Goal: Task Accomplishment & Management: Use online tool/utility

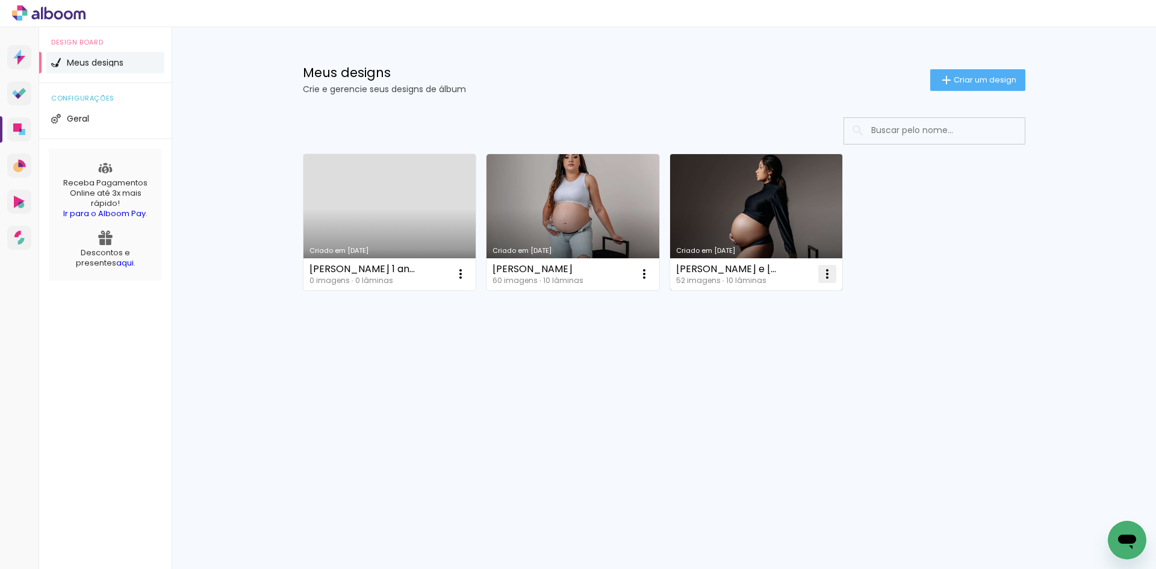
click at [830, 270] on iron-icon at bounding box center [827, 274] width 14 height 14
click at [949, 323] on div "Criado em [DATE] [PERSON_NAME] 1 aninho 0 imagens ∙ 0 lâminas Abrir Fazer uma c…" at bounding box center [664, 253] width 783 height 297
click at [975, 82] on span "Criar um design" at bounding box center [985, 80] width 63 height 8
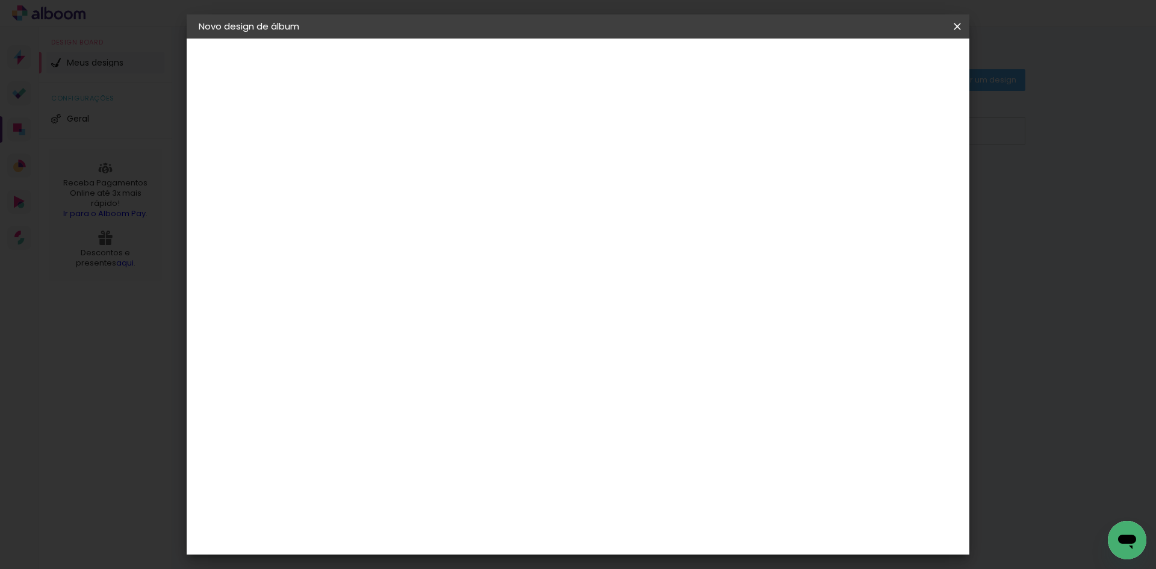
click at [395, 168] on input at bounding box center [395, 161] width 0 height 19
type input "[PERSON_NAME]+Newborn"
type paper-input "[PERSON_NAME]+Newborn"
click at [448, 49] on header "Informações Dê um título ao seu álbum. Avançar" at bounding box center [395, 75] width 105 height 72
click at [0, 0] on slot "Avançar" at bounding box center [0, 0] width 0 height 0
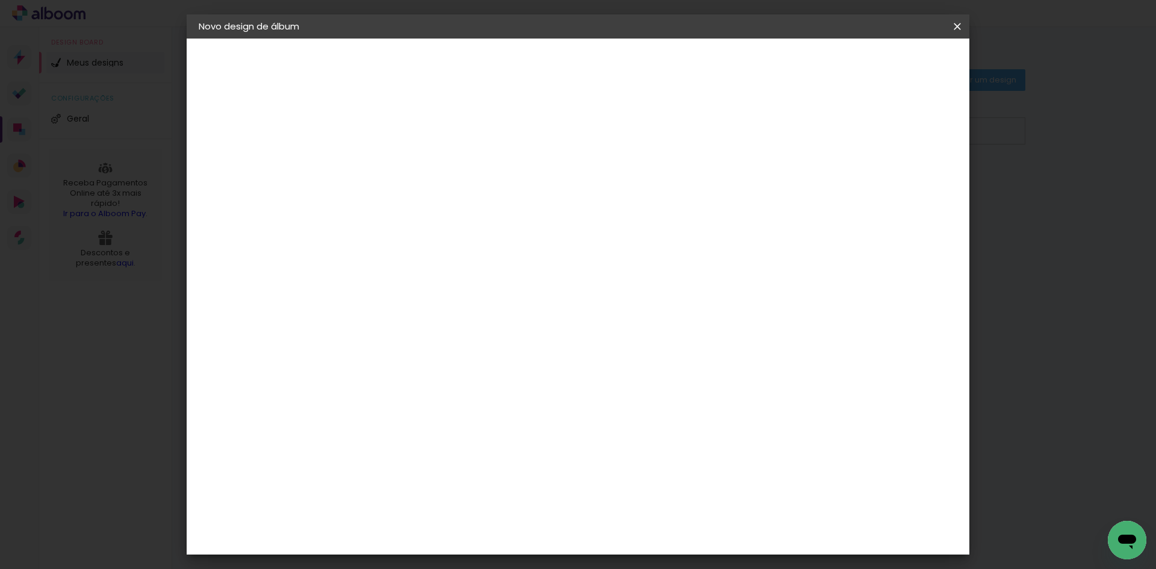
click at [421, 230] on input at bounding box center [426, 229] width 122 height 15
type input "requi"
type paper-input "requi"
click at [429, 273] on div "Requinte" at bounding box center [409, 272] width 42 height 10
click at [0, 0] on slot "Avançar" at bounding box center [0, 0] width 0 height 0
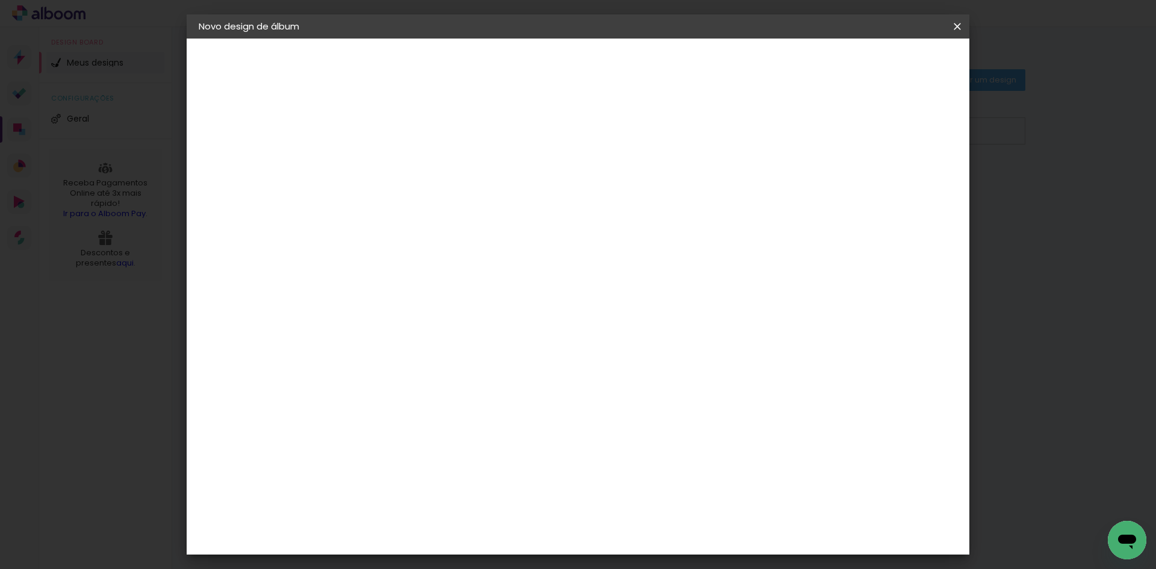
scroll to position [60, 0]
click at [477, 467] on span "20 × 20" at bounding box center [449, 479] width 56 height 25
click at [0, 0] on slot "Avançar" at bounding box center [0, 0] width 0 height 0
click at [882, 66] on span "Iniciar design" at bounding box center [854, 64] width 55 height 8
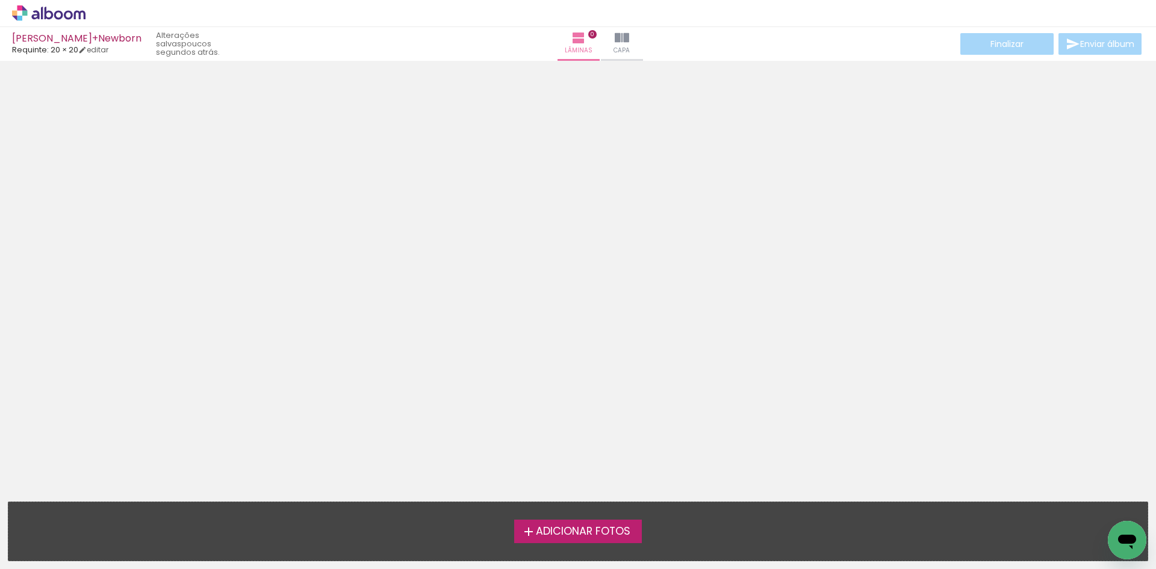
click at [588, 535] on span "Adicionar Fotos" at bounding box center [583, 531] width 95 height 11
click at [0, 0] on input "file" at bounding box center [0, 0] width 0 height 0
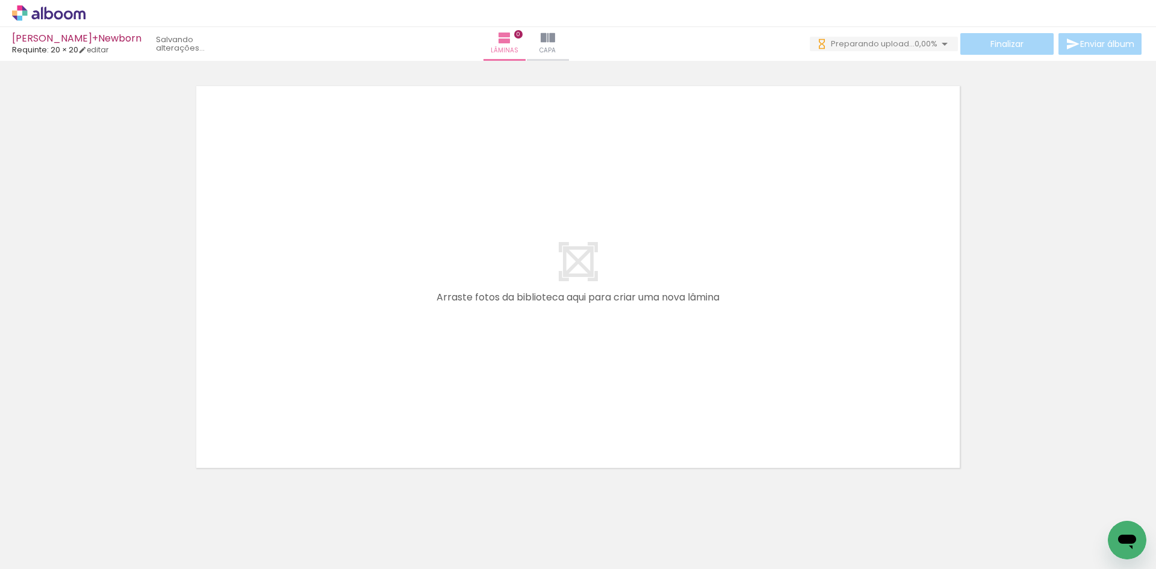
click at [354, 527] on quentale-thumb at bounding box center [322, 528] width 67 height 69
click at [333, 523] on div at bounding box center [323, 528] width 40 height 60
click at [417, 524] on quentale-thumb at bounding box center [389, 528] width 67 height 69
click at [457, 527] on div at bounding box center [458, 528] width 40 height 60
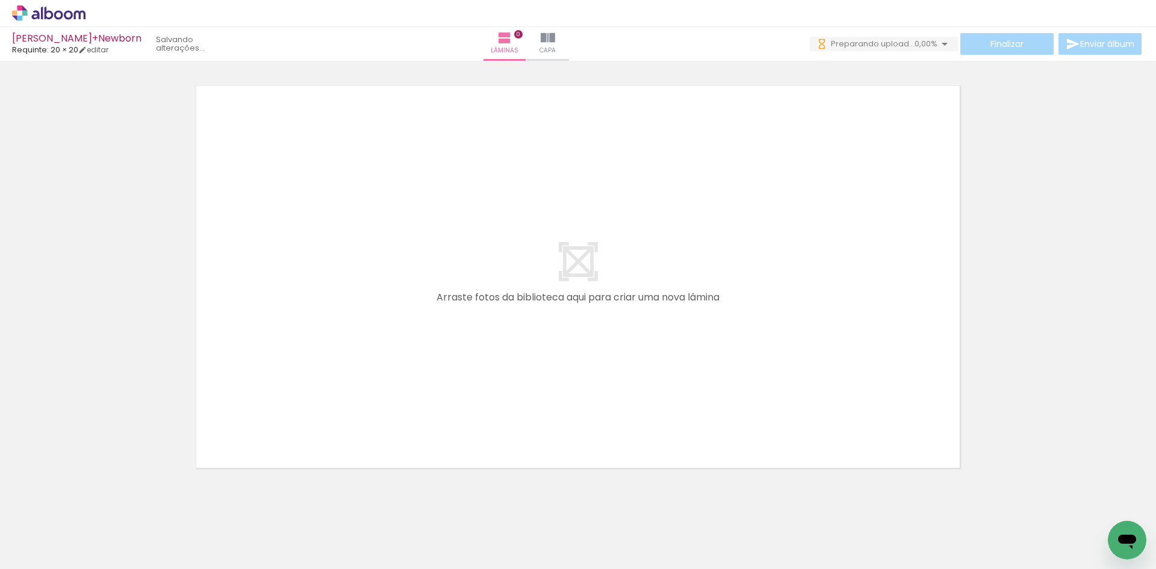
click at [687, 544] on div at bounding box center [678, 528] width 42 height 60
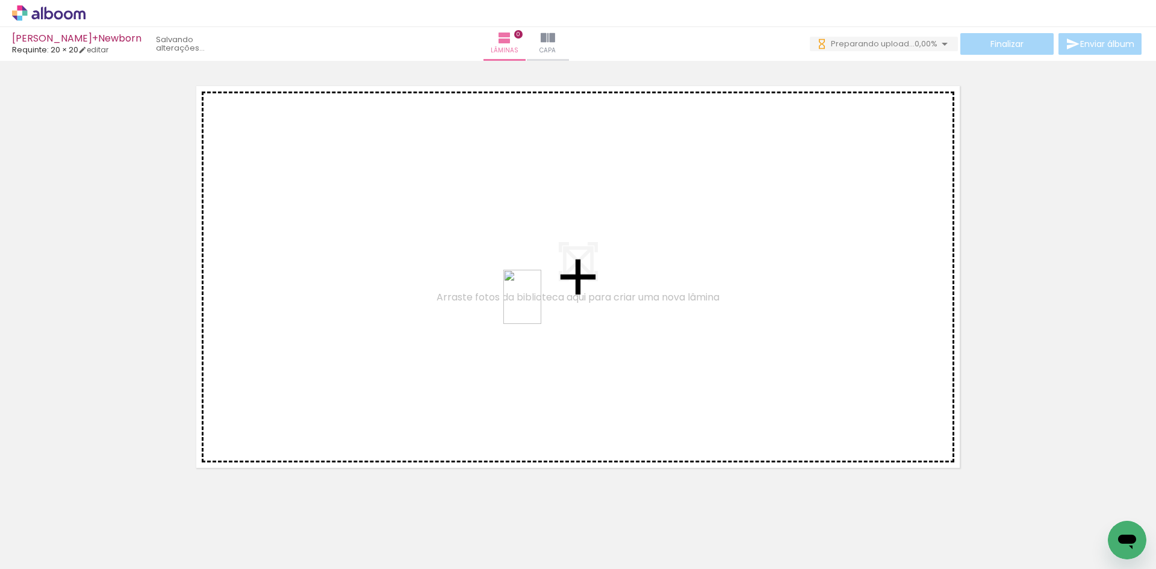
drag, startPoint x: 623, startPoint y: 535, endPoint x: 539, endPoint y: 306, distance: 243.6
click at [539, 306] on quentale-workspace at bounding box center [578, 284] width 1156 height 569
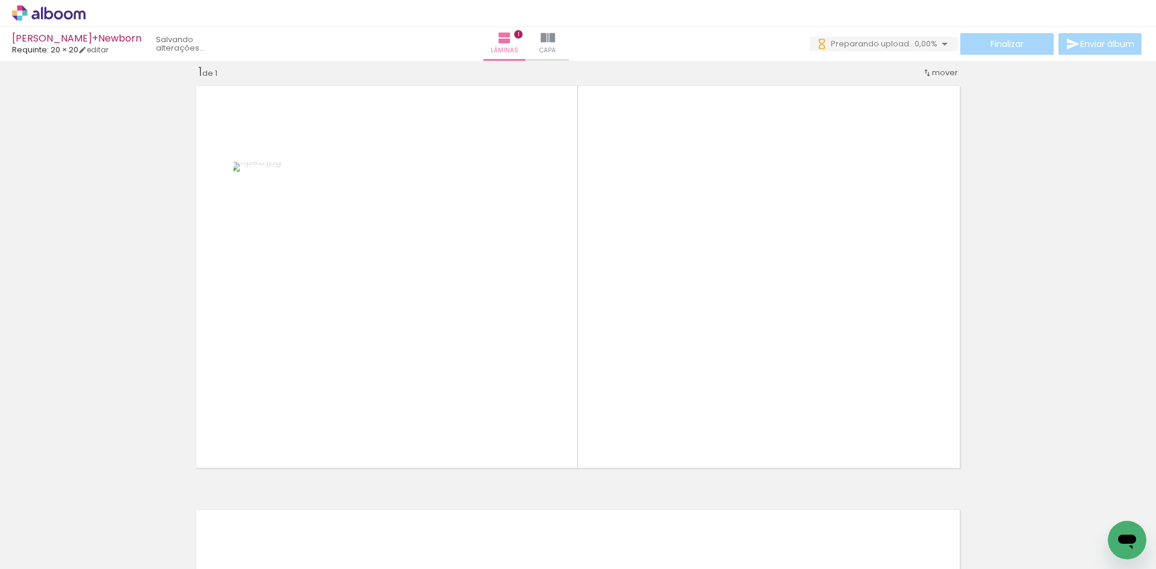
scroll to position [0, 0]
click at [257, 527] on div at bounding box center [255, 528] width 40 height 60
click at [200, 528] on div at bounding box center [188, 528] width 42 height 60
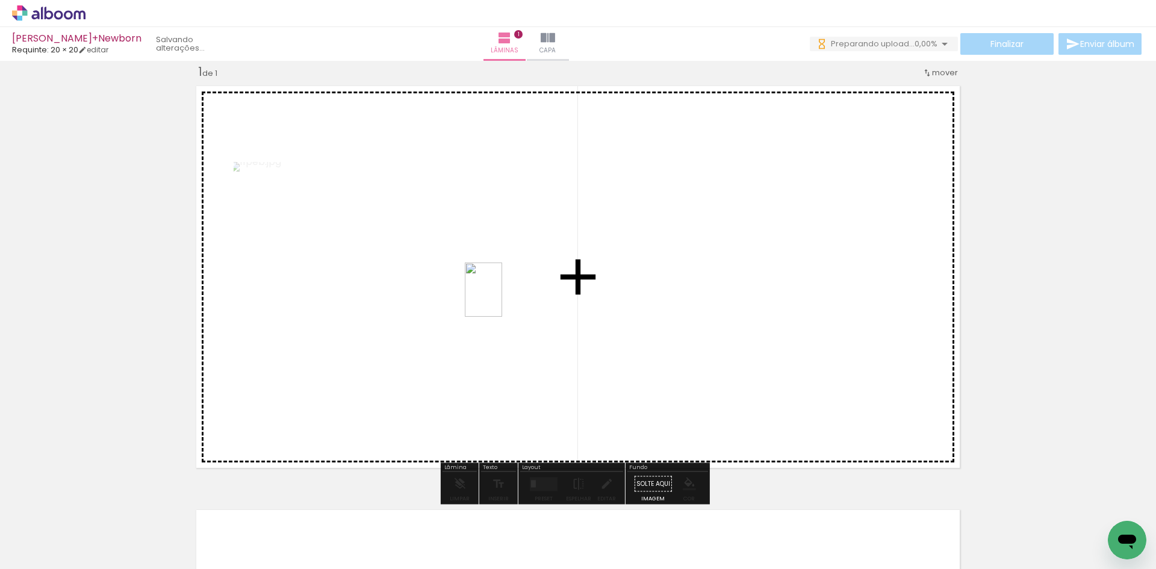
drag, startPoint x: 194, startPoint y: 528, endPoint x: 513, endPoint y: 287, distance: 399.7
click at [513, 287] on quentale-workspace at bounding box center [578, 284] width 1156 height 569
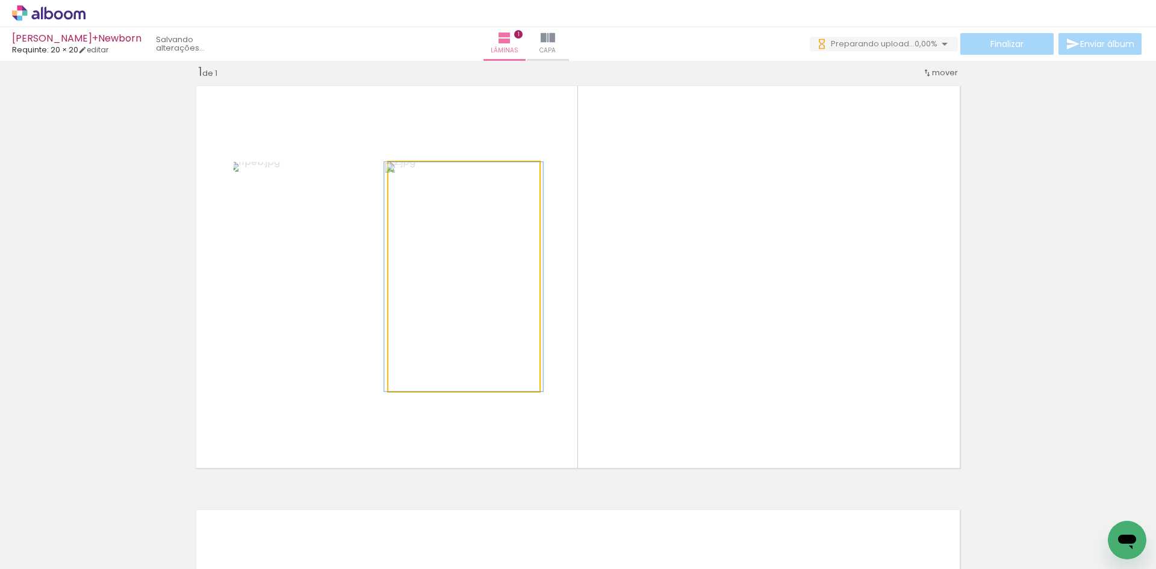
click at [445, 319] on quentale-photo at bounding box center [463, 276] width 151 height 229
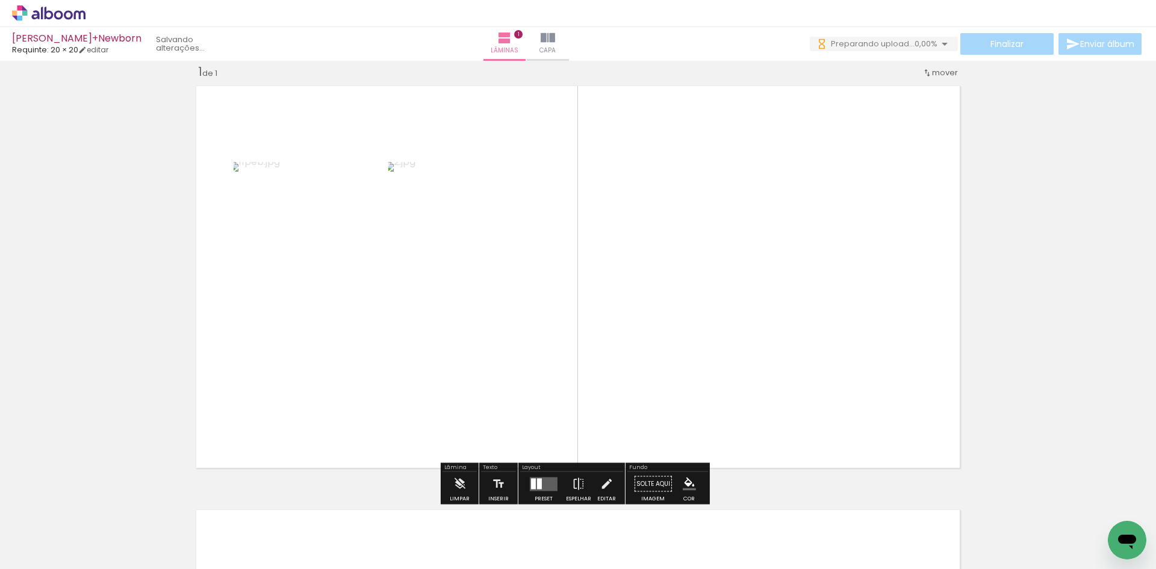
click at [523, 541] on div at bounding box center [525, 528] width 42 height 60
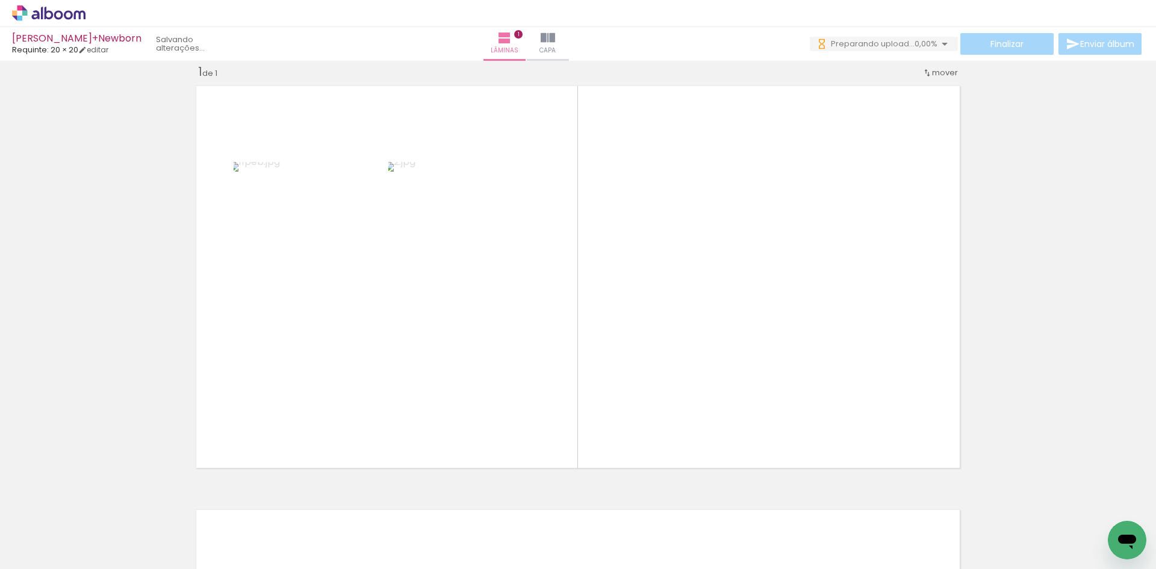
click at [578, 540] on div at bounding box center [593, 528] width 60 height 39
drag, startPoint x: 660, startPoint y: 530, endPoint x: 665, endPoint y: 524, distance: 7.7
click at [665, 524] on div at bounding box center [659, 528] width 43 height 60
click at [721, 540] on div at bounding box center [727, 528] width 40 height 60
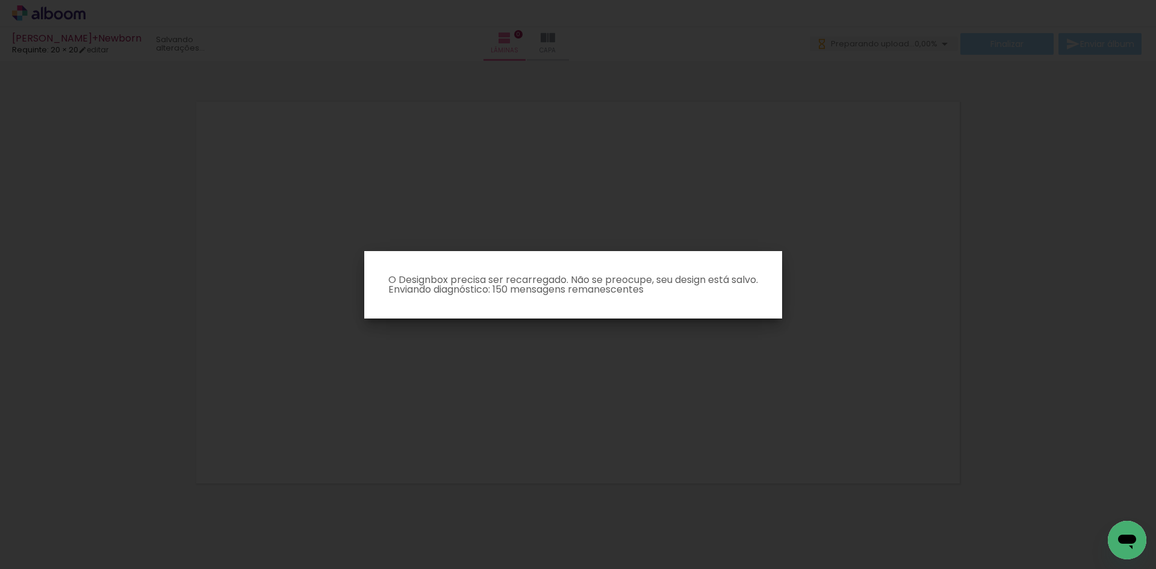
click at [745, 539] on body "link( href="../../bower_components/polymer/polymer.html" rel="import" ) picture…" at bounding box center [578, 284] width 1156 height 569
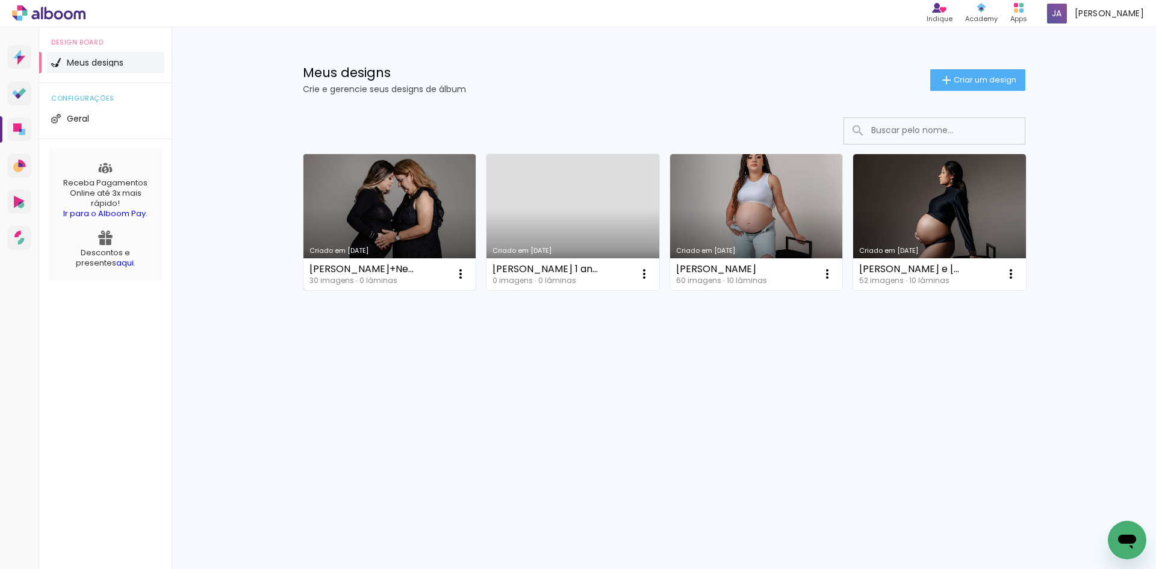
click at [394, 205] on link "Criado em 22/09/25" at bounding box center [389, 222] width 173 height 136
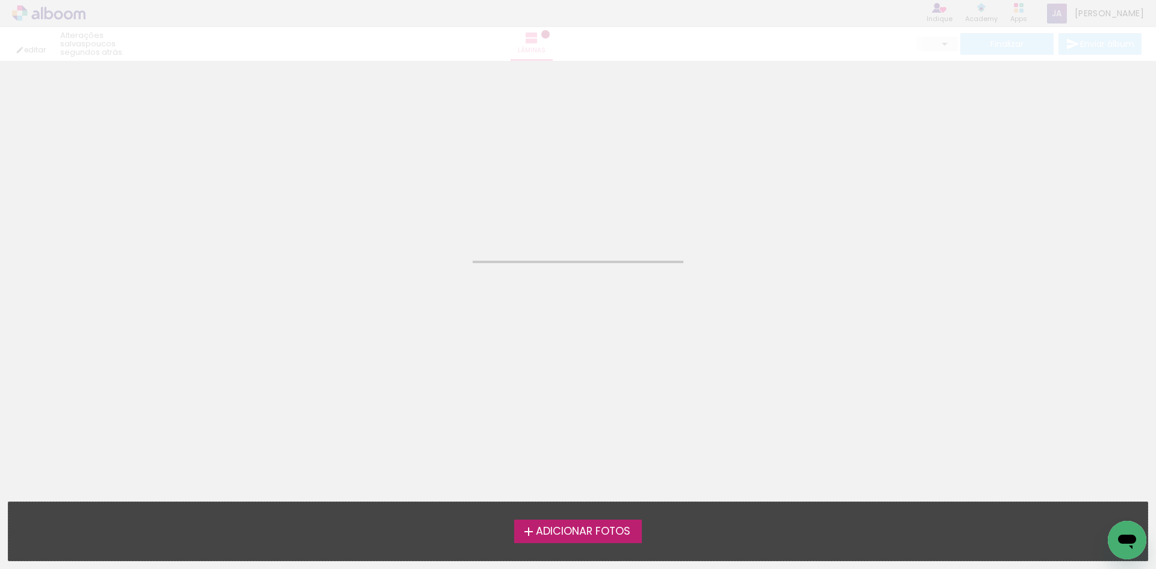
click at [394, 205] on neon-animated-pages "Confirmar Cancelar" at bounding box center [578, 315] width 1156 height 508
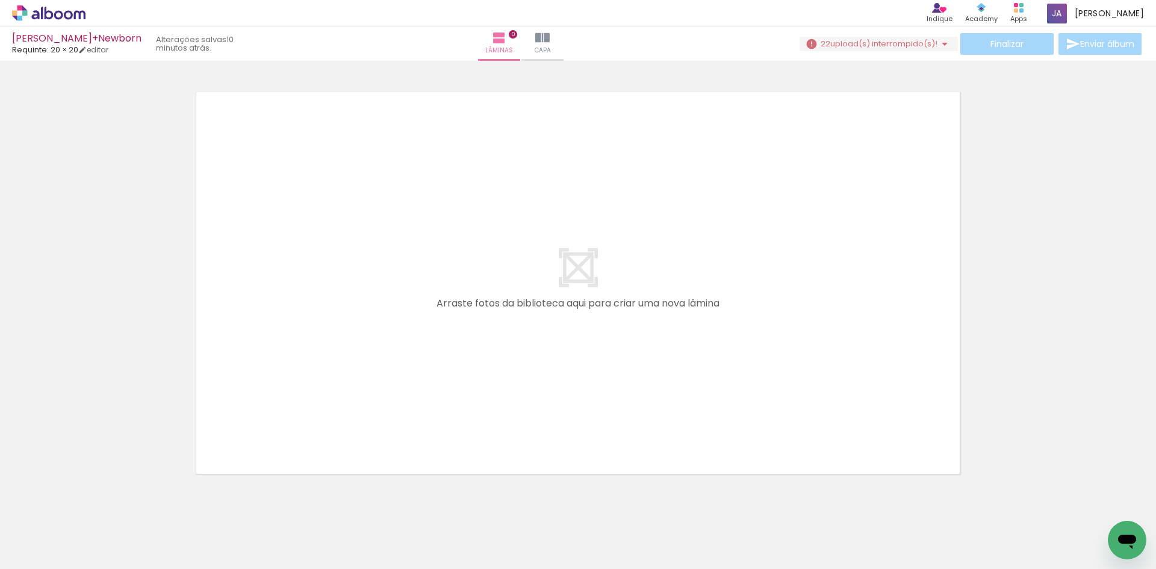
scroll to position [38, 0]
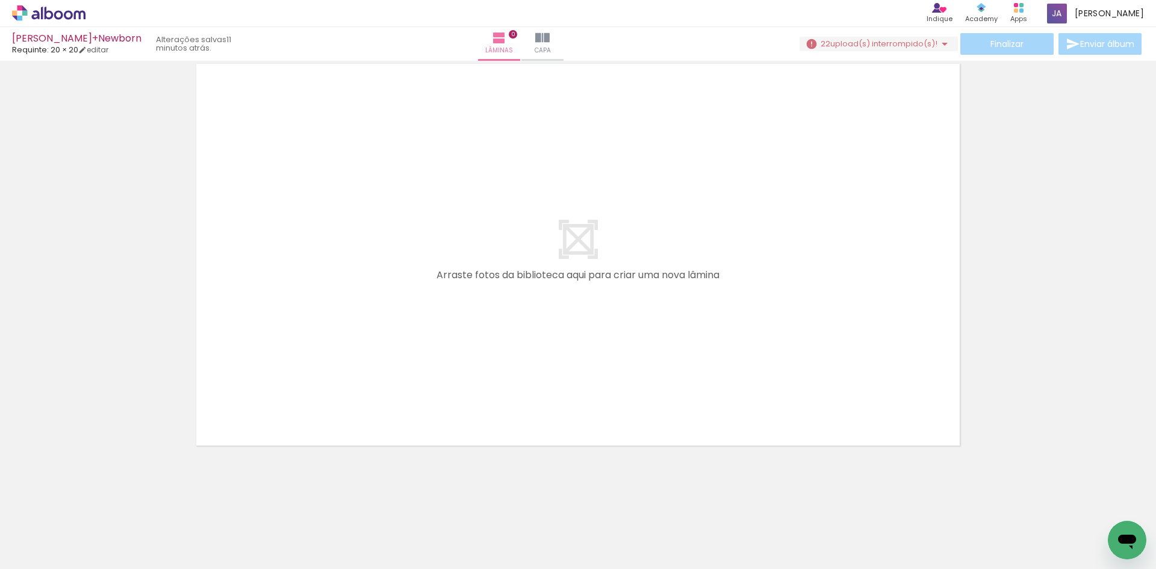
drag, startPoint x: 433, startPoint y: 294, endPoint x: 531, endPoint y: 303, distance: 98.5
click at [531, 303] on quentale-layouter at bounding box center [577, 255] width 775 height 394
click at [937, 44] on iron-icon at bounding box center [944, 44] width 14 height 14
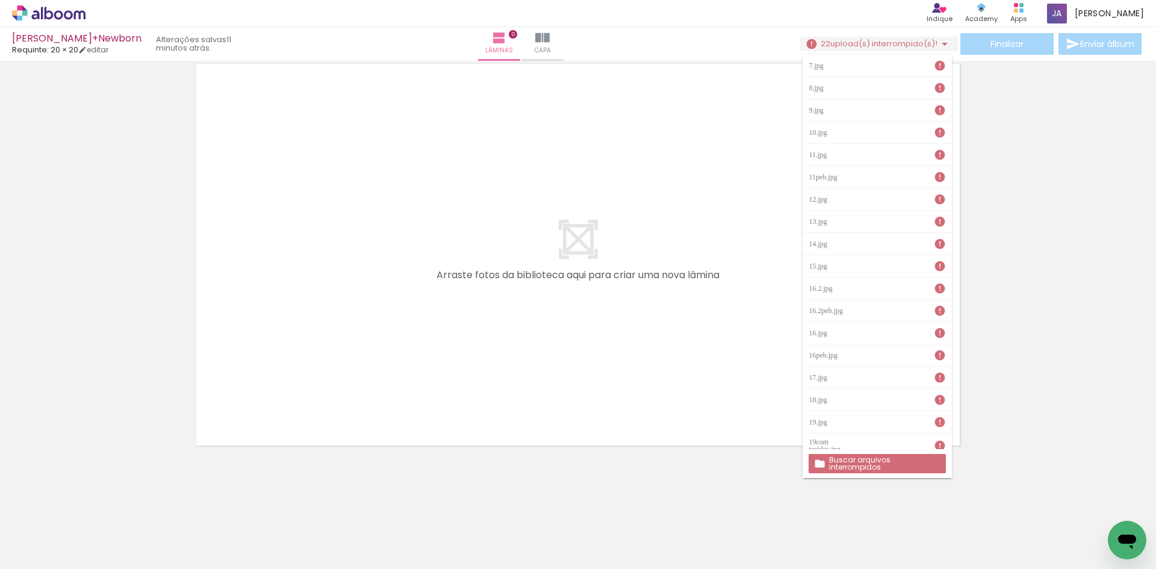
click at [0, 0] on slot "Buscar arquivos interrompidos" at bounding box center [0, 0] width 0 height 0
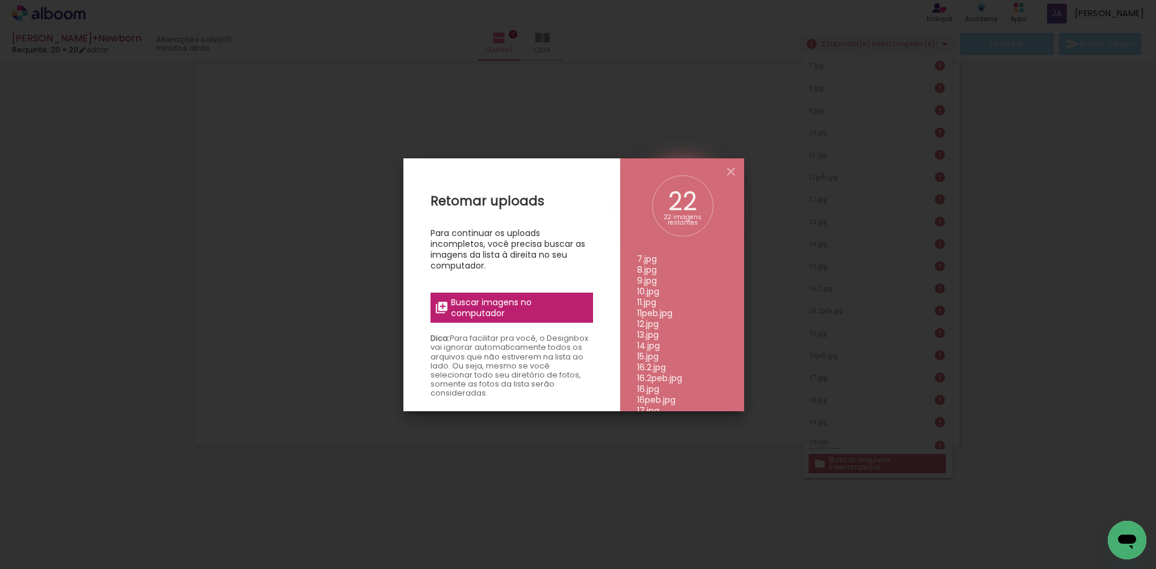
click at [542, 308] on span "Buscar imagens no computador" at bounding box center [518, 308] width 134 height 22
click at [0, 0] on input "file" at bounding box center [0, 0] width 0 height 0
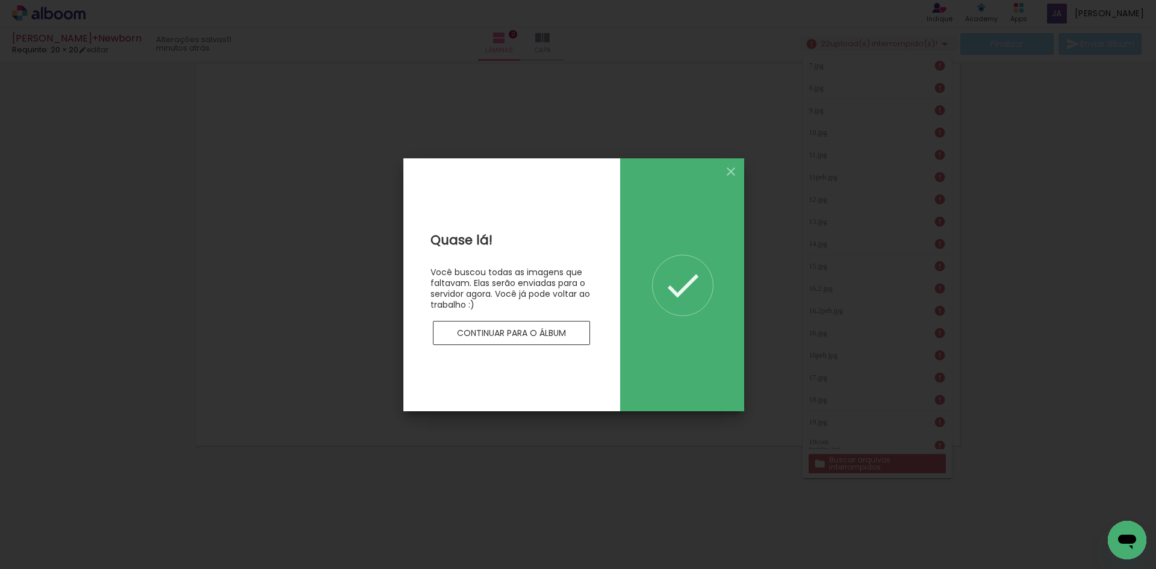
scroll to position [0, 0]
click at [0, 0] on slot "Continuar para o álbum" at bounding box center [0, 0] width 0 height 0
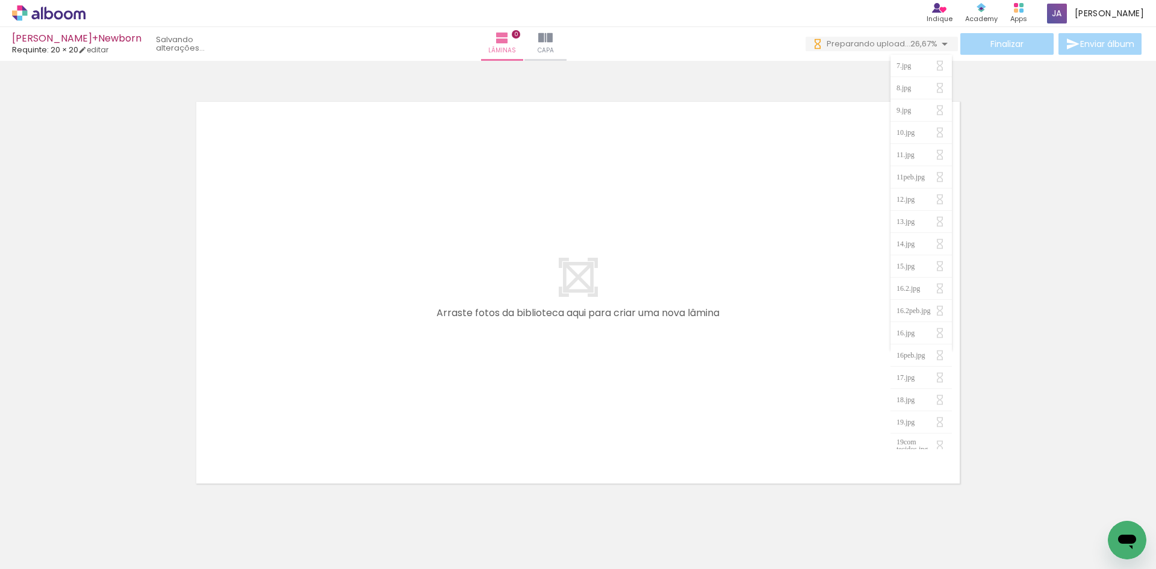
click at [377, 410] on quentale-layouter at bounding box center [577, 293] width 775 height 394
click at [176, 529] on div at bounding box center [188, 528] width 42 height 60
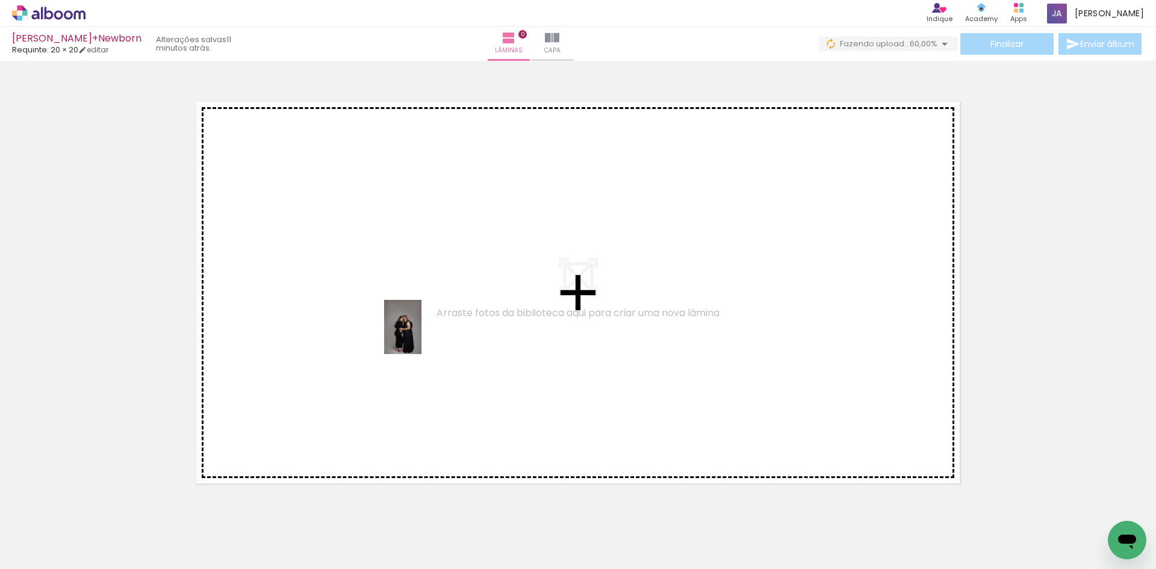
drag, startPoint x: 191, startPoint y: 532, endPoint x: 420, endPoint y: 336, distance: 301.4
click at [420, 336] on quentale-workspace at bounding box center [578, 284] width 1156 height 569
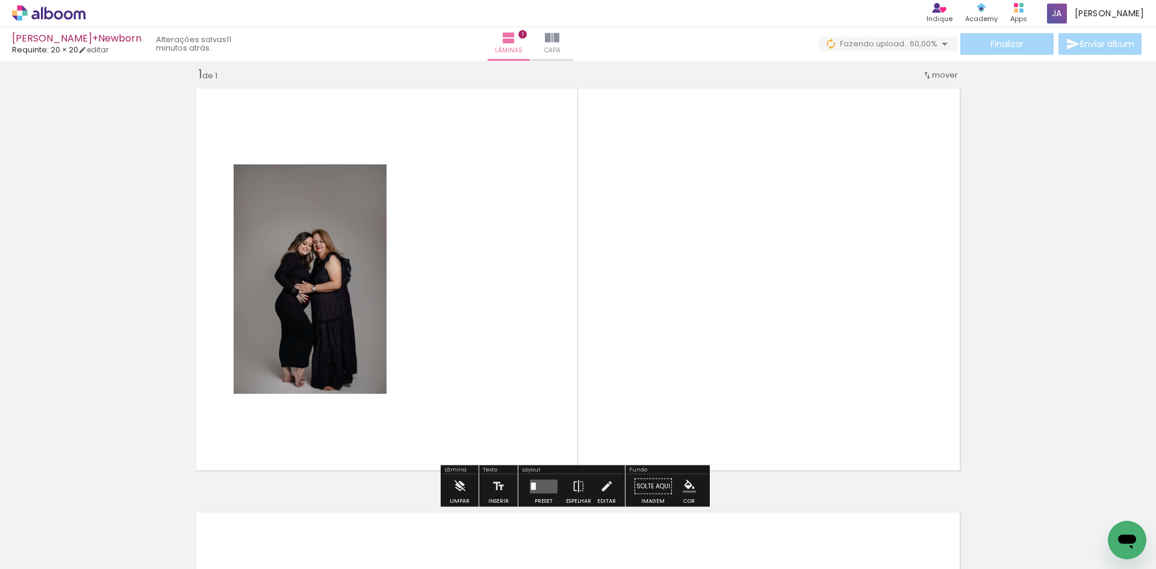
scroll to position [16, 0]
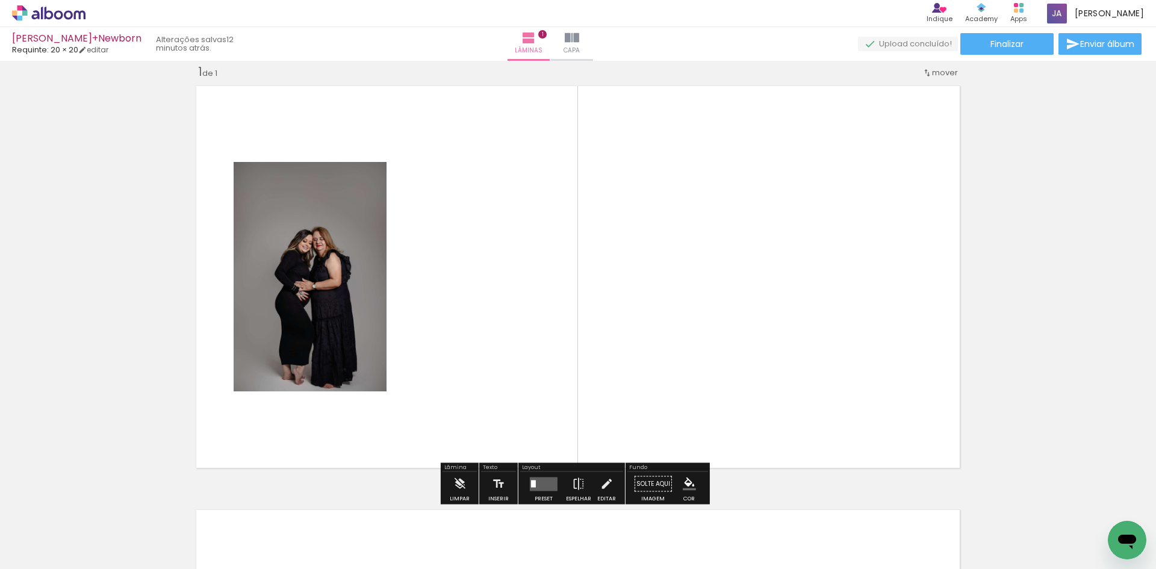
click at [193, 526] on div at bounding box center [188, 528] width 42 height 60
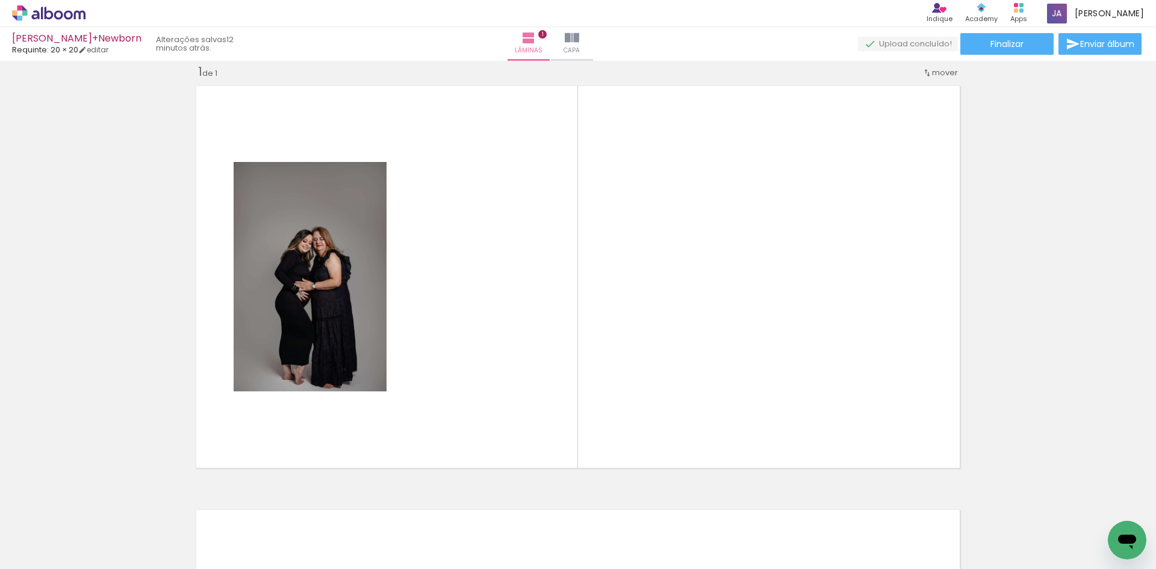
click at [331, 537] on div at bounding box center [323, 528] width 40 height 60
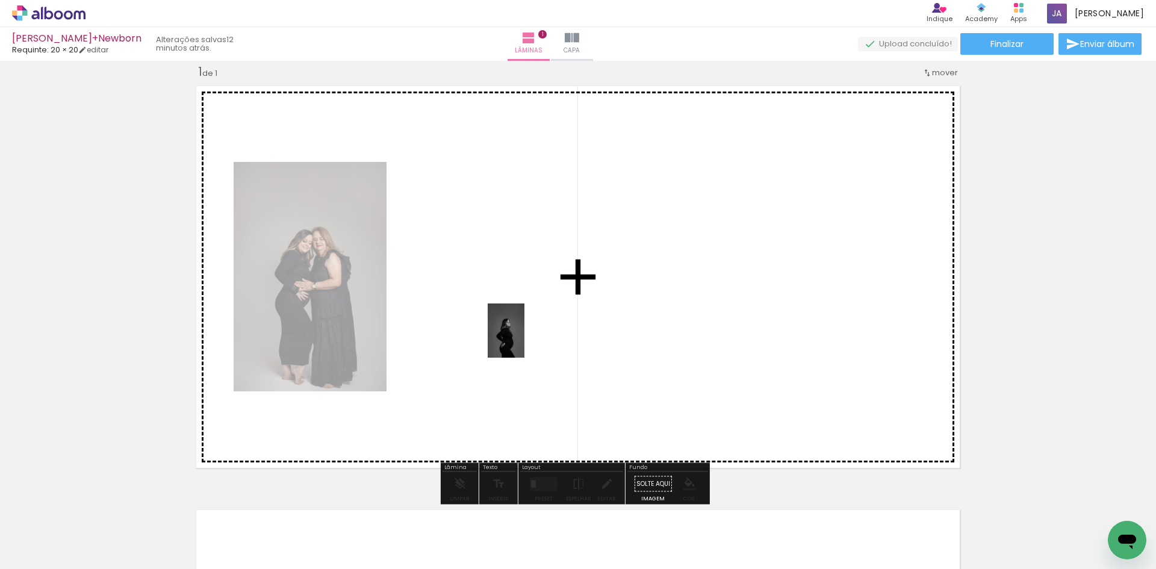
drag, startPoint x: 324, startPoint y: 535, endPoint x: 524, endPoint y: 340, distance: 278.8
click at [524, 340] on quentale-workspace at bounding box center [578, 284] width 1156 height 569
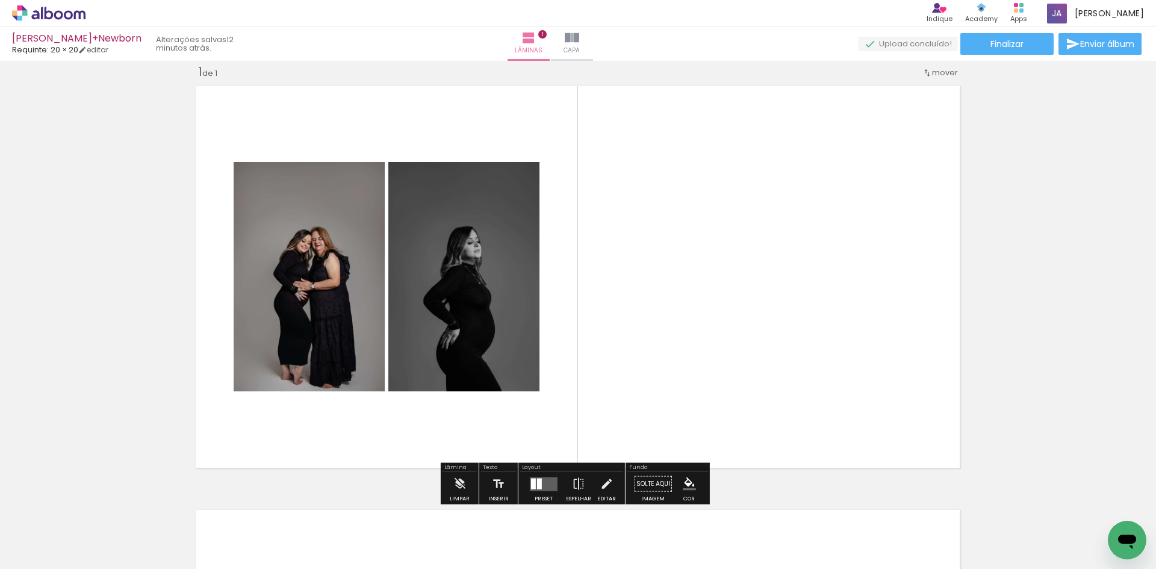
click at [397, 521] on div at bounding box center [390, 528] width 40 height 60
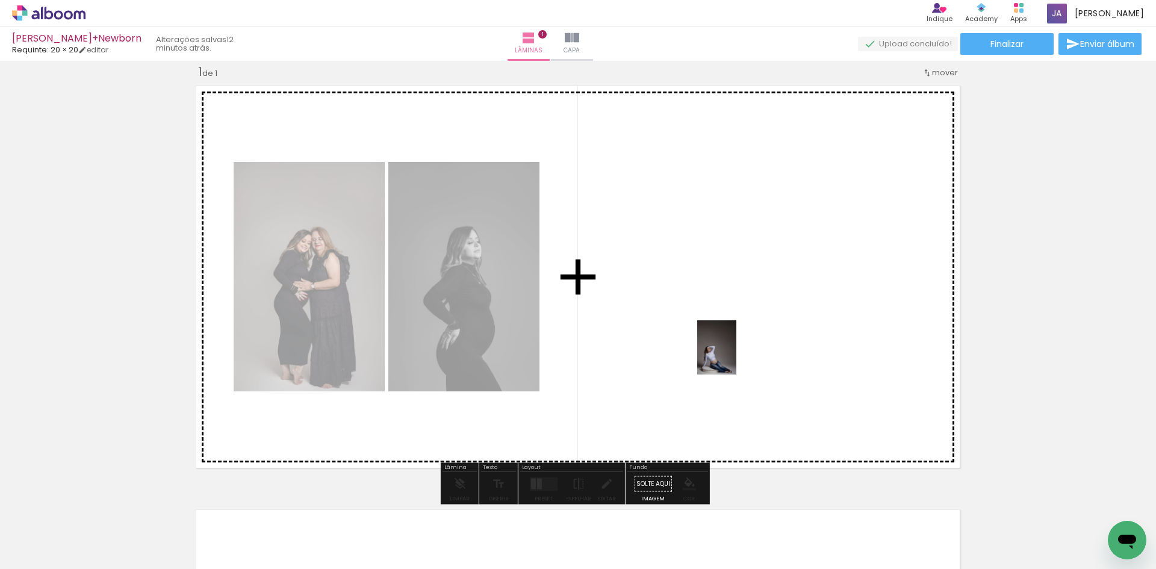
drag, startPoint x: 663, startPoint y: 536, endPoint x: 733, endPoint y: 356, distance: 193.3
click at [733, 356] on quentale-workspace at bounding box center [578, 284] width 1156 height 569
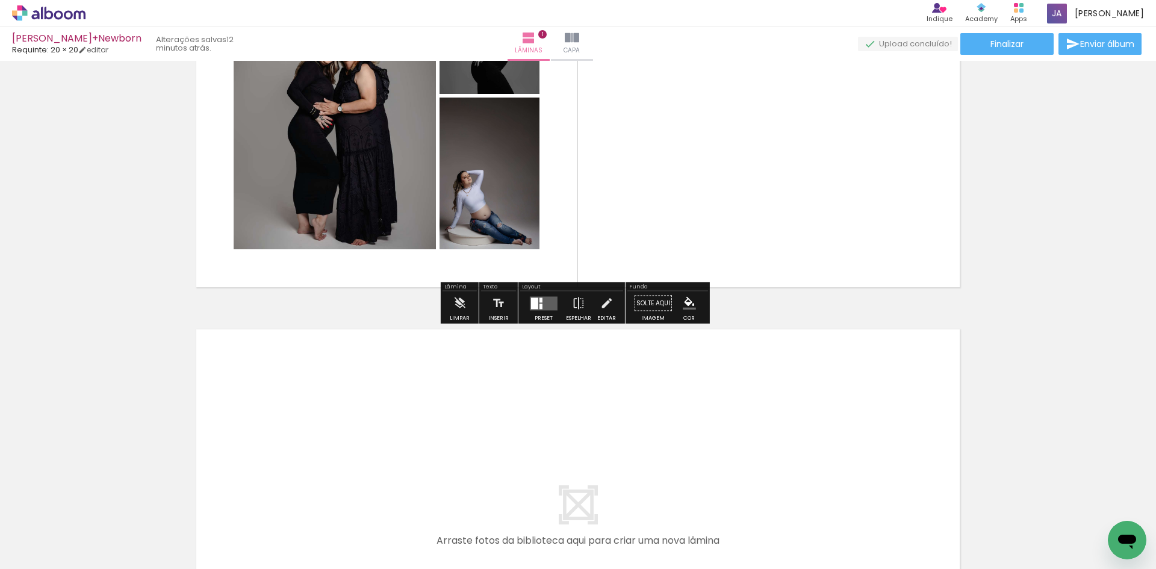
scroll to position [136, 0]
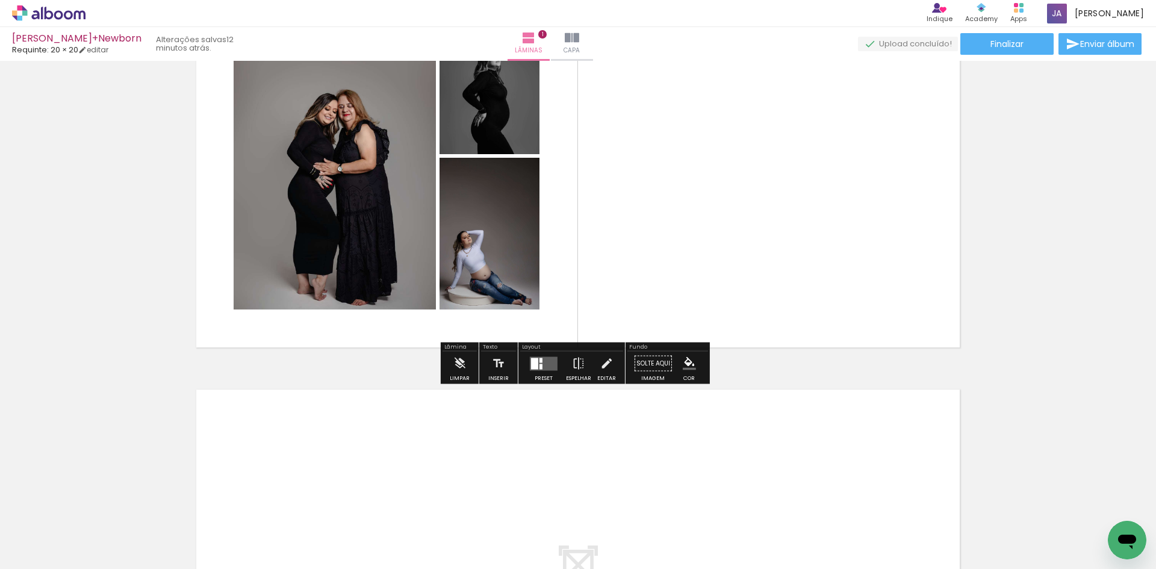
click at [267, 532] on div at bounding box center [255, 528] width 40 height 60
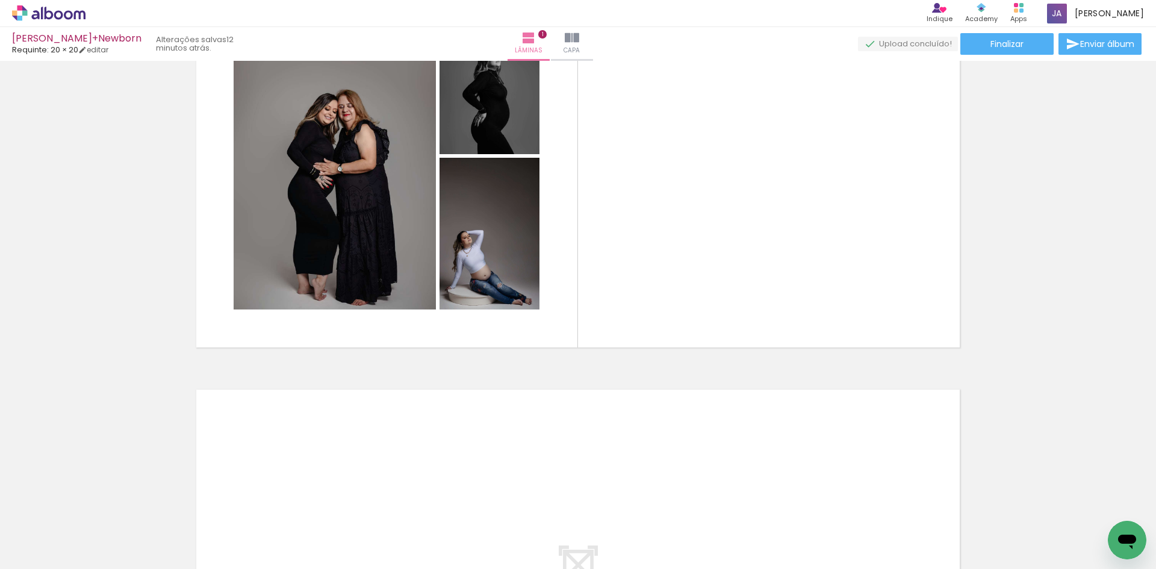
click at [457, 532] on div at bounding box center [457, 528] width 36 height 54
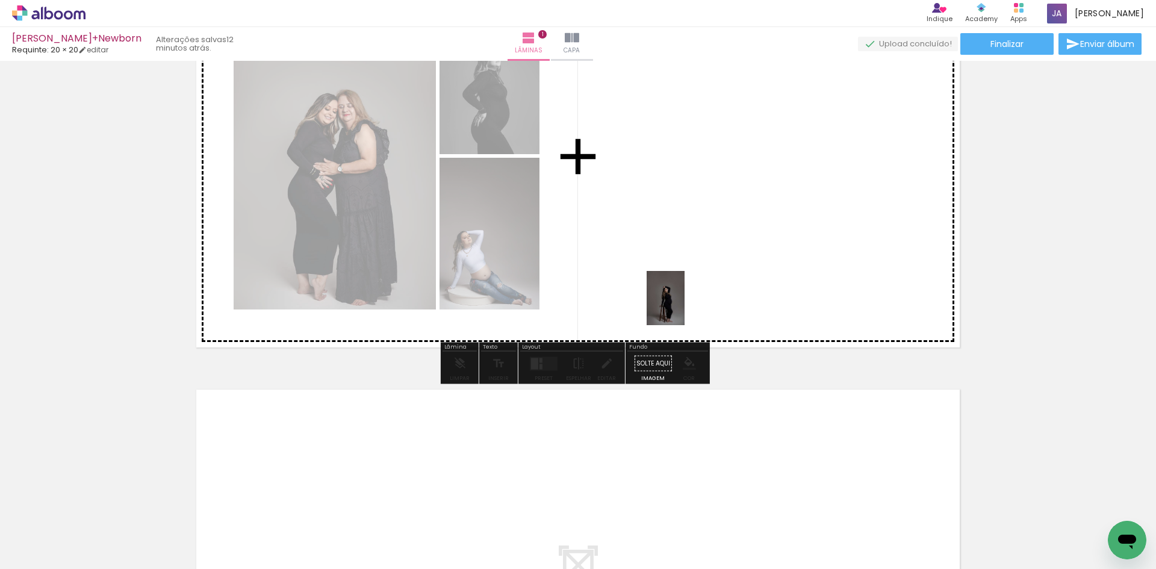
drag, startPoint x: 538, startPoint y: 529, endPoint x: 683, endPoint y: 307, distance: 264.5
click at [683, 307] on quentale-workspace at bounding box center [578, 284] width 1156 height 569
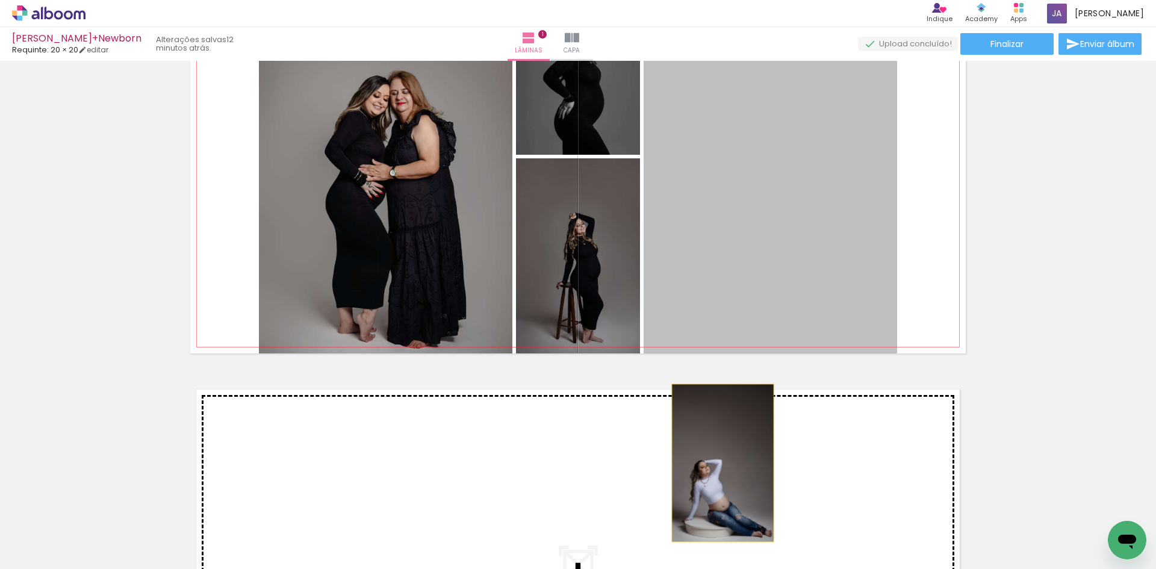
drag, startPoint x: 732, startPoint y: 294, endPoint x: 718, endPoint y: 463, distance: 169.1
click at [718, 463] on div "Inserir lâmina 1 de 1" at bounding box center [578, 353] width 1156 height 848
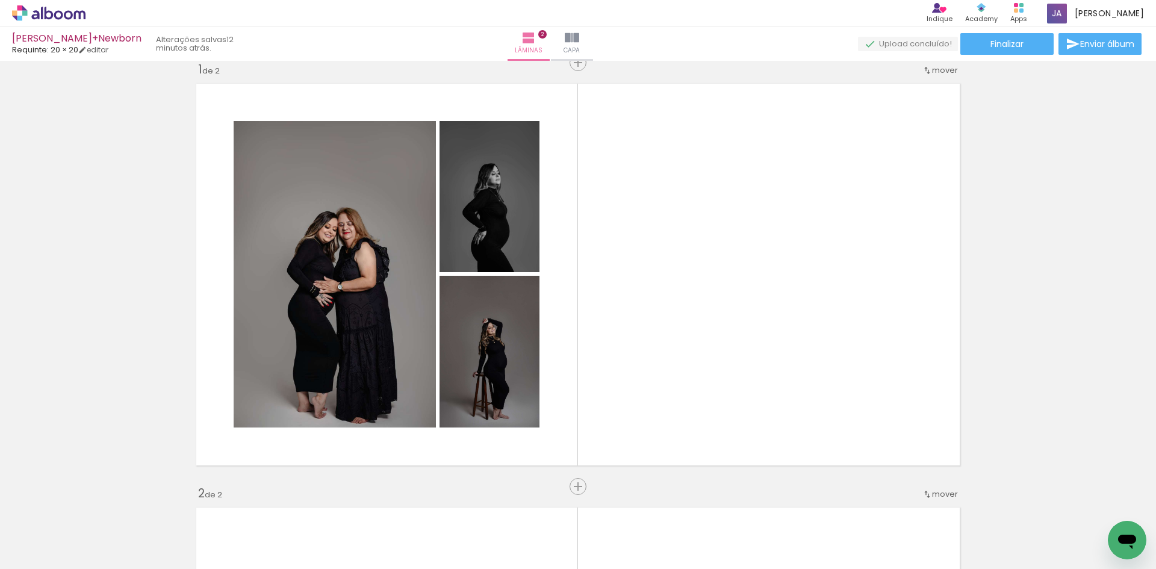
scroll to position [0, 0]
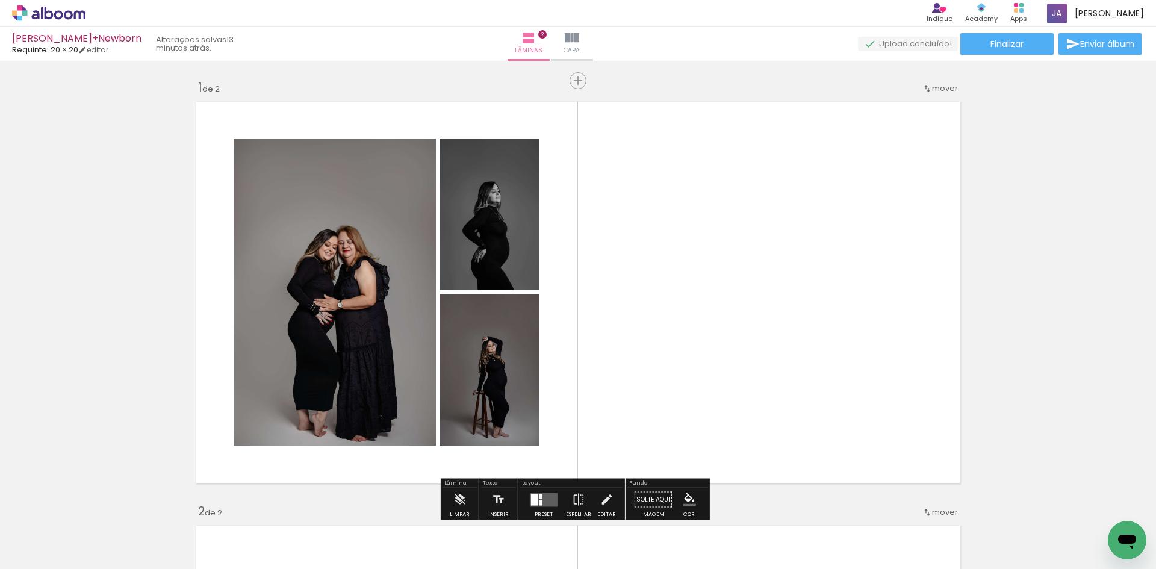
click at [403, 529] on div at bounding box center [390, 528] width 40 height 60
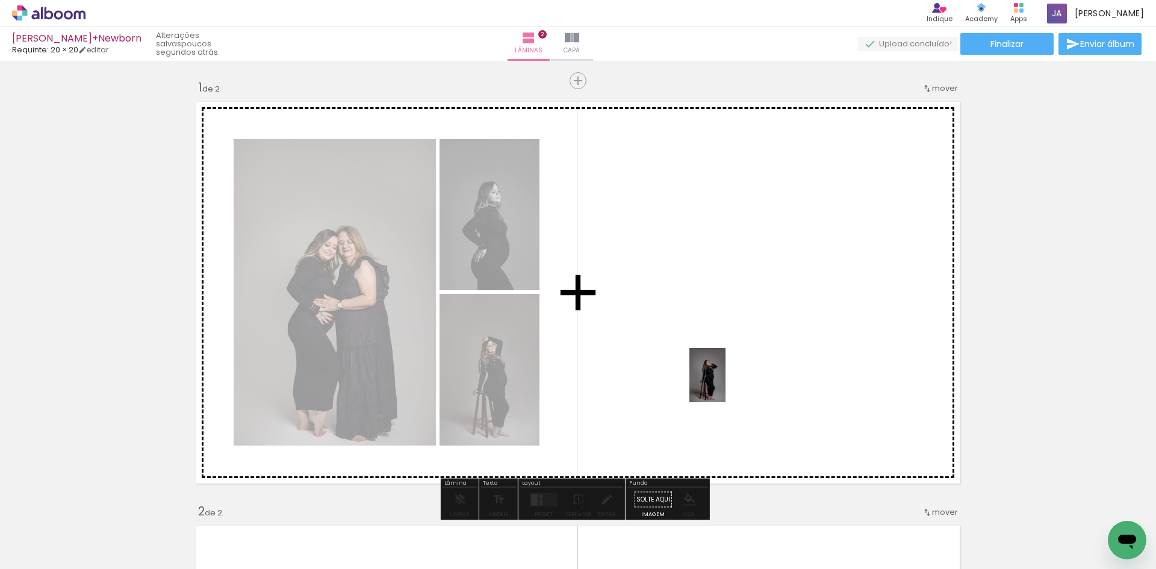
drag, startPoint x: 403, startPoint y: 529, endPoint x: 725, endPoint y: 384, distance: 353.8
click at [725, 384] on quentale-workspace at bounding box center [578, 284] width 1156 height 569
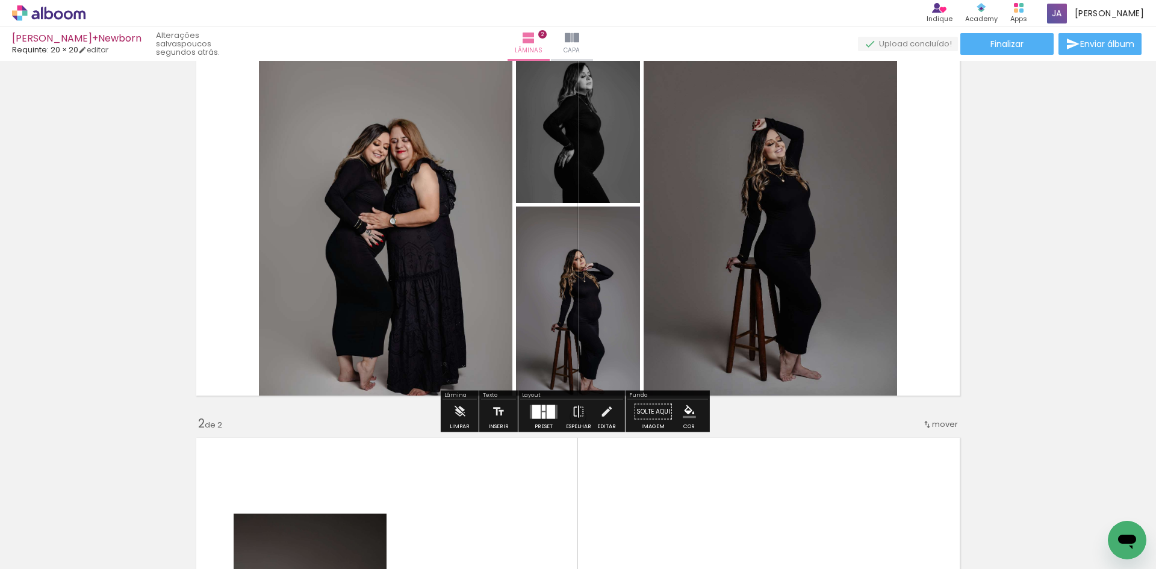
scroll to position [60, 0]
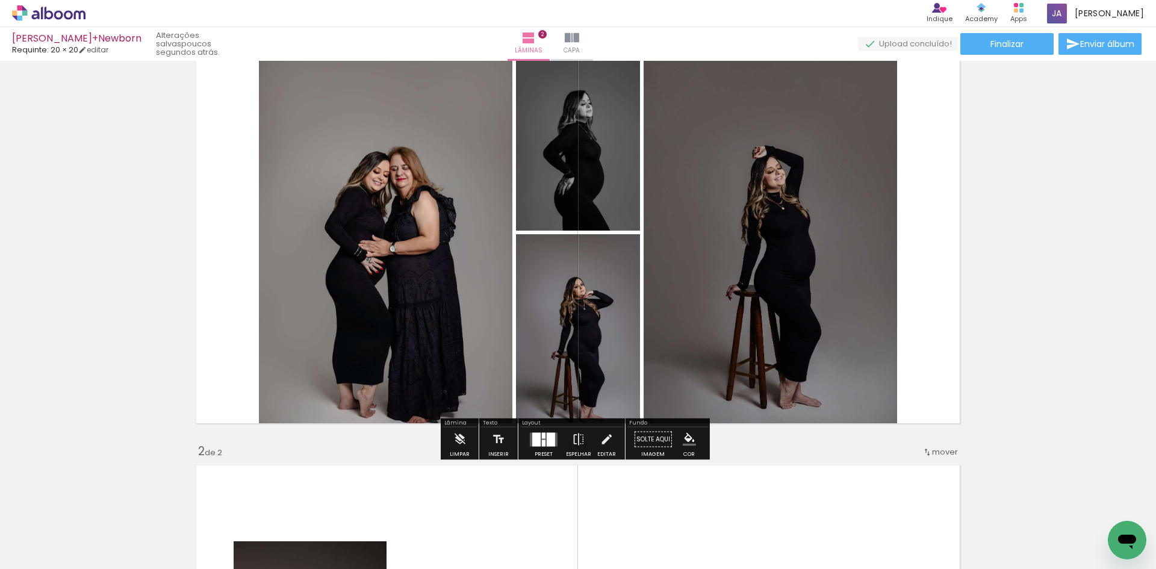
click at [547, 441] on div at bounding box center [551, 439] width 8 height 14
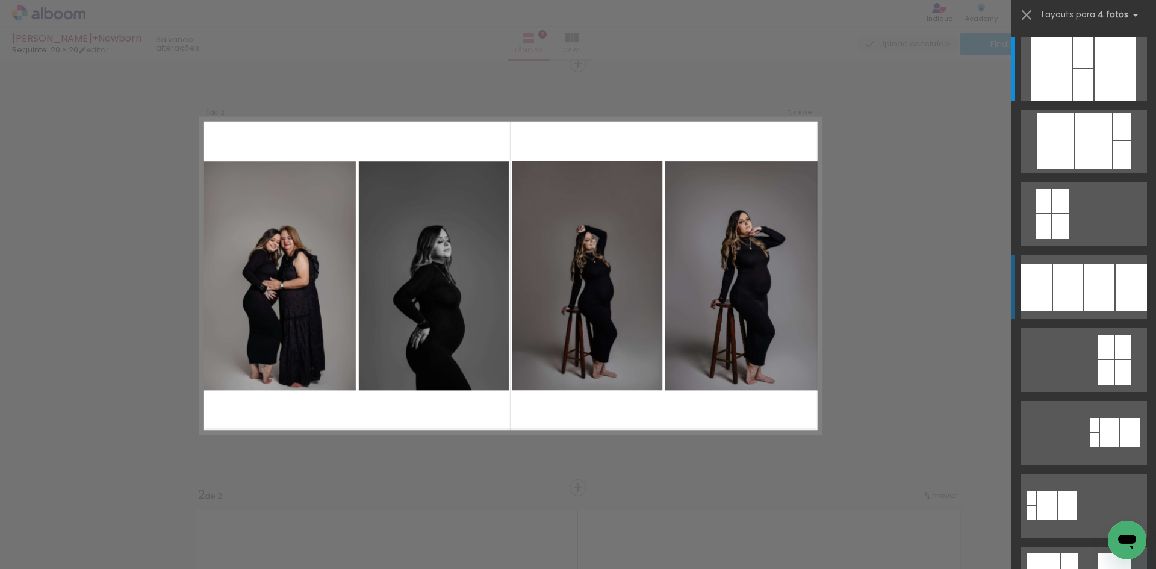
scroll to position [15, 0]
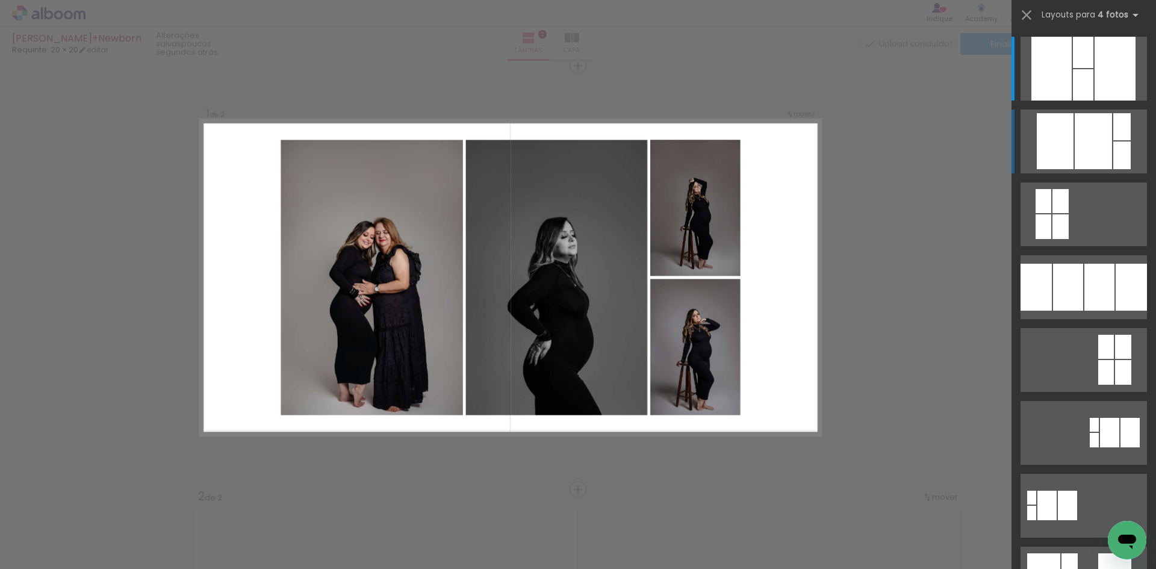
click at [1065, 119] on div at bounding box center [1055, 141] width 37 height 56
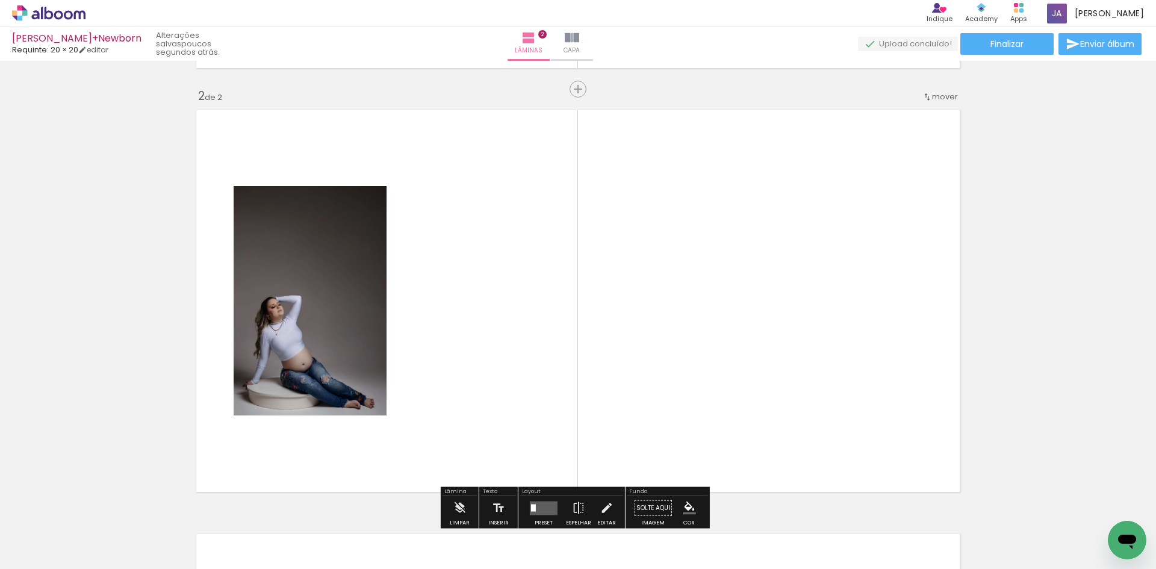
scroll to position [436, 0]
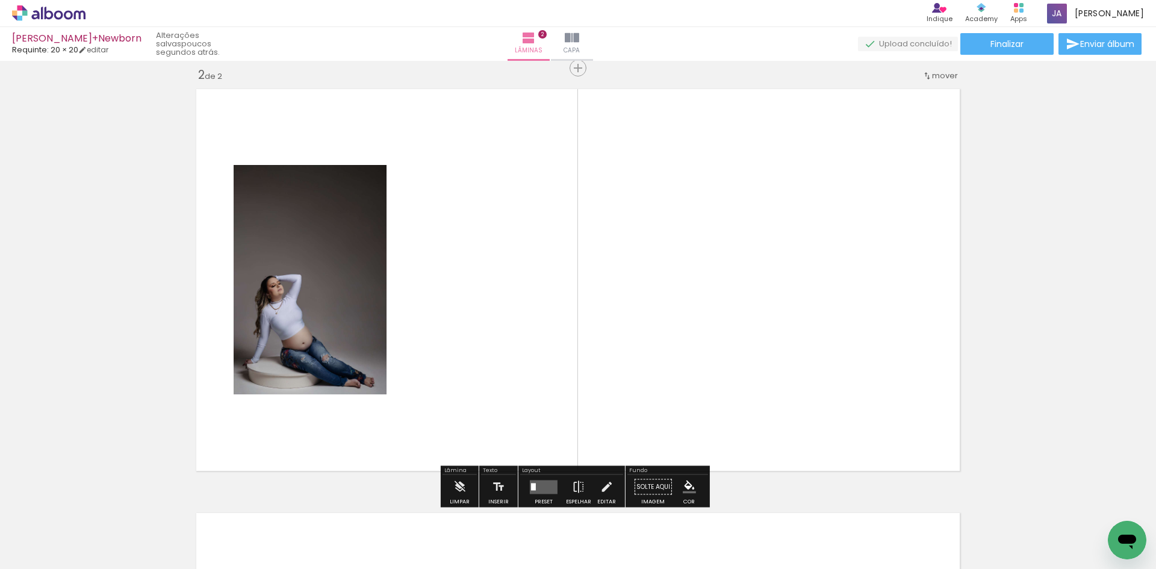
click at [452, 306] on quentale-layouter at bounding box center [577, 280] width 775 height 394
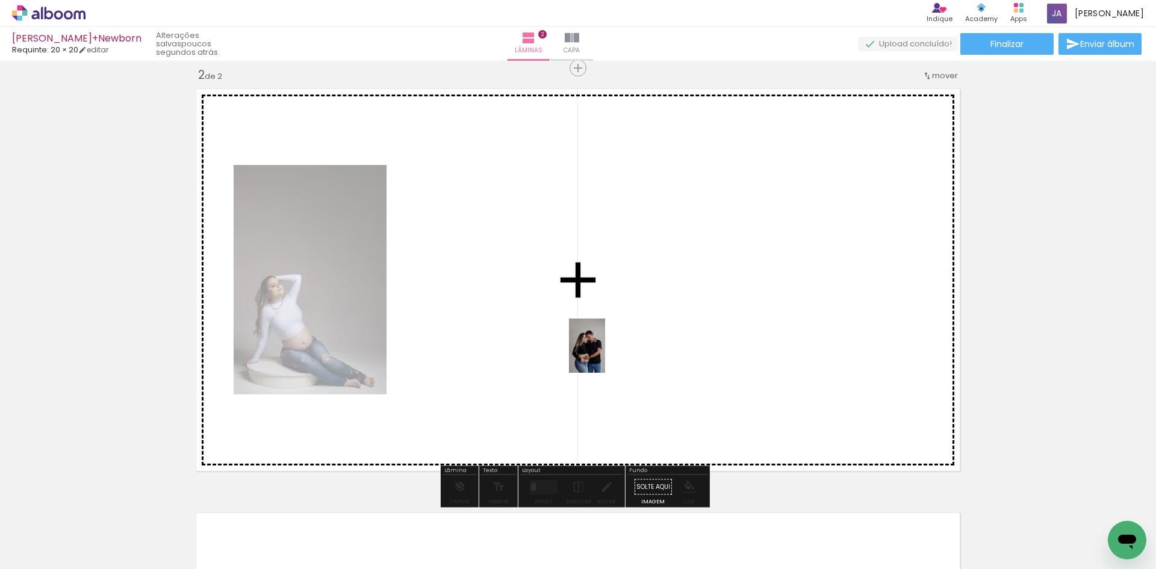
drag, startPoint x: 870, startPoint y: 529, endPoint x: 604, endPoint y: 354, distance: 318.6
click at [604, 354] on quentale-workspace at bounding box center [578, 284] width 1156 height 569
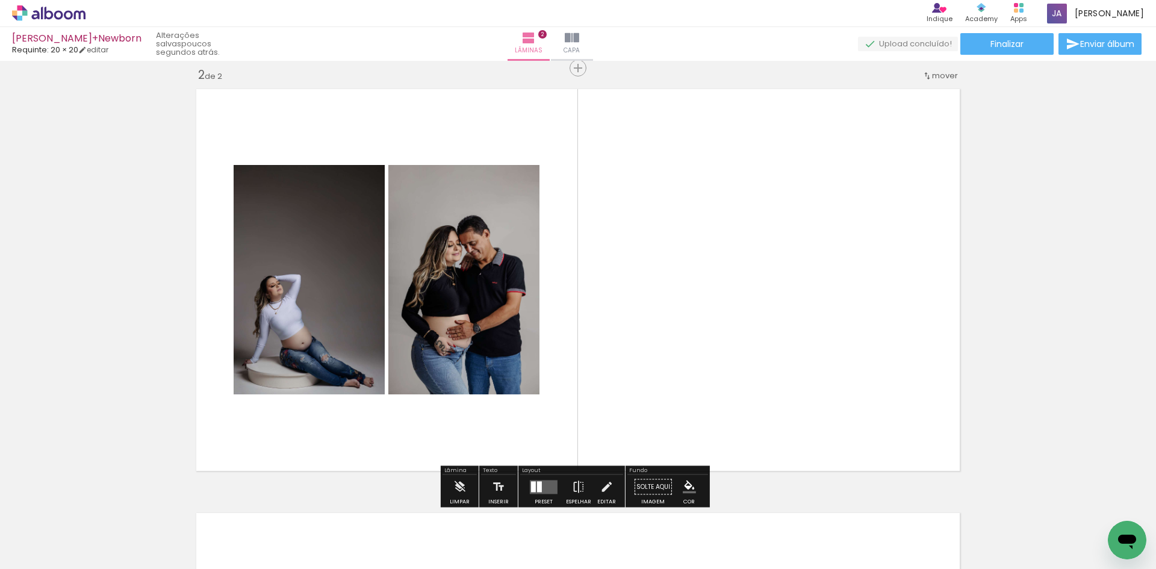
click at [452, 279] on quentale-photo at bounding box center [463, 279] width 151 height 229
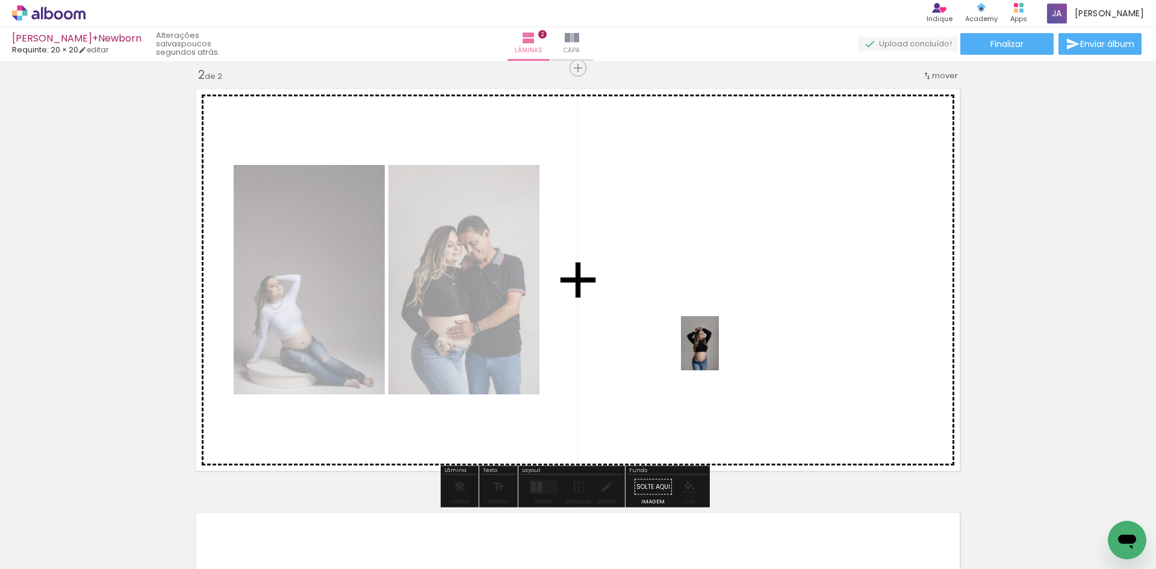
drag, startPoint x: 934, startPoint y: 527, endPoint x: 717, endPoint y: 352, distance: 278.3
click at [717, 352] on quentale-workspace at bounding box center [578, 284] width 1156 height 569
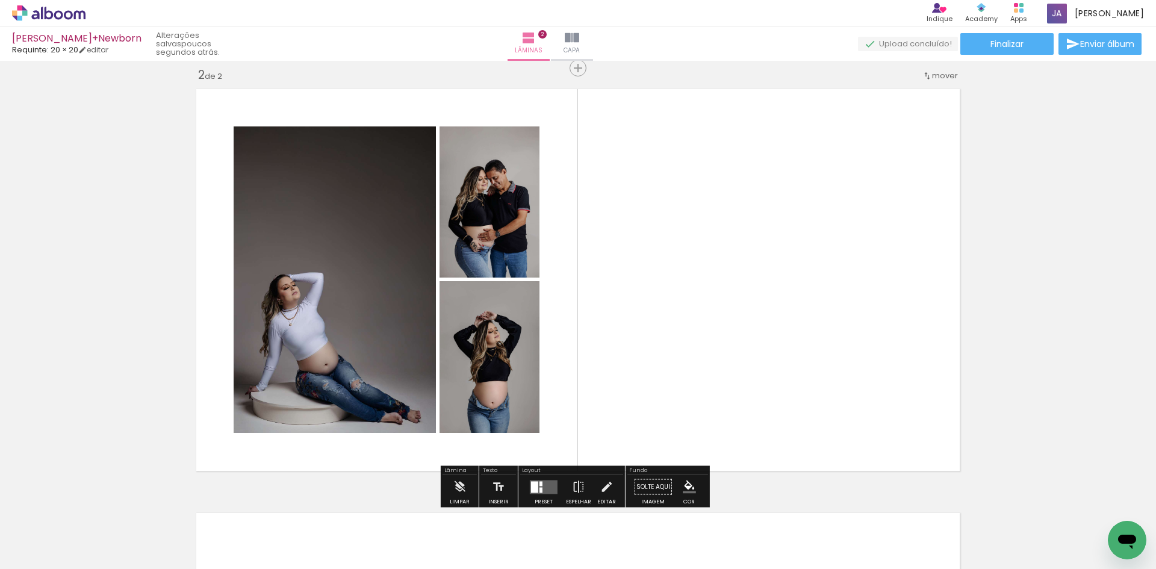
click at [955, 542] on quentale-thumb at bounding box center [929, 528] width 67 height 69
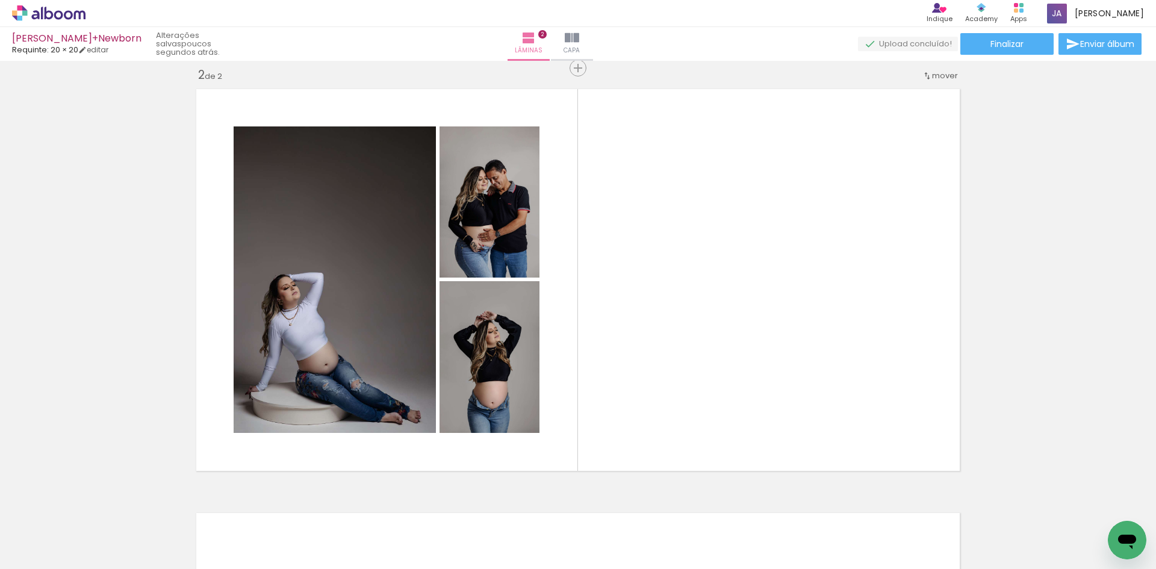
scroll to position [0, 107]
click at [1031, 540] on div at bounding box center [1025, 528] width 40 height 60
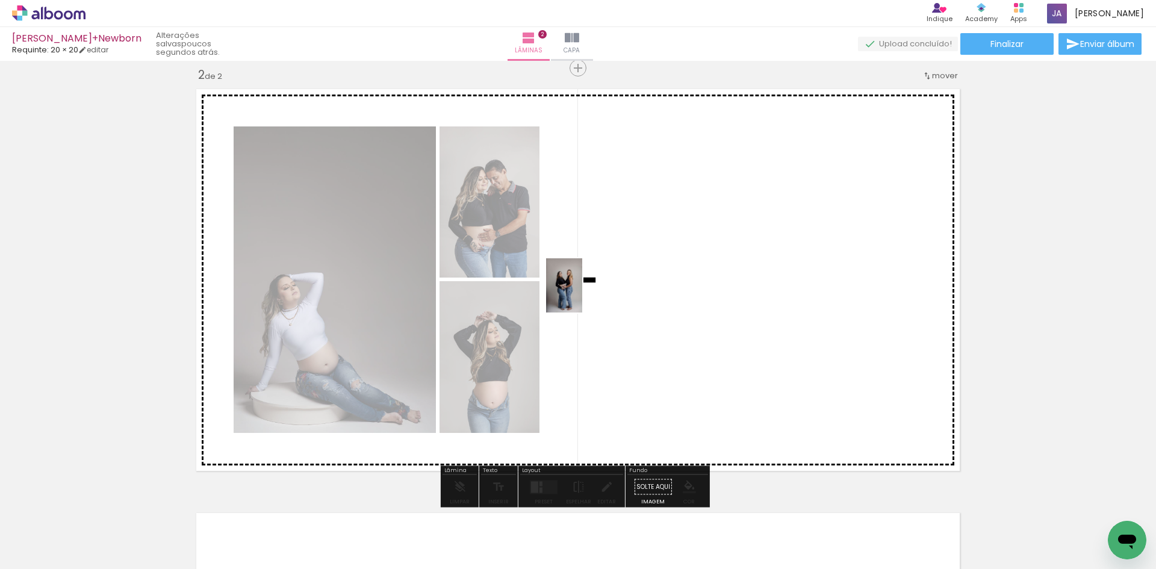
drag, startPoint x: 1038, startPoint y: 535, endPoint x: 583, endPoint y: 298, distance: 513.7
click at [583, 298] on quentale-workspace at bounding box center [578, 284] width 1156 height 569
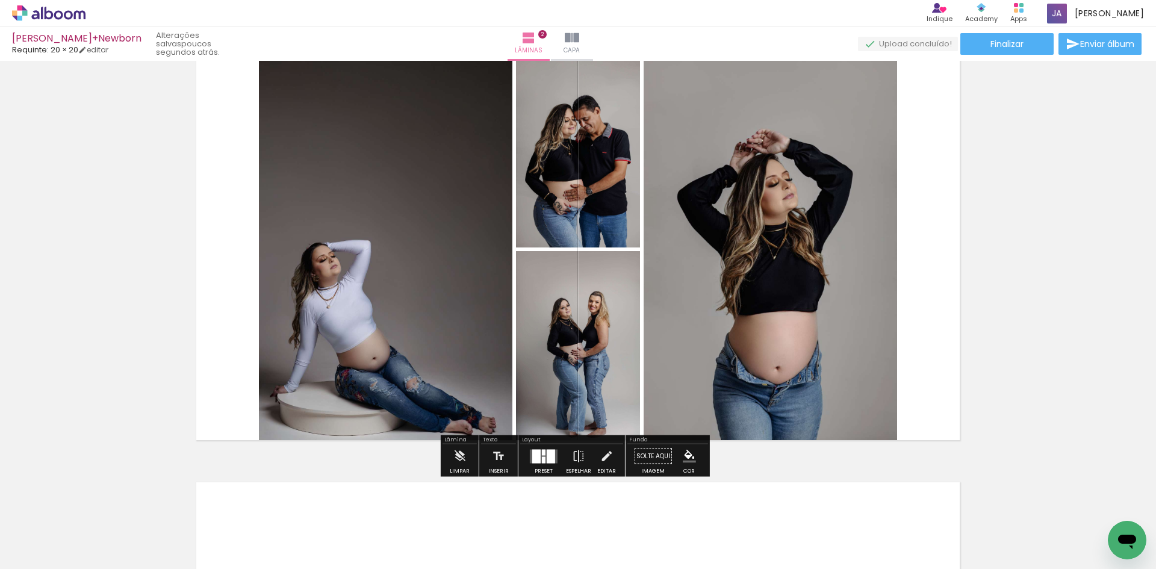
scroll to position [497, 0]
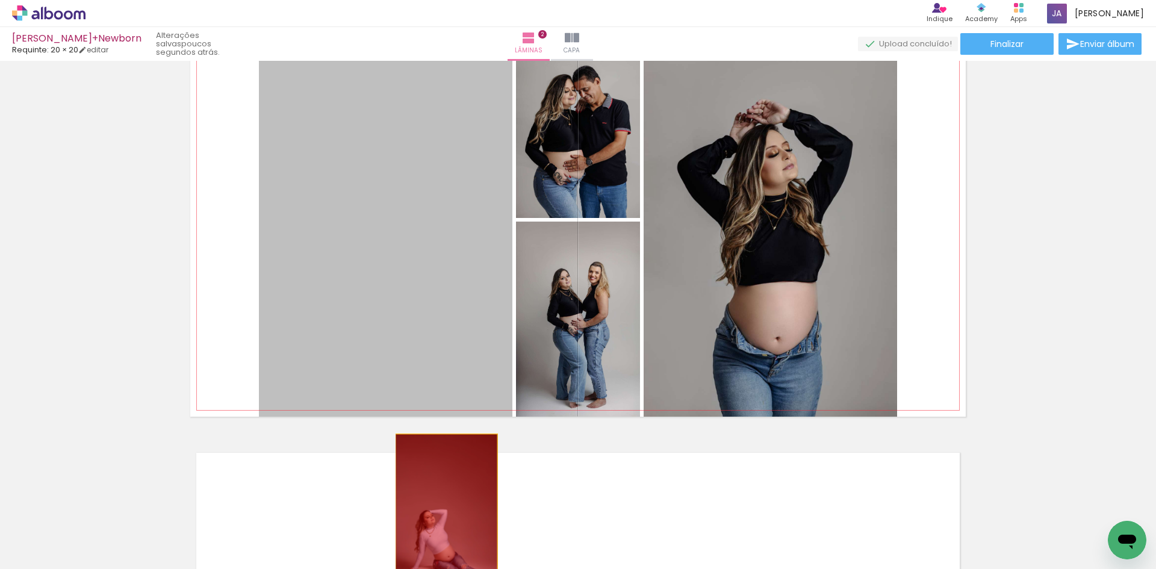
drag, startPoint x: 443, startPoint y: 300, endPoint x: 442, endPoint y: 511, distance: 211.3
click at [442, 512] on quentale-workspace at bounding box center [578, 284] width 1156 height 569
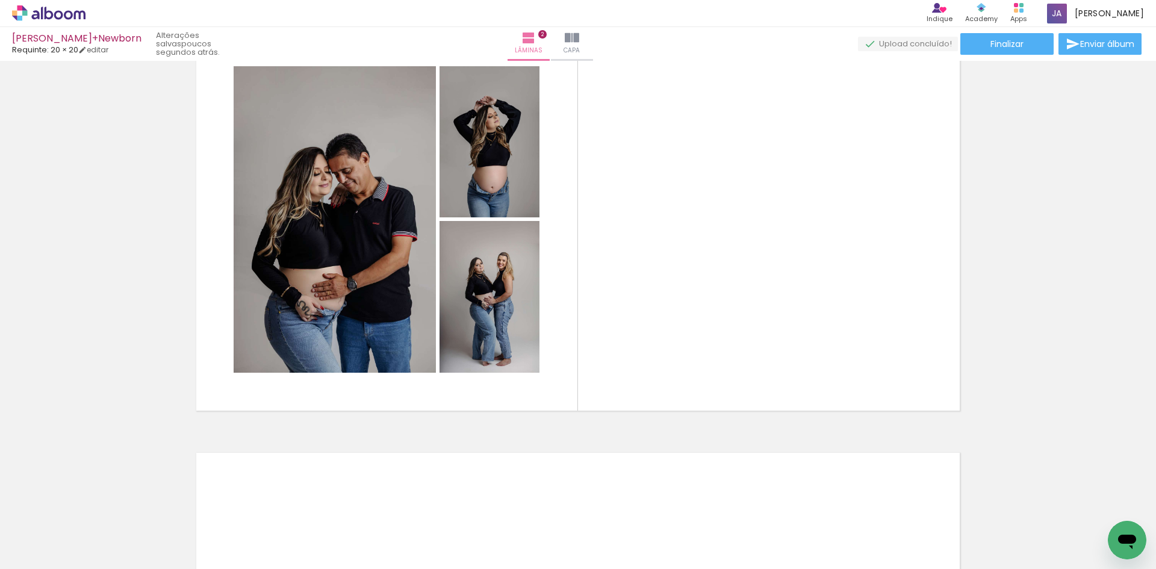
click at [966, 539] on div at bounding box center [957, 528] width 41 height 60
click at [1053, 540] on quentale-thumb at bounding box center [1024, 528] width 67 height 69
click at [1096, 538] on div at bounding box center [1092, 528] width 40 height 60
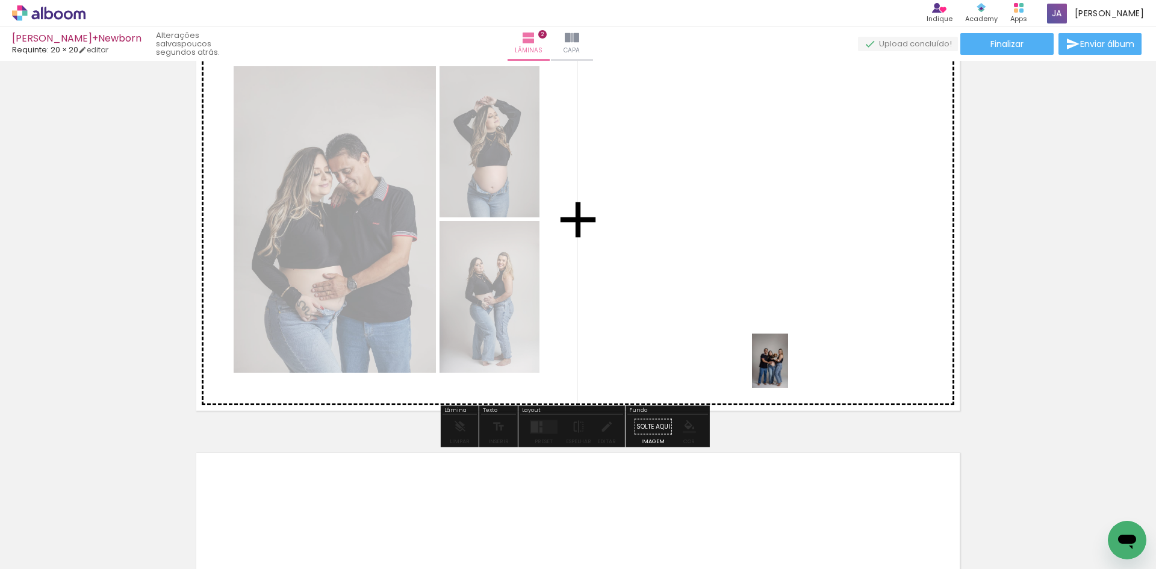
drag, startPoint x: 1098, startPoint y: 536, endPoint x: 788, endPoint y: 370, distance: 352.0
click at [788, 370] on quentale-workspace at bounding box center [578, 284] width 1156 height 569
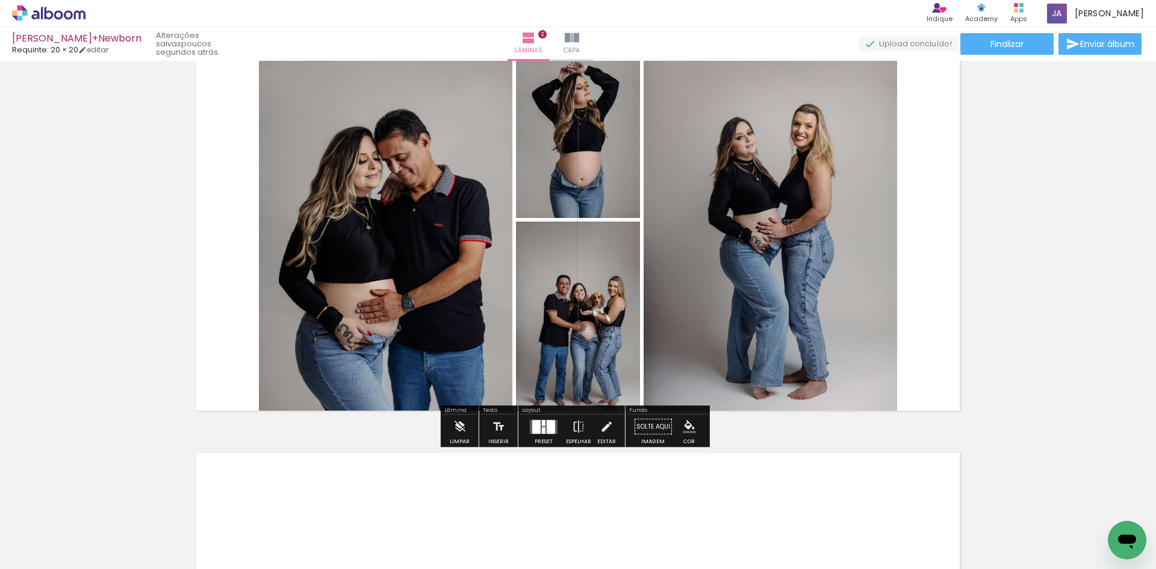
click at [547, 427] on div at bounding box center [551, 427] width 8 height 14
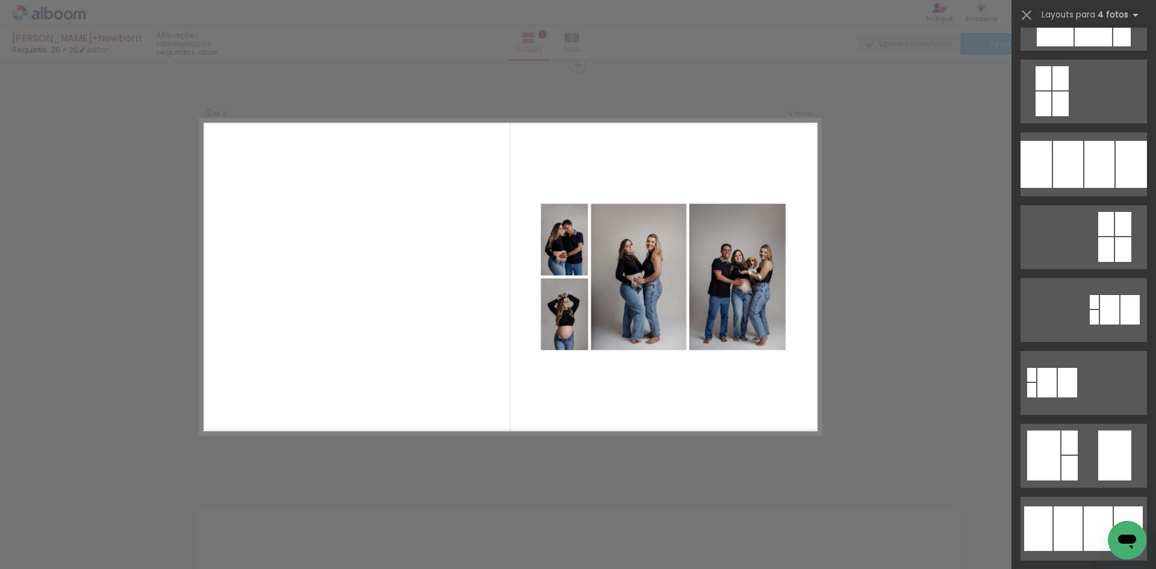
scroll to position [181, 0]
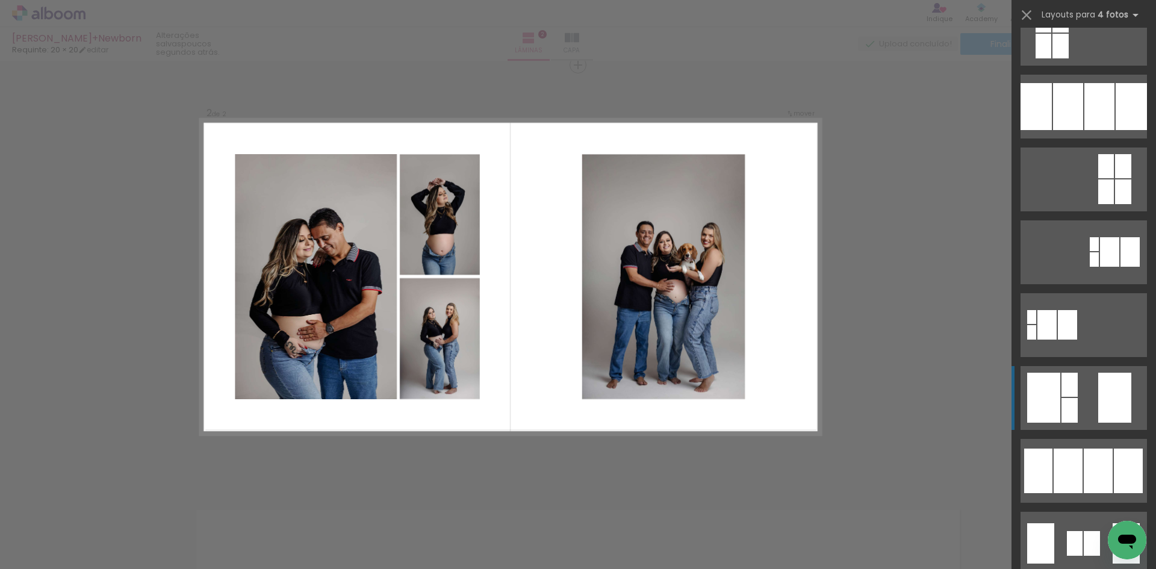
click at [1098, 395] on div at bounding box center [1114, 398] width 33 height 50
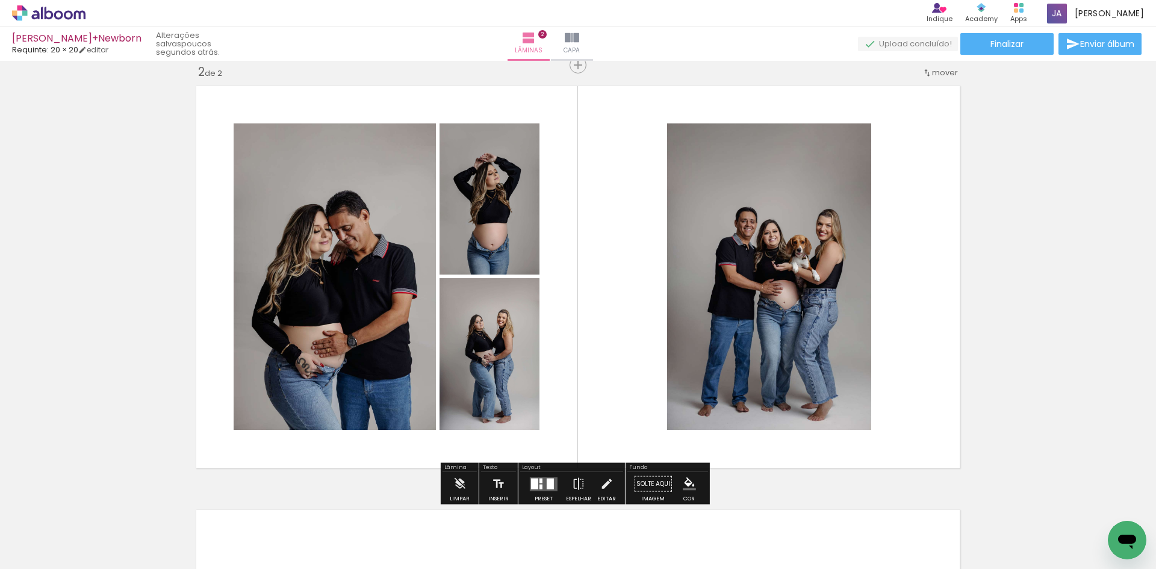
scroll to position [500, 0]
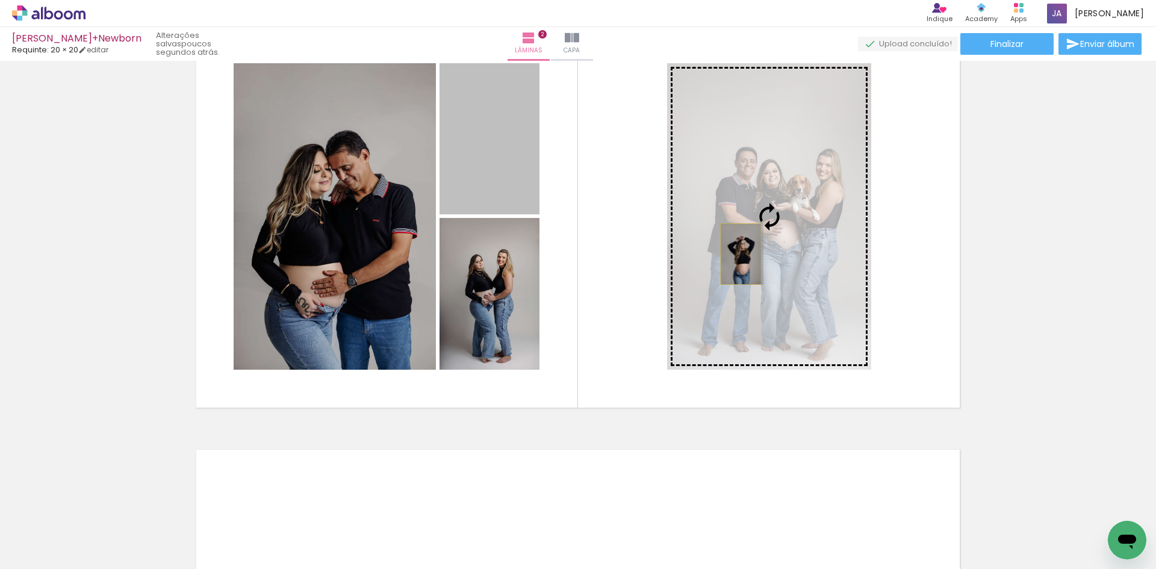
drag, startPoint x: 516, startPoint y: 184, endPoint x: 736, endPoint y: 254, distance: 230.5
click at [0, 0] on slot at bounding box center [0, 0] width 0 height 0
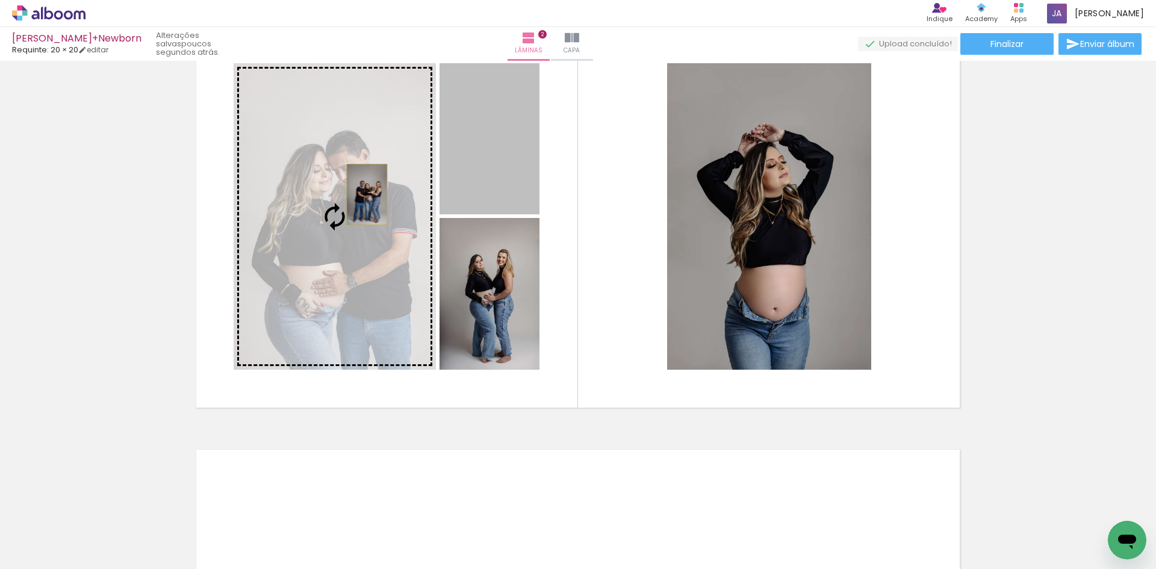
drag, startPoint x: 464, startPoint y: 158, endPoint x: 362, endPoint y: 194, distance: 107.6
click at [0, 0] on slot at bounding box center [0, 0] width 0 height 0
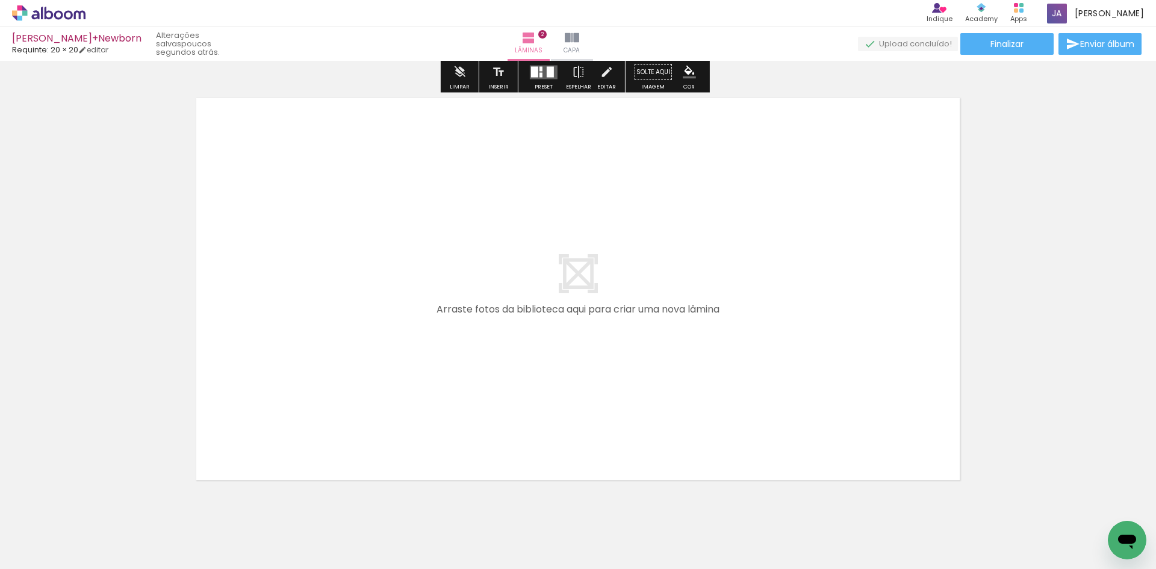
scroll to position [861, 0]
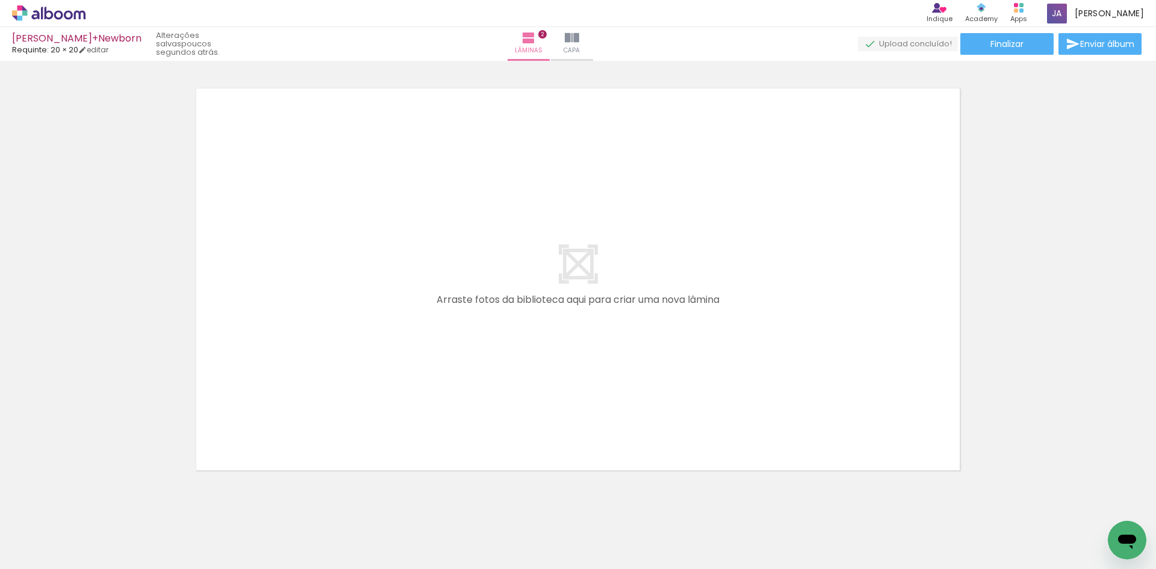
click at [969, 532] on div at bounding box center [957, 528] width 41 height 60
click at [920, 535] on div at bounding box center [927, 528] width 43 height 60
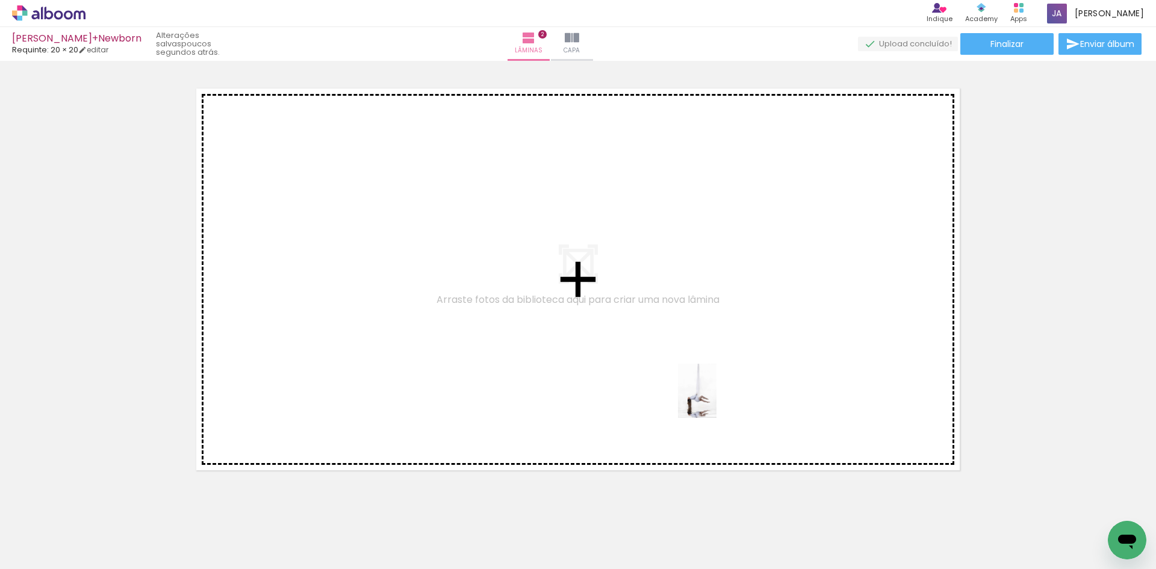
drag, startPoint x: 1066, startPoint y: 529, endPoint x: 713, endPoint y: 400, distance: 375.5
click at [713, 400] on quentale-workspace at bounding box center [578, 284] width 1156 height 569
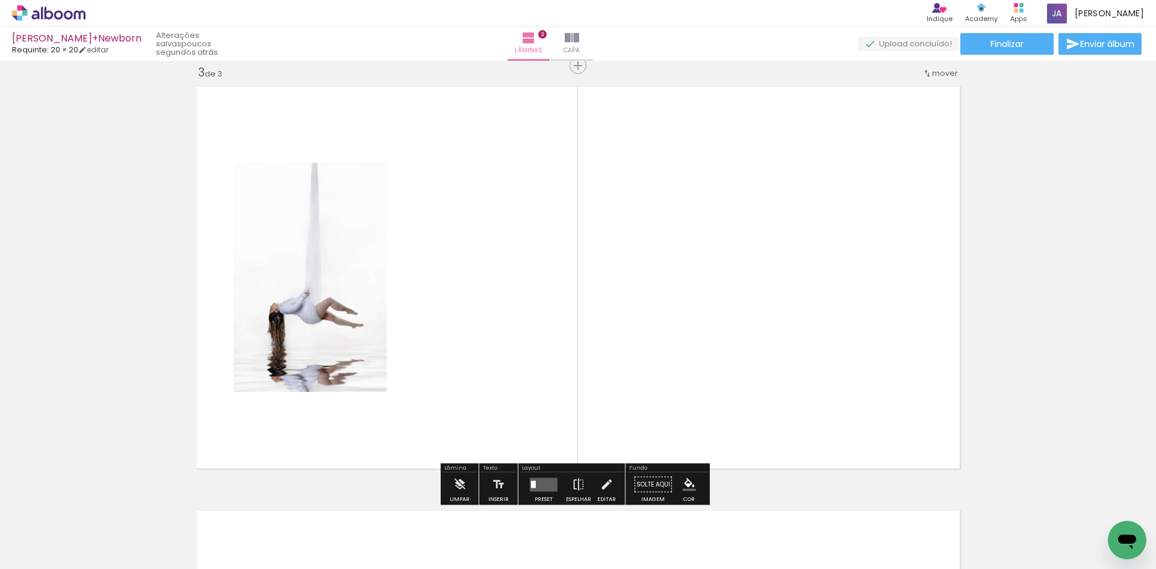
scroll to position [863, 0]
click at [536, 482] on quentale-layouter at bounding box center [544, 484] width 28 height 14
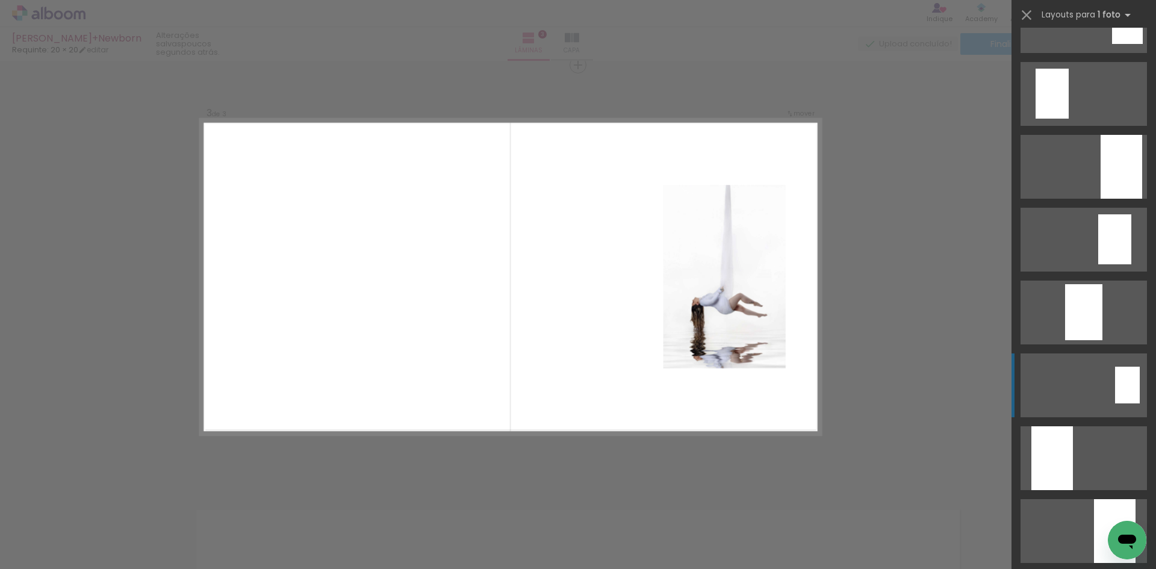
scroll to position [241, 0]
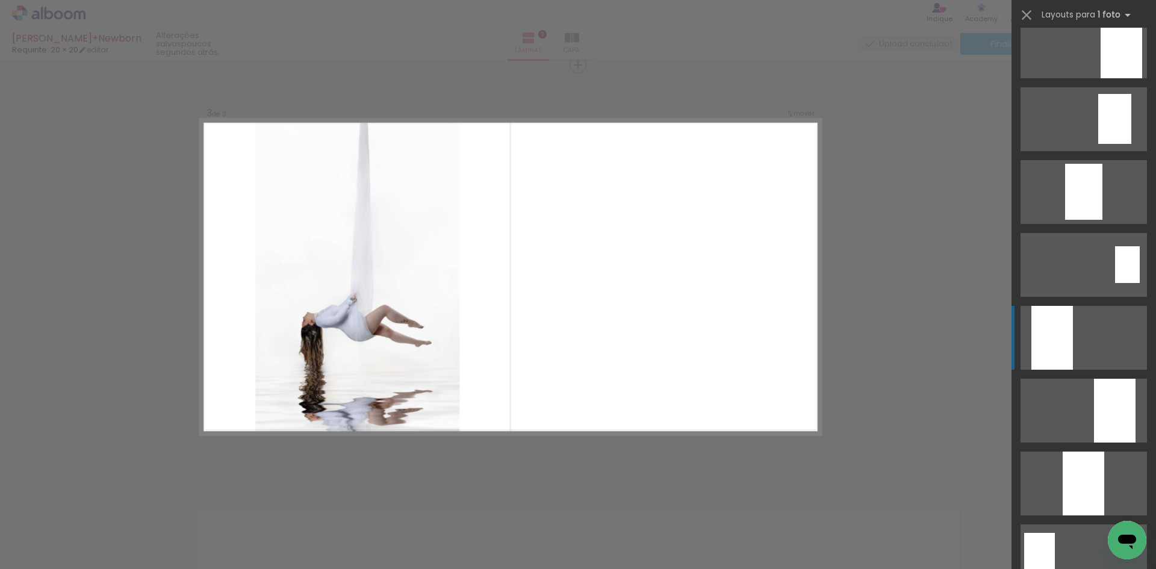
click at [1062, 348] on div at bounding box center [1052, 338] width 42 height 64
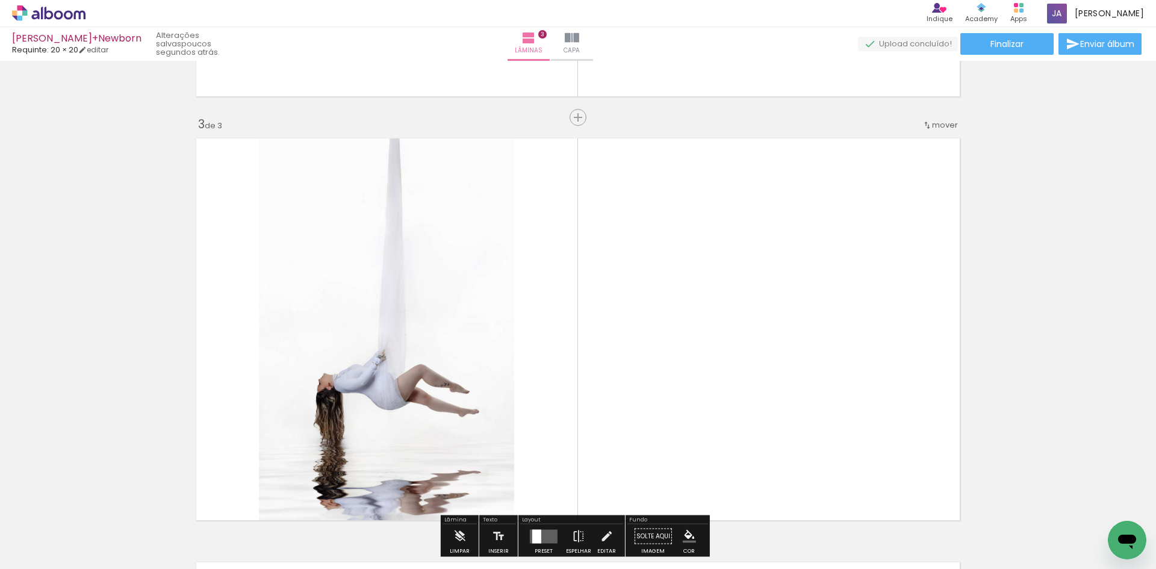
scroll to position [803, 0]
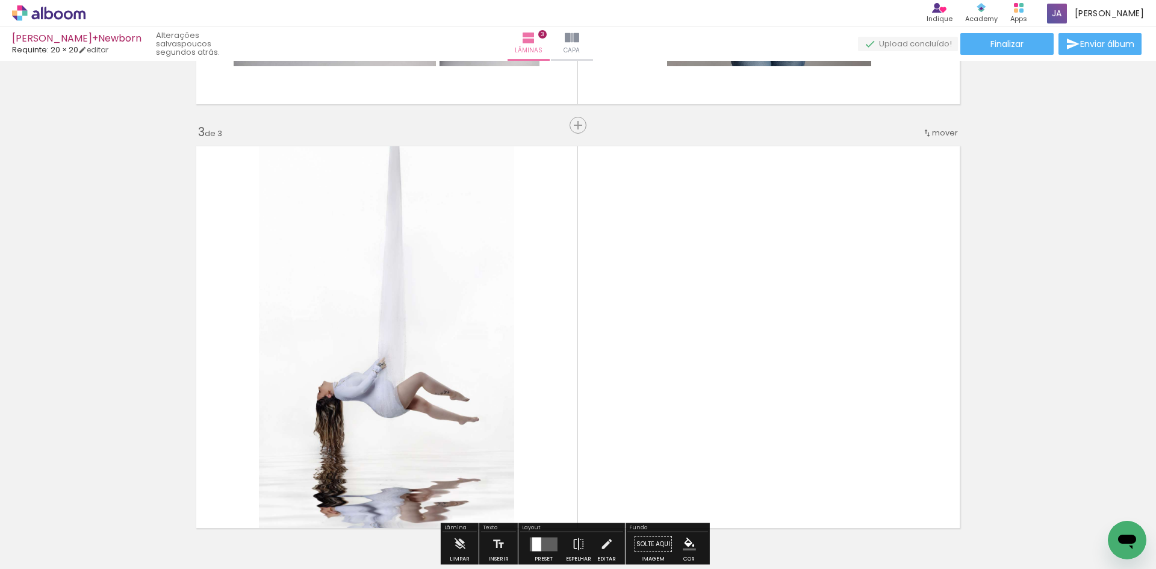
click at [1006, 545] on div at bounding box center [994, 528] width 43 height 60
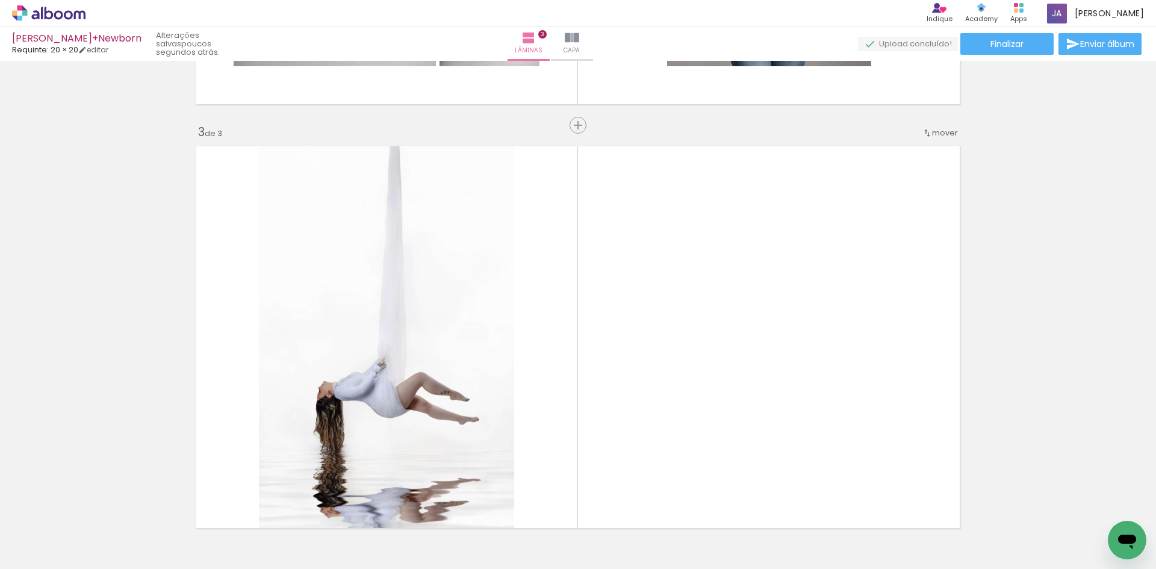
scroll to position [0, 710]
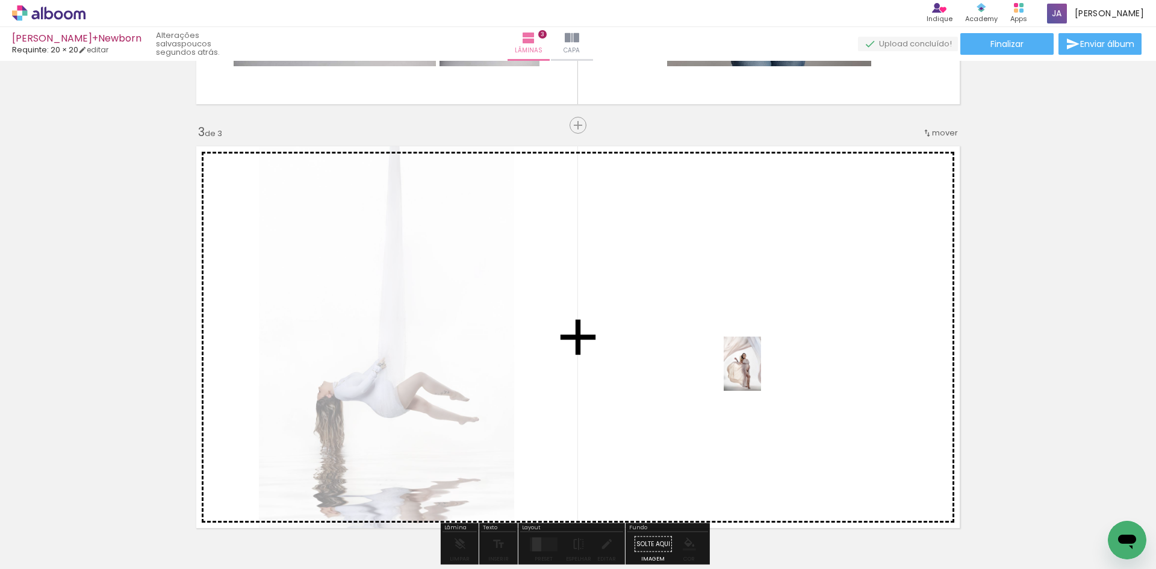
drag, startPoint x: 1098, startPoint y: 532, endPoint x: 760, endPoint y: 373, distance: 373.8
click at [760, 373] on quentale-workspace at bounding box center [578, 284] width 1156 height 569
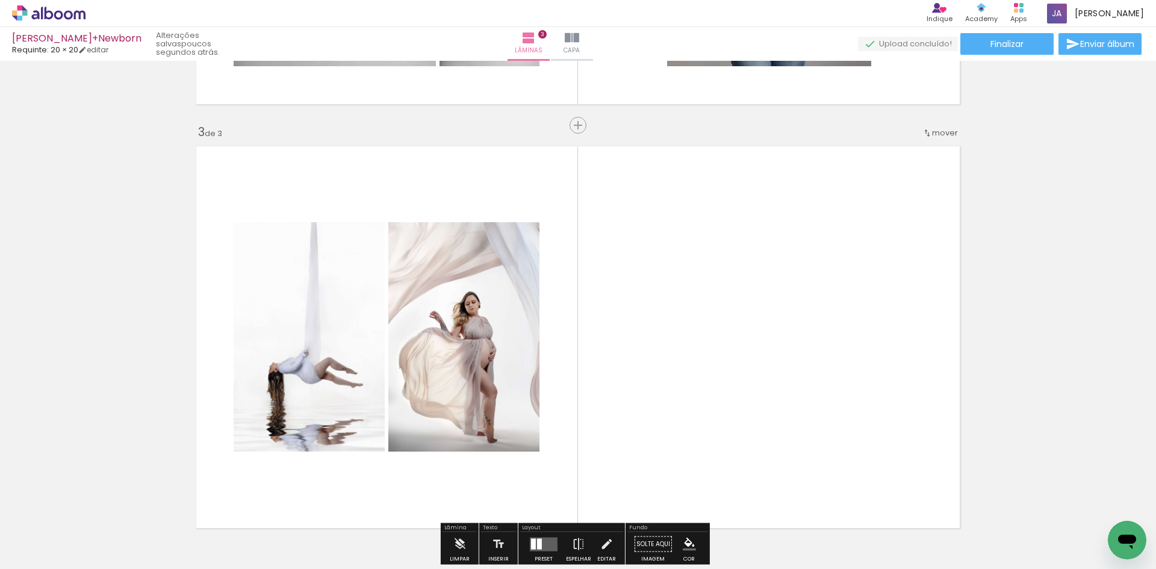
click at [468, 294] on quentale-photo at bounding box center [463, 336] width 151 height 229
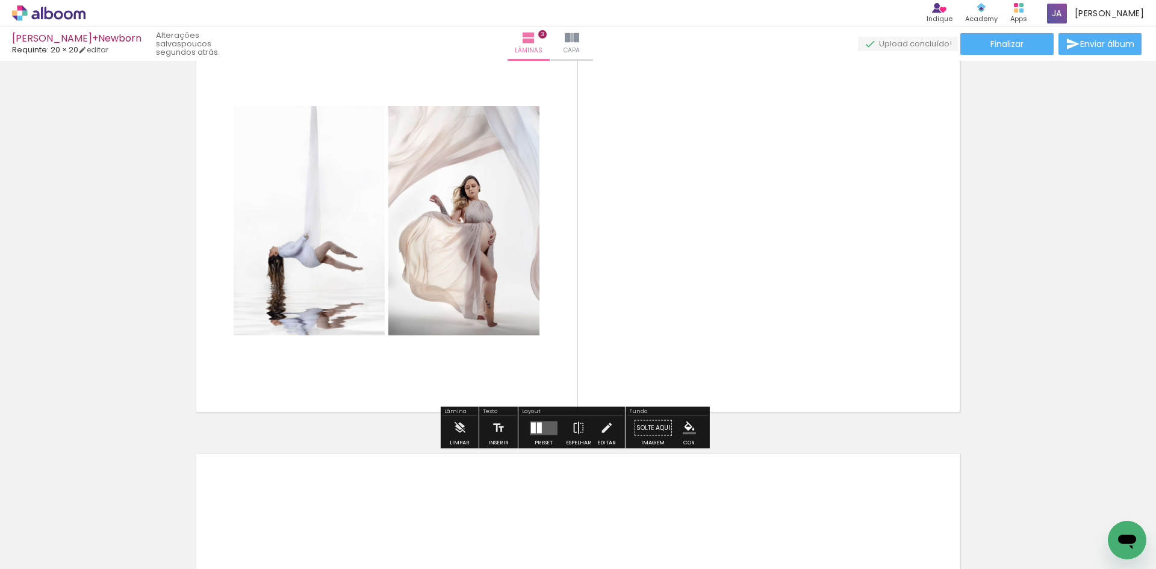
scroll to position [923, 0]
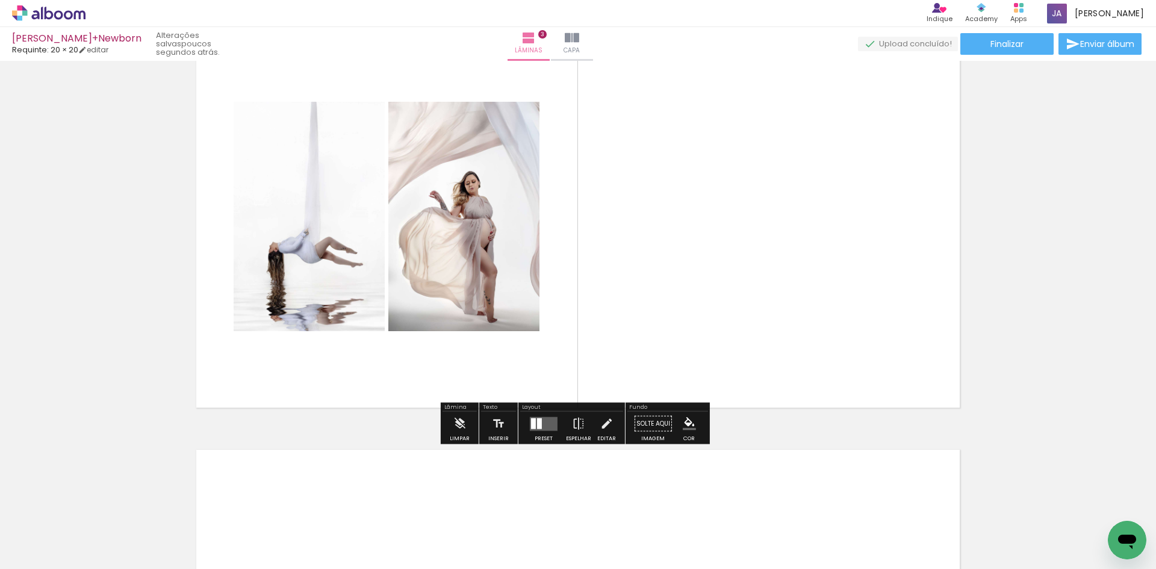
click at [536, 429] on quentale-layouter at bounding box center [544, 424] width 28 height 14
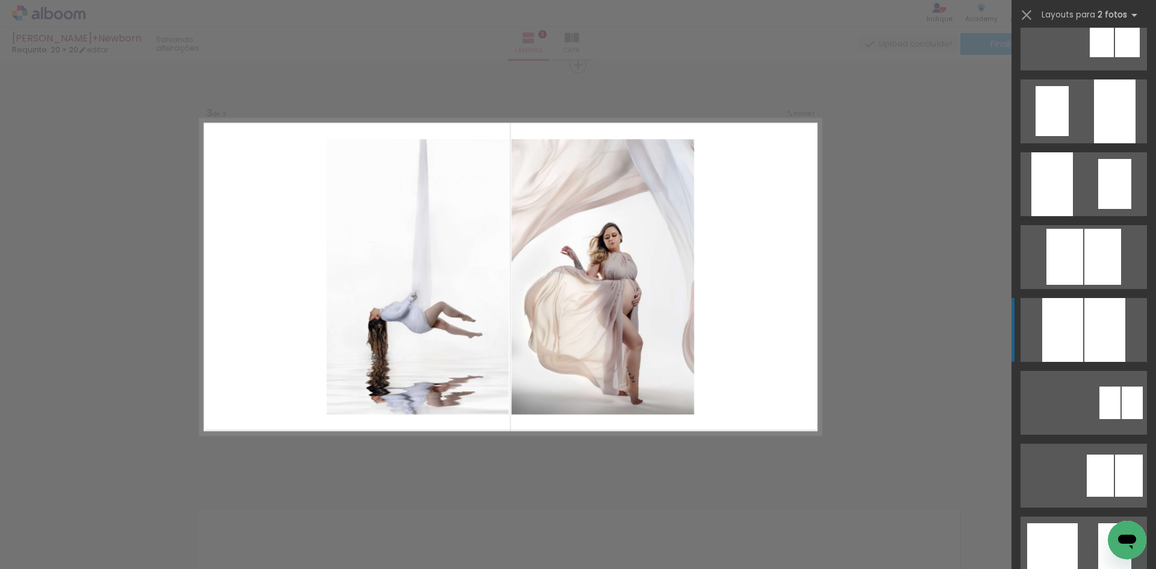
scroll to position [482, 0]
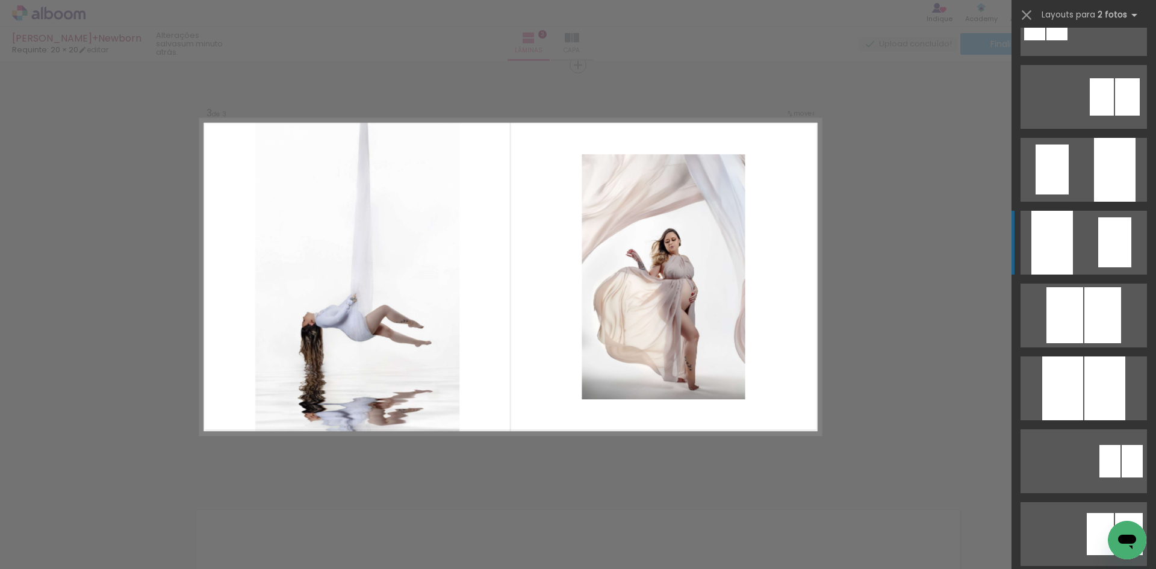
click at [1061, 263] on div at bounding box center [1052, 243] width 42 height 64
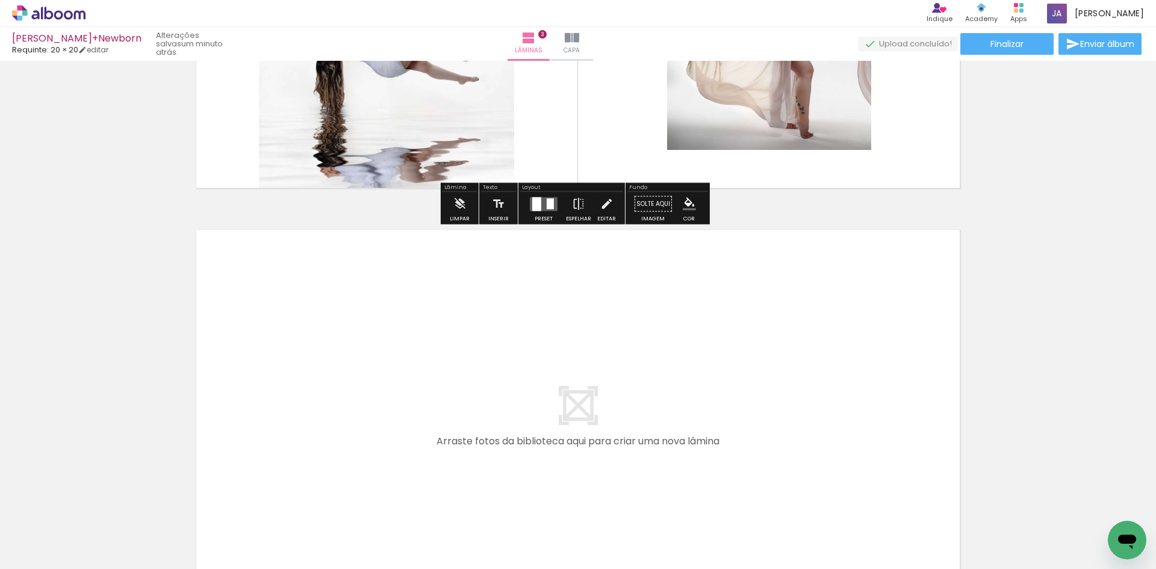
scroll to position [1164, 0]
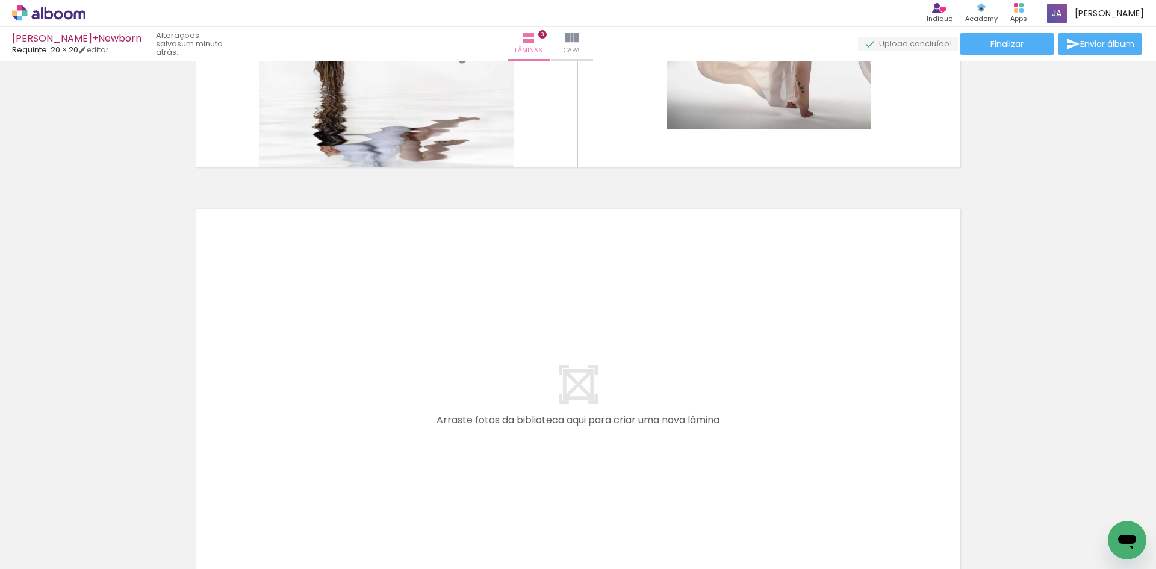
click at [475, 287] on quentale-layouter at bounding box center [577, 400] width 775 height 394
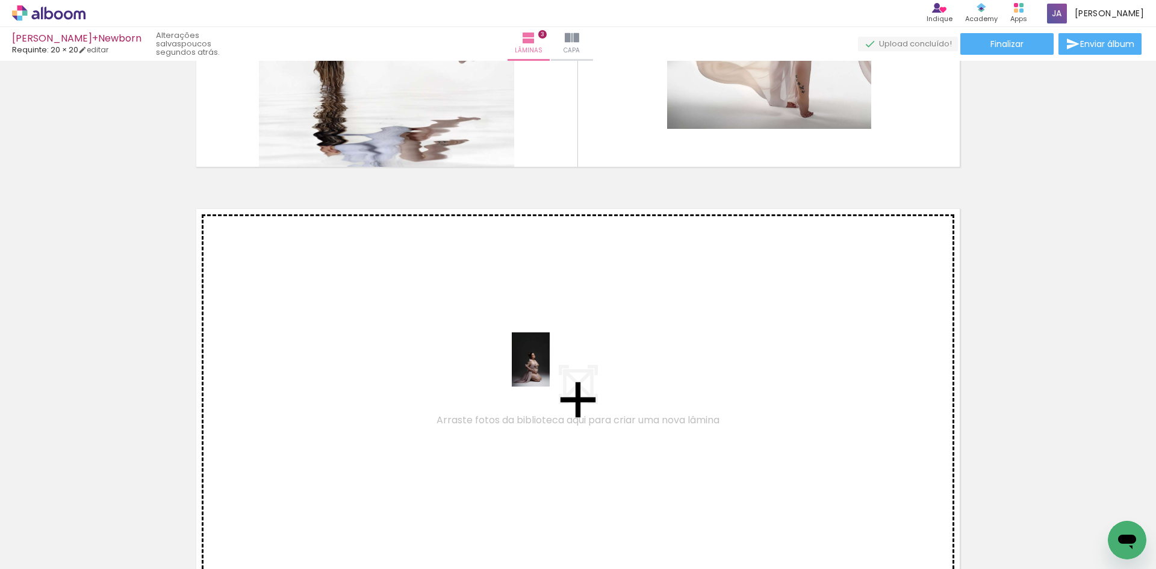
drag, startPoint x: 1098, startPoint y: 529, endPoint x: 545, endPoint y: 368, distance: 575.5
click at [545, 368] on quentale-workspace at bounding box center [578, 284] width 1156 height 569
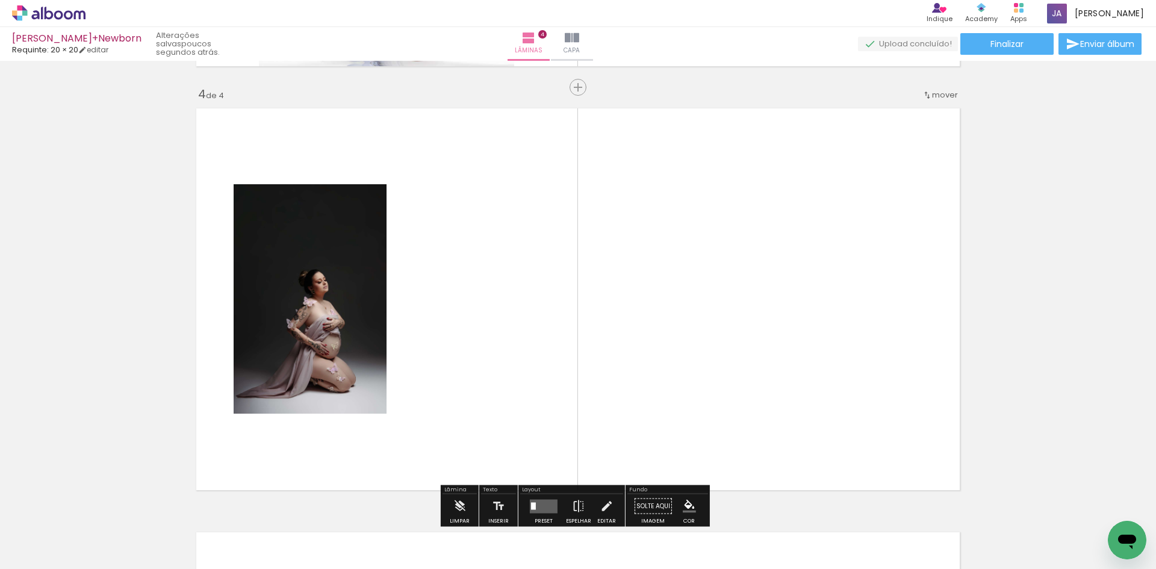
scroll to position [1287, 0]
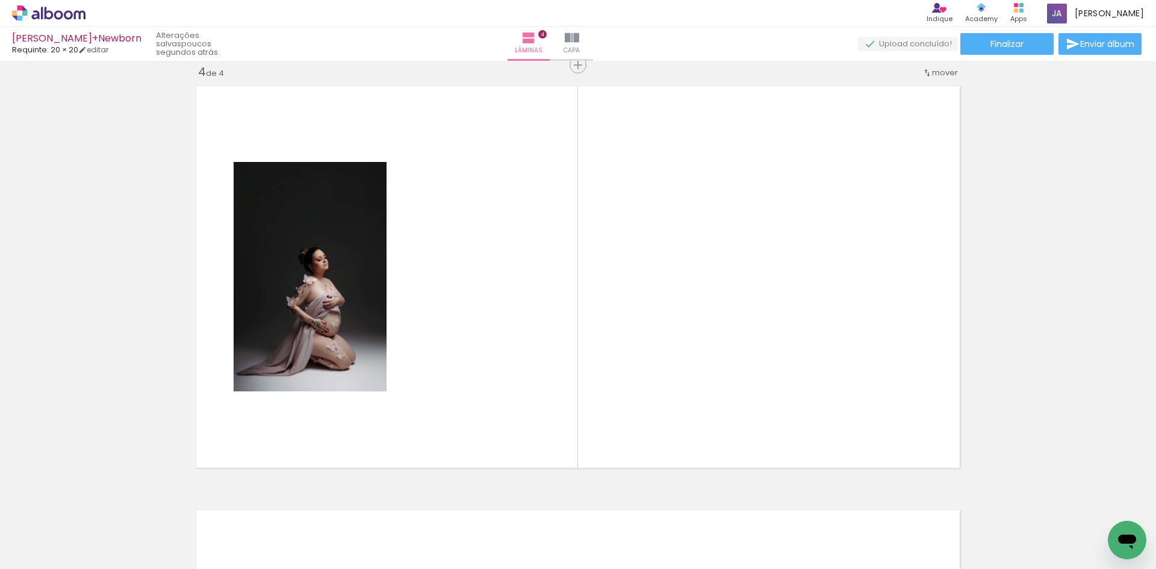
click at [969, 544] on div at bounding box center [972, 528] width 42 height 60
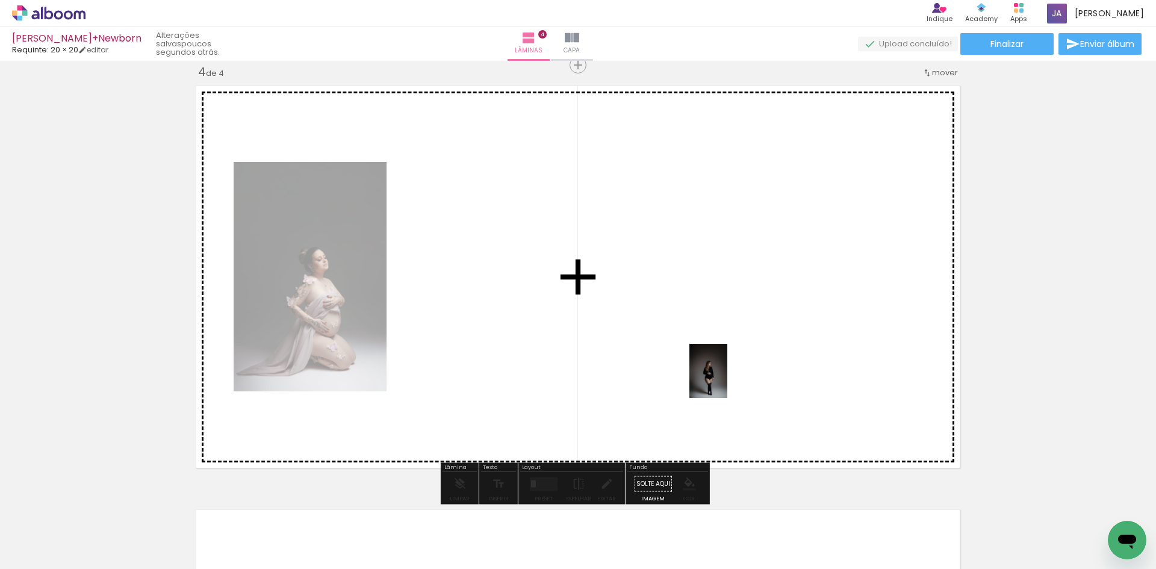
drag, startPoint x: 712, startPoint y: 532, endPoint x: 725, endPoint y: 380, distance: 152.3
click at [725, 380] on quentale-workspace at bounding box center [578, 284] width 1156 height 569
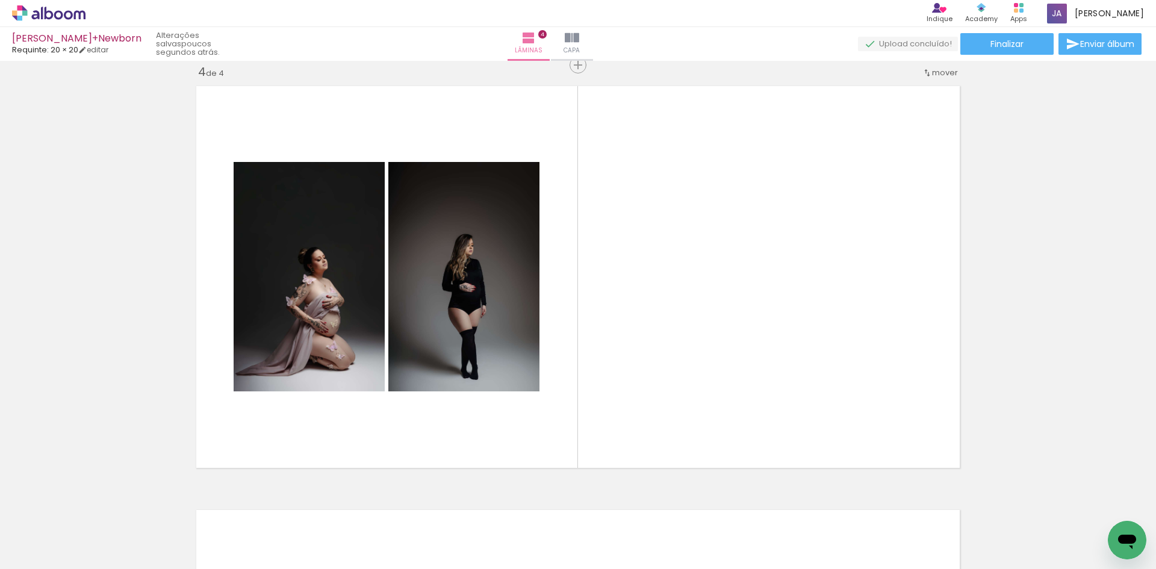
click at [922, 551] on div at bounding box center [904, 528] width 41 height 60
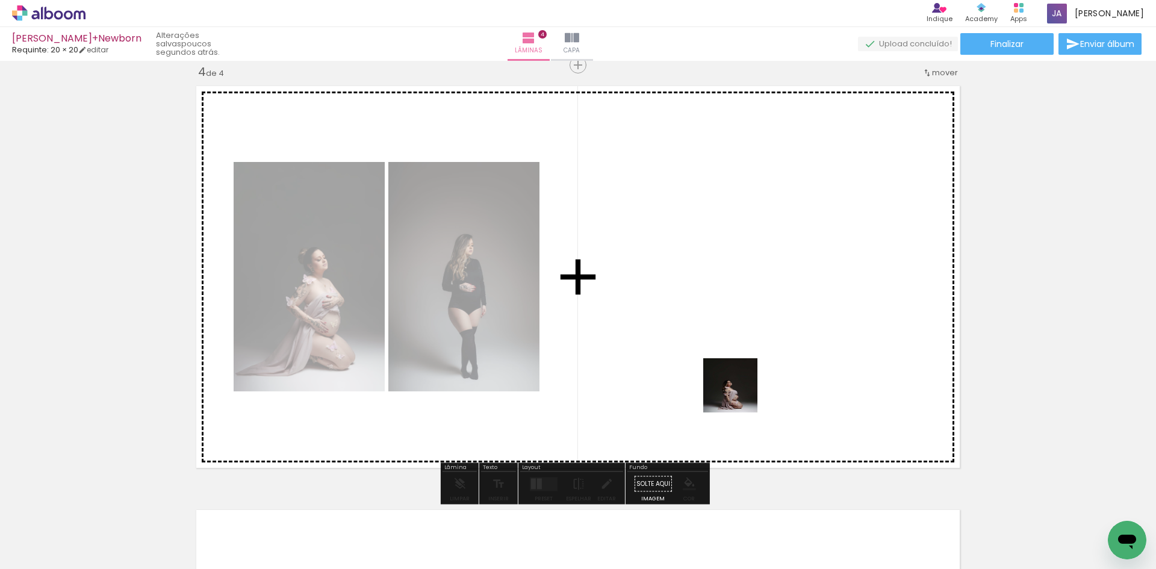
drag, startPoint x: 1037, startPoint y: 536, endPoint x: 739, endPoint y: 394, distance: 329.6
click at [739, 394] on quentale-workspace at bounding box center [578, 284] width 1156 height 569
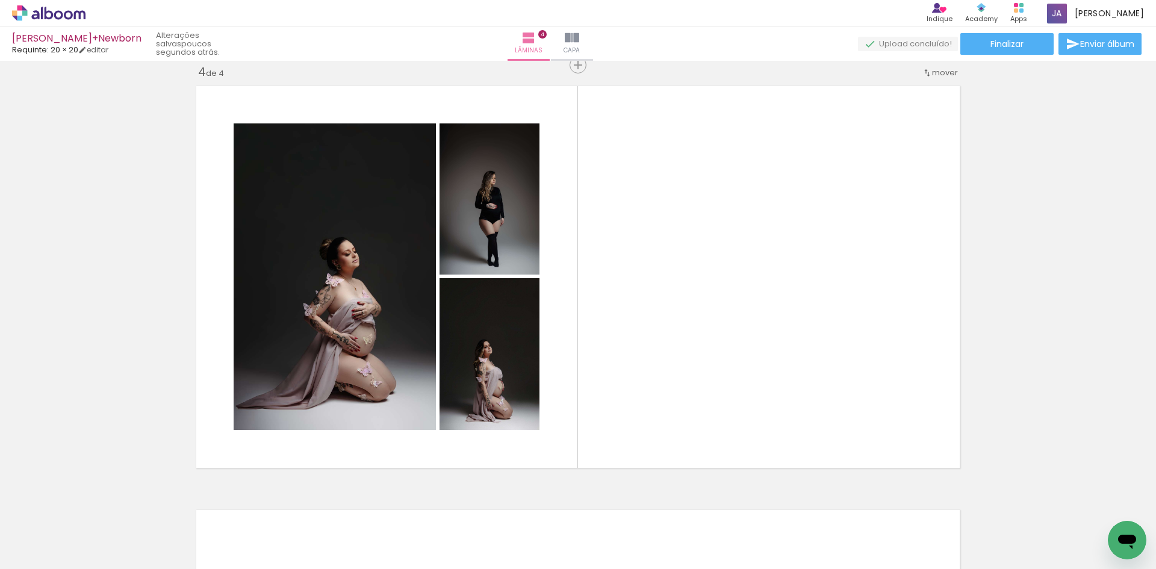
scroll to position [0, 380]
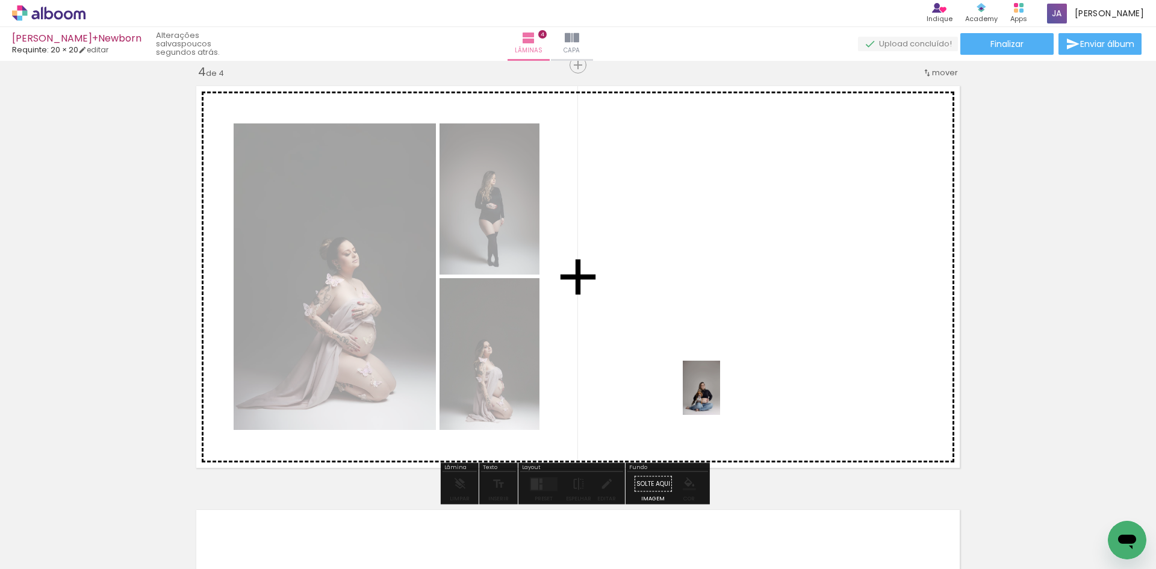
drag, startPoint x: 691, startPoint y: 538, endPoint x: 719, endPoint y: 397, distance: 143.6
click at [719, 397] on quentale-workspace at bounding box center [578, 284] width 1156 height 569
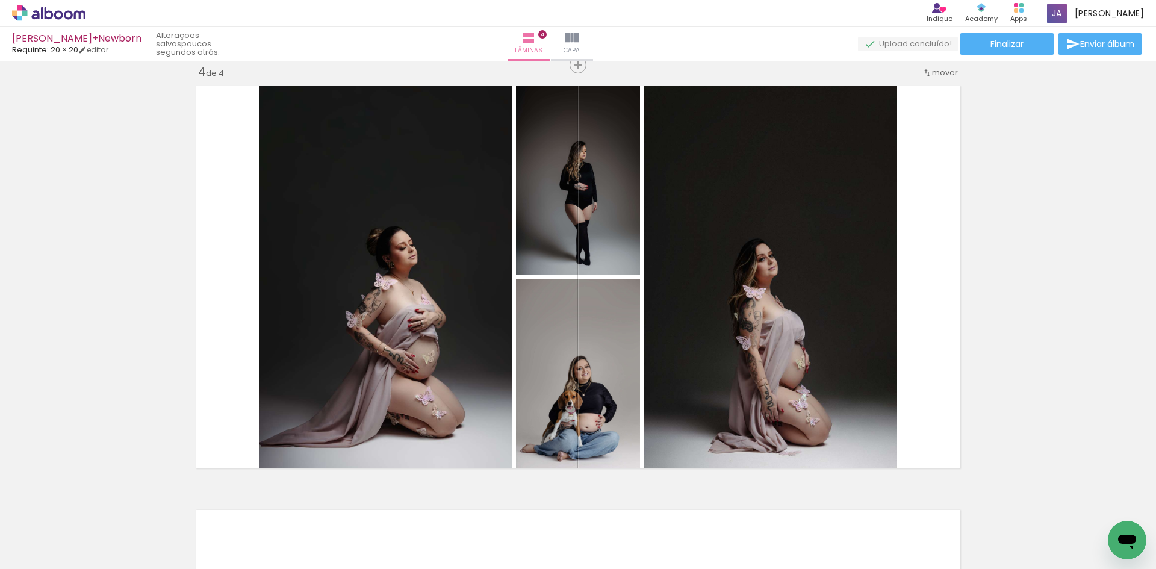
scroll to position [0, 613]
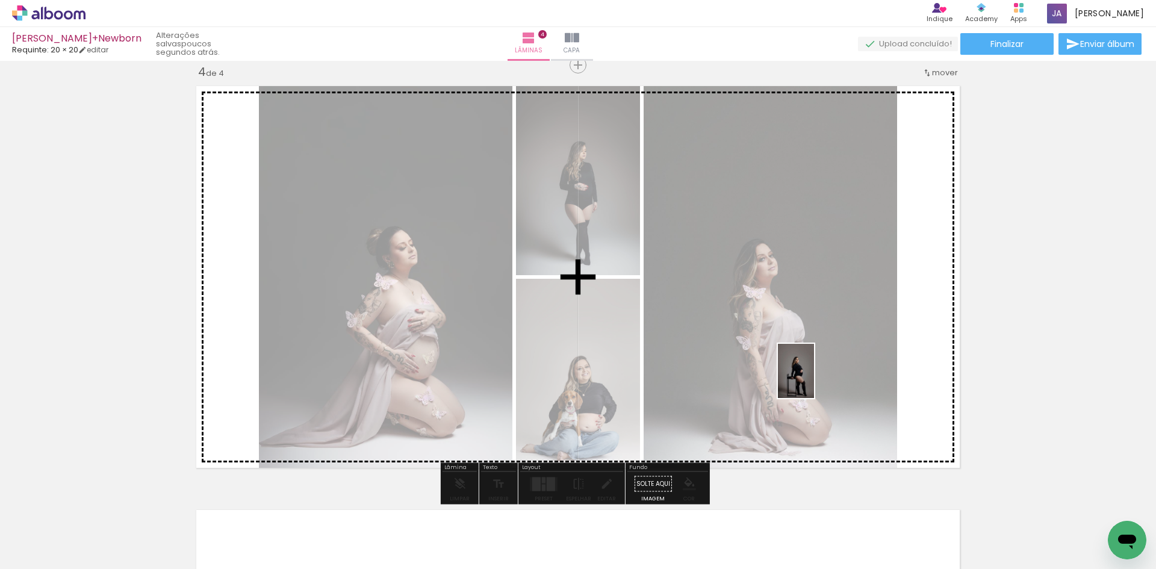
drag, startPoint x: 991, startPoint y: 535, endPoint x: 814, endPoint y: 380, distance: 235.9
click at [814, 380] on quentale-workspace at bounding box center [578, 284] width 1156 height 569
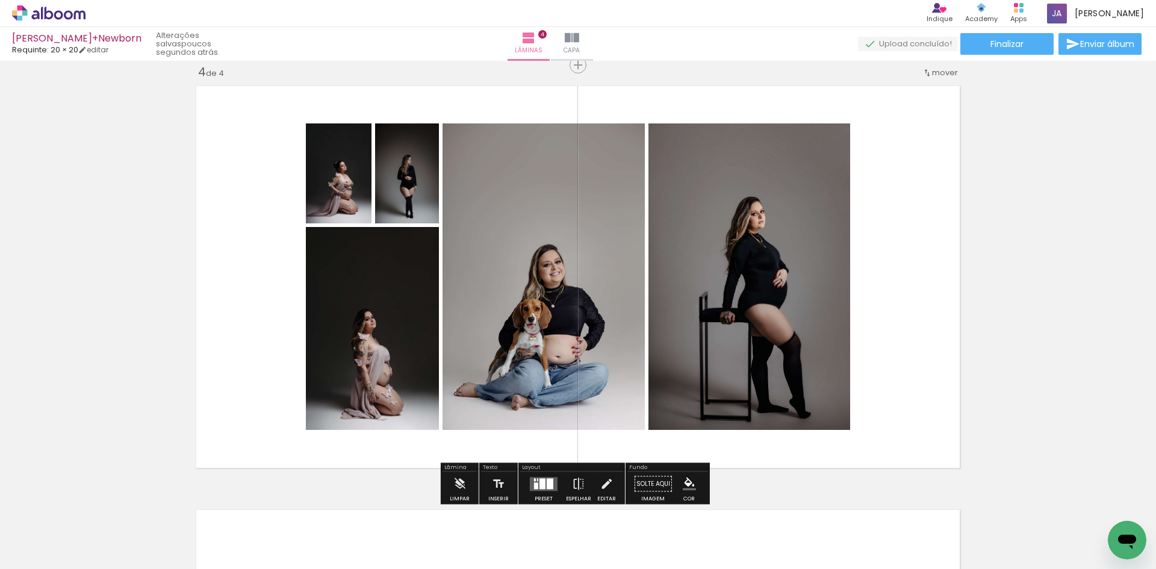
click at [995, 536] on div at bounding box center [990, 528] width 40 height 60
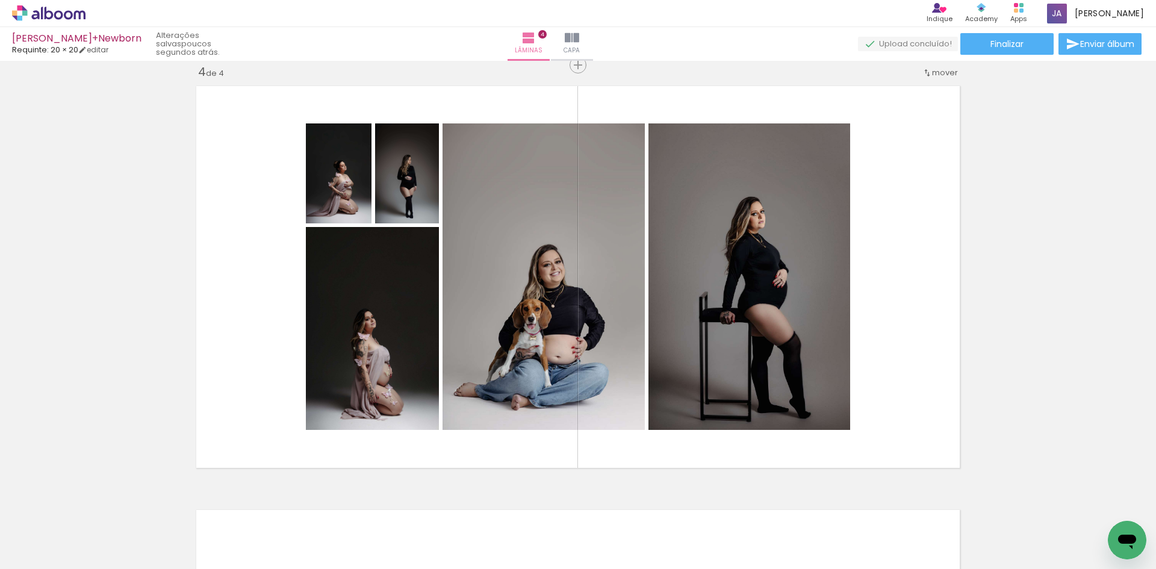
scroll to position [0, 969]
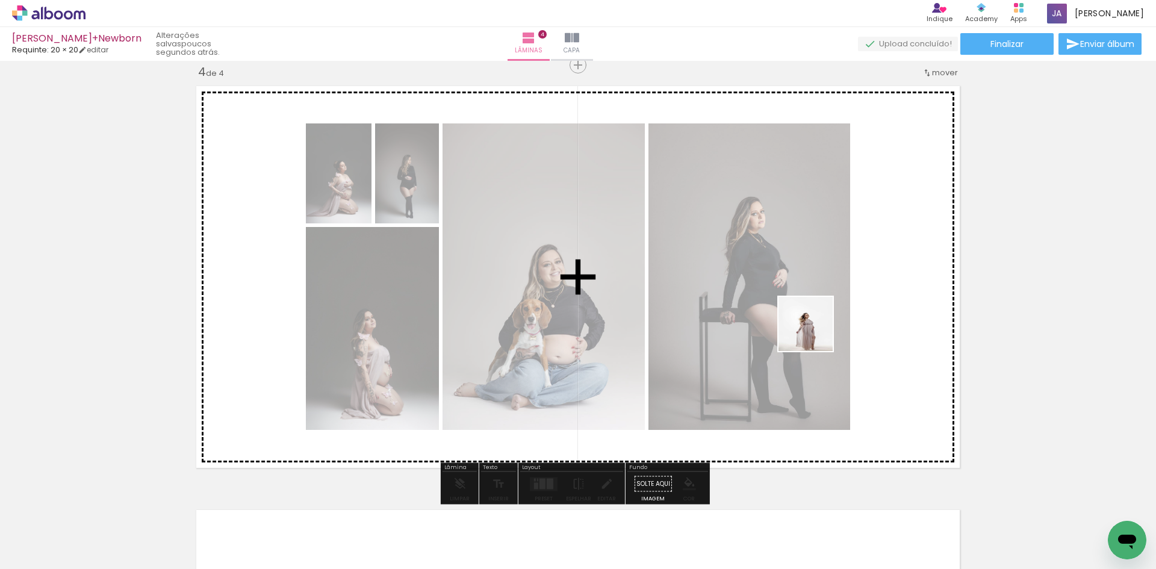
drag, startPoint x: 988, startPoint y: 542, endPoint x: 814, endPoint y: 333, distance: 271.9
click at [814, 333] on quentale-workspace at bounding box center [578, 284] width 1156 height 569
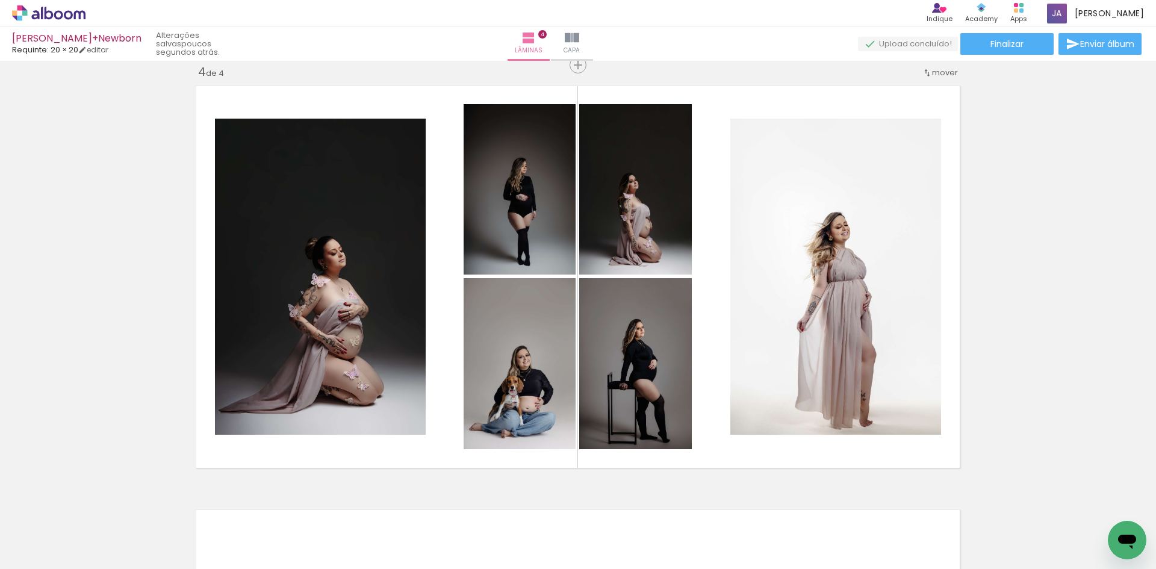
click at [176, 527] on div at bounding box center [164, 528] width 40 height 60
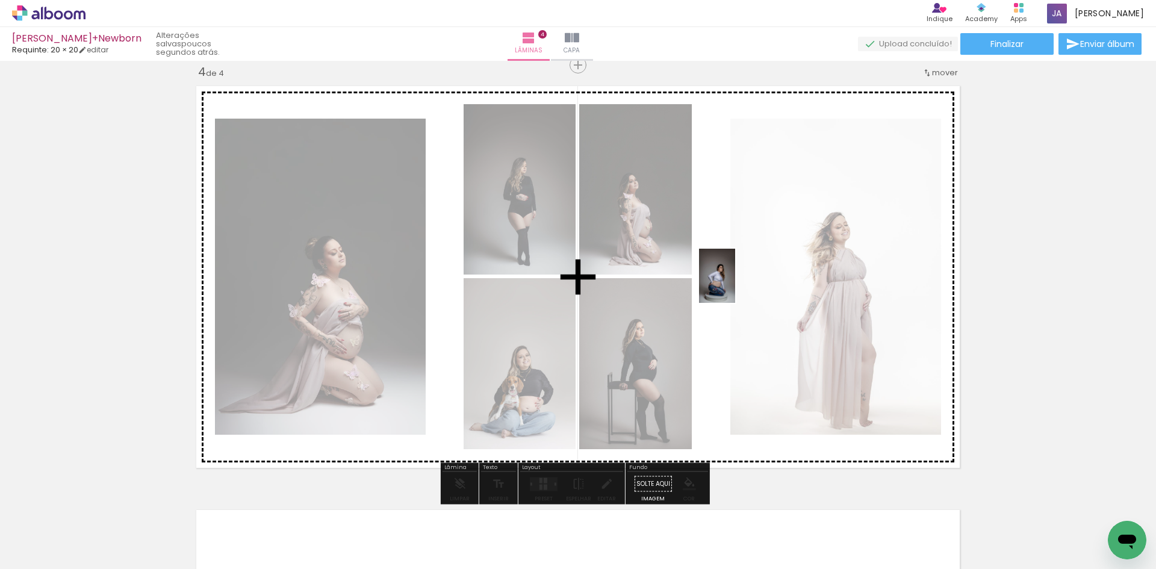
drag, startPoint x: 170, startPoint y: 534, endPoint x: 735, endPoint y: 285, distance: 617.2
click at [735, 285] on quentale-workspace at bounding box center [578, 284] width 1156 height 569
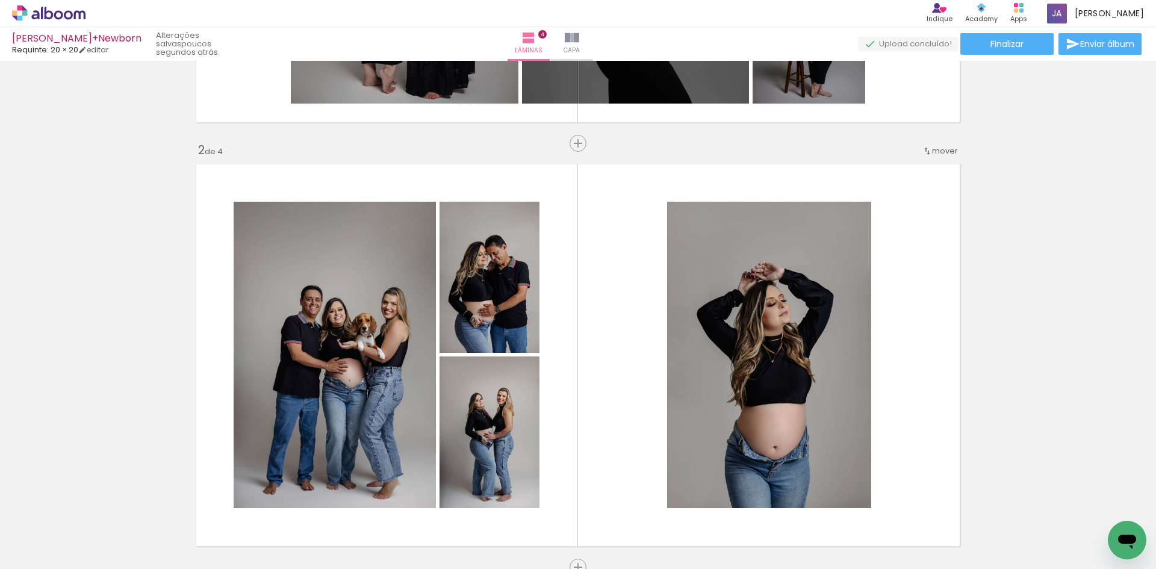
scroll to position [324, 0]
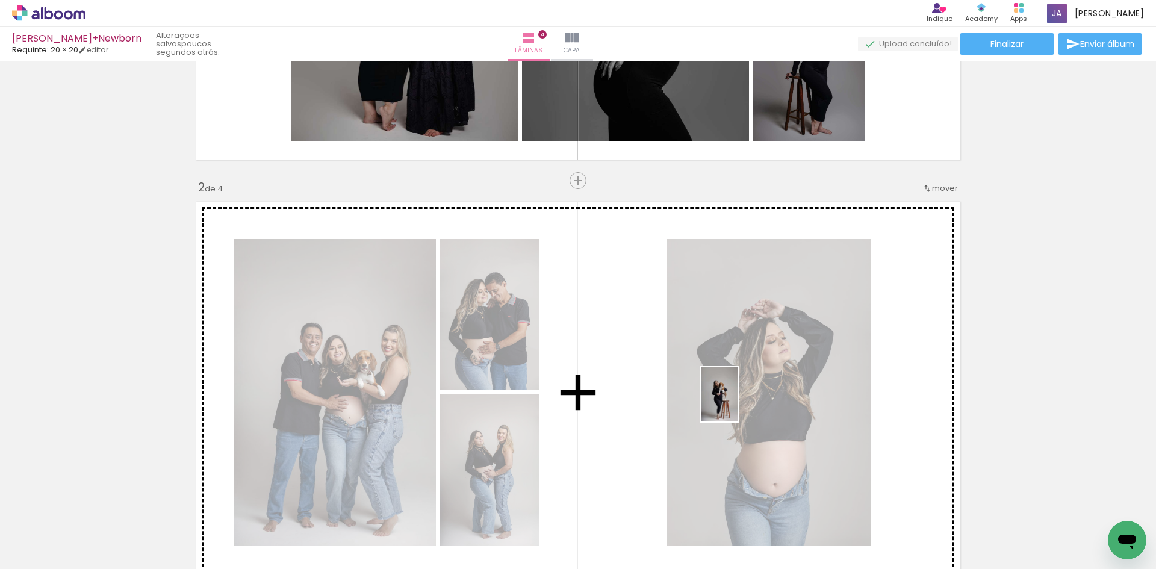
drag, startPoint x: 705, startPoint y: 541, endPoint x: 737, endPoint y: 403, distance: 140.9
click at [737, 403] on quentale-workspace at bounding box center [578, 284] width 1156 height 569
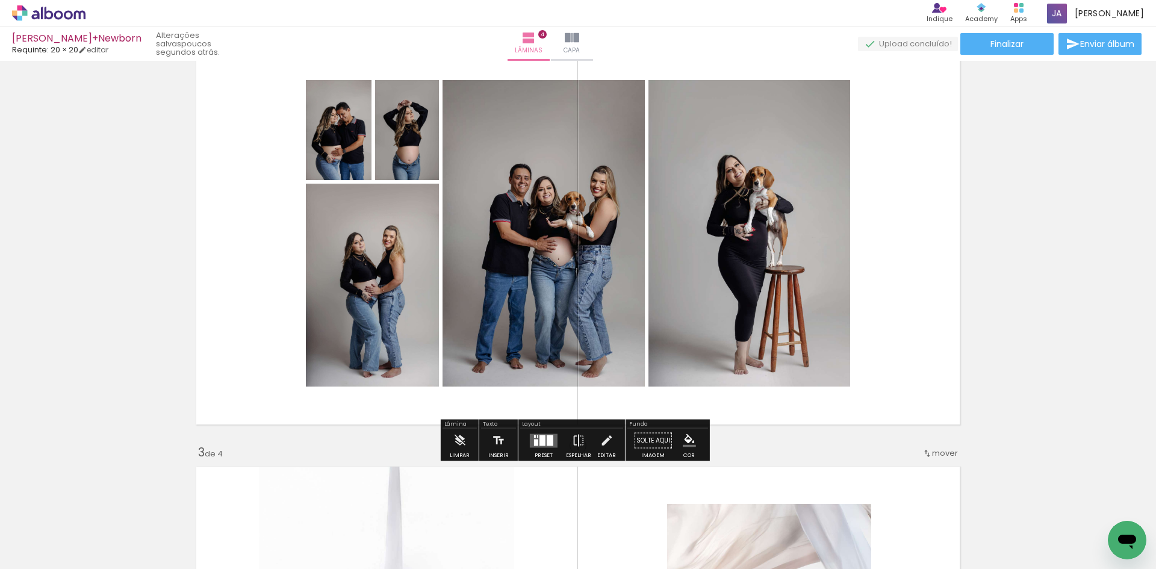
scroll to position [504, 0]
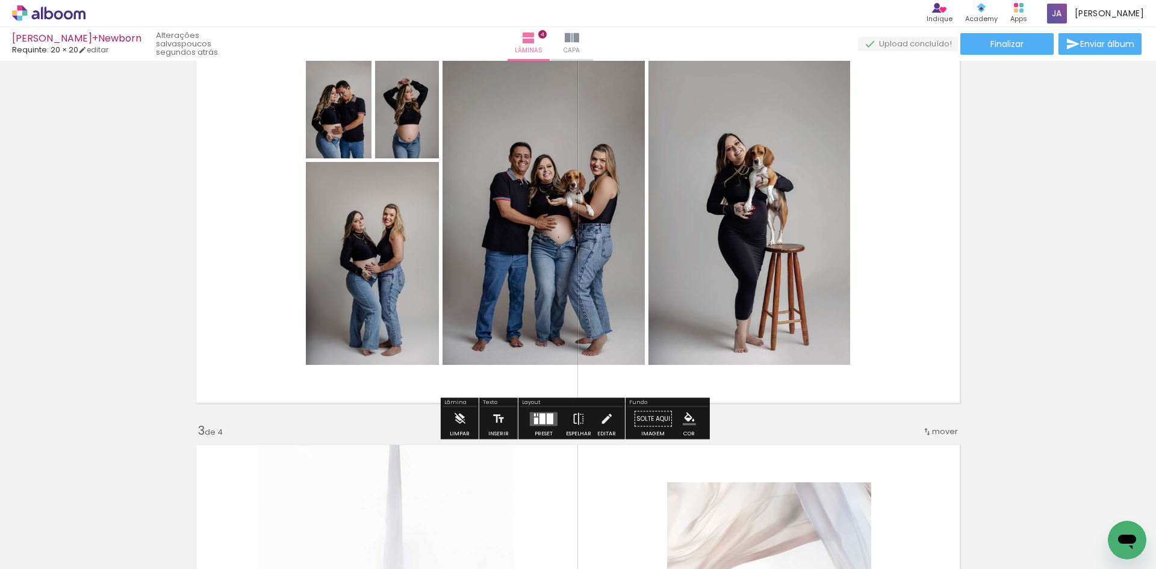
click at [547, 424] on quentale-layouter at bounding box center [544, 419] width 28 height 14
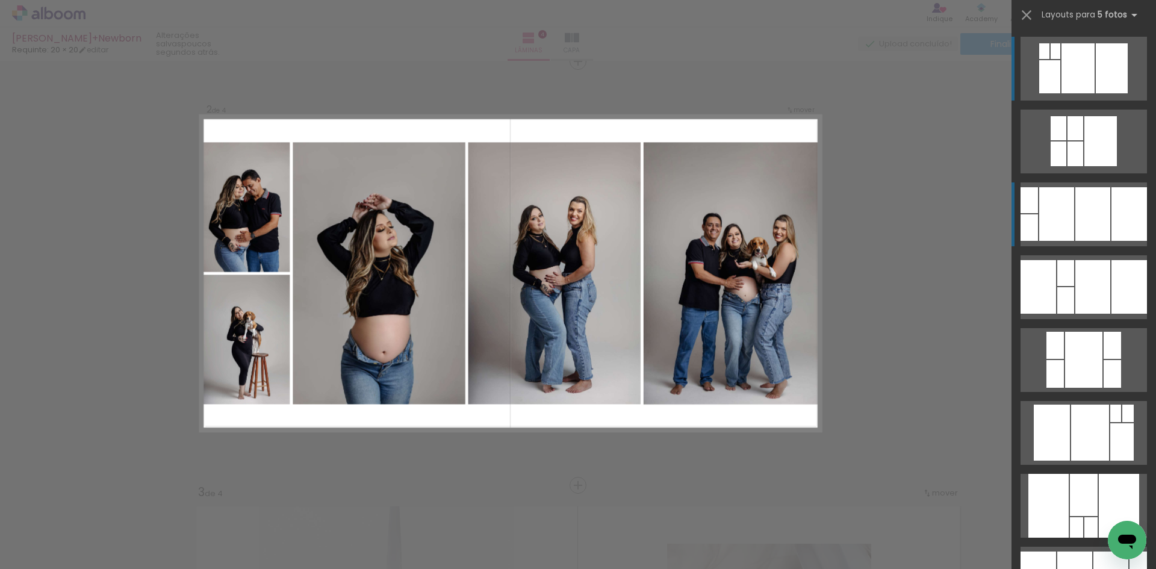
scroll to position [439, 0]
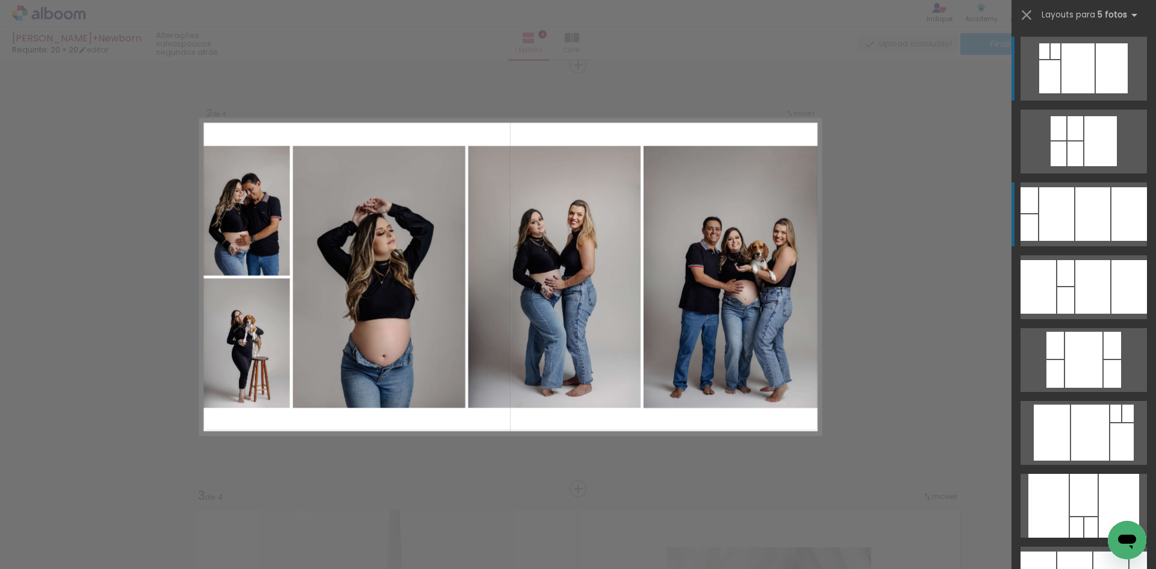
click at [1084, 228] on div at bounding box center [1092, 214] width 35 height 54
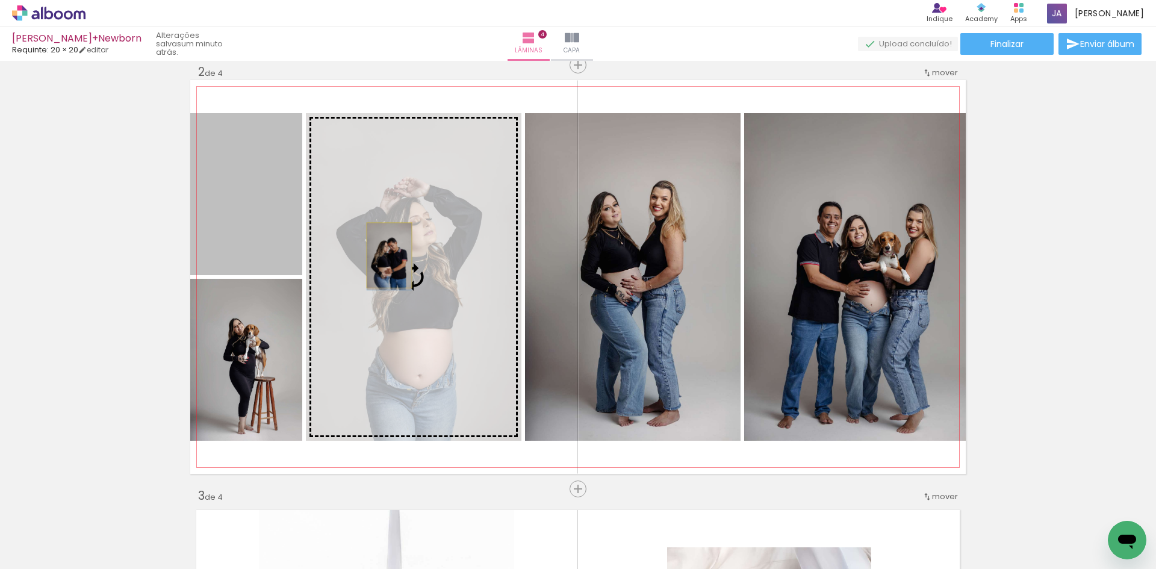
drag, startPoint x: 255, startPoint y: 188, endPoint x: 385, endPoint y: 255, distance: 146.2
click at [0, 0] on slot at bounding box center [0, 0] width 0 height 0
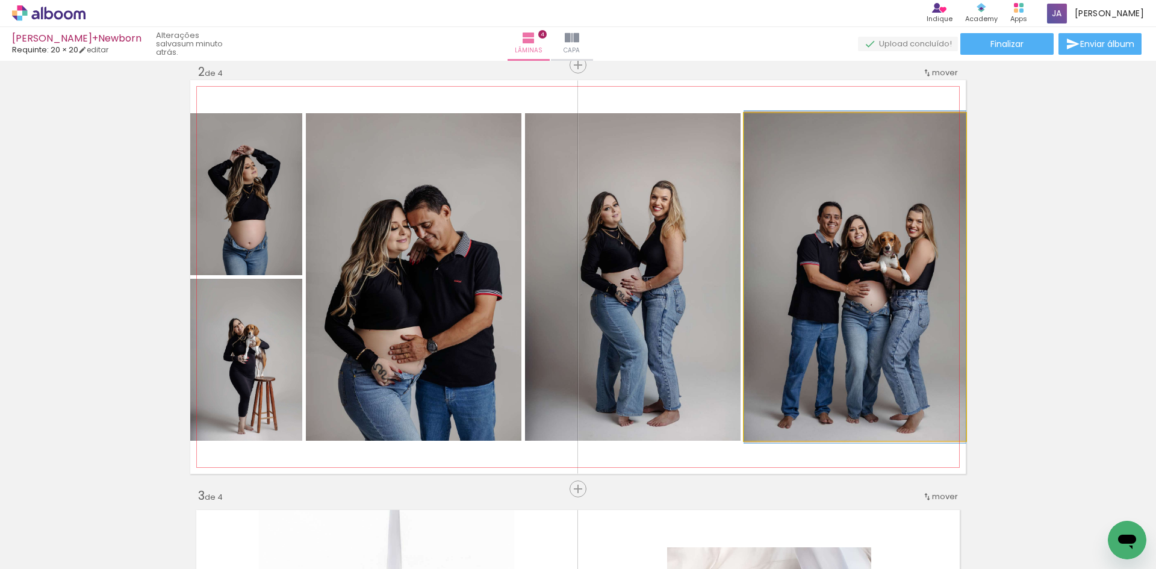
click at [888, 317] on quentale-photo at bounding box center [855, 276] width 222 height 327
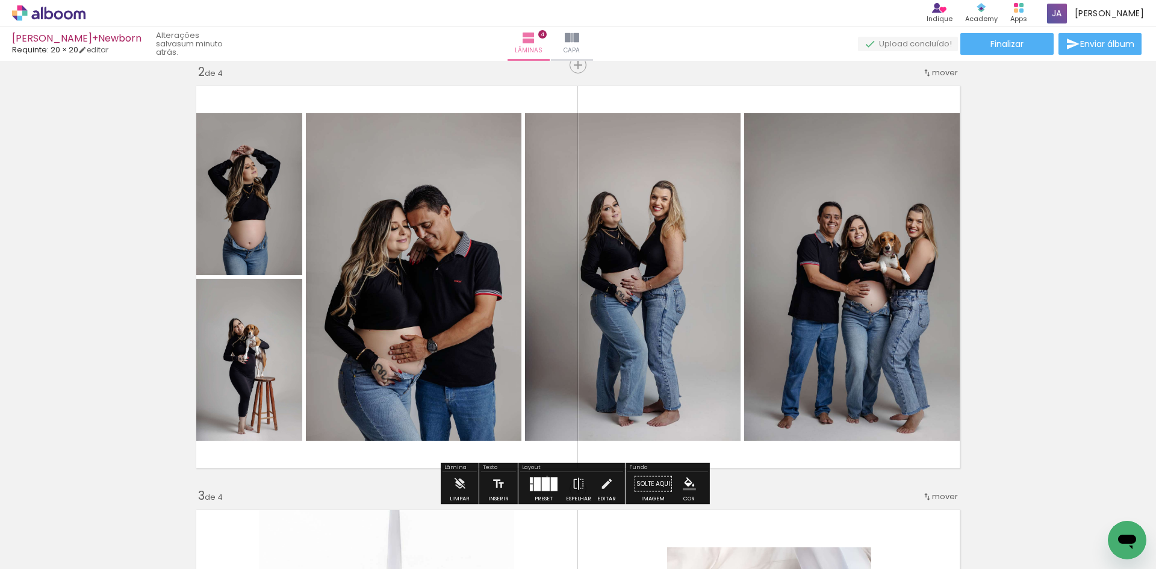
click at [544, 476] on div at bounding box center [543, 484] width 33 height 24
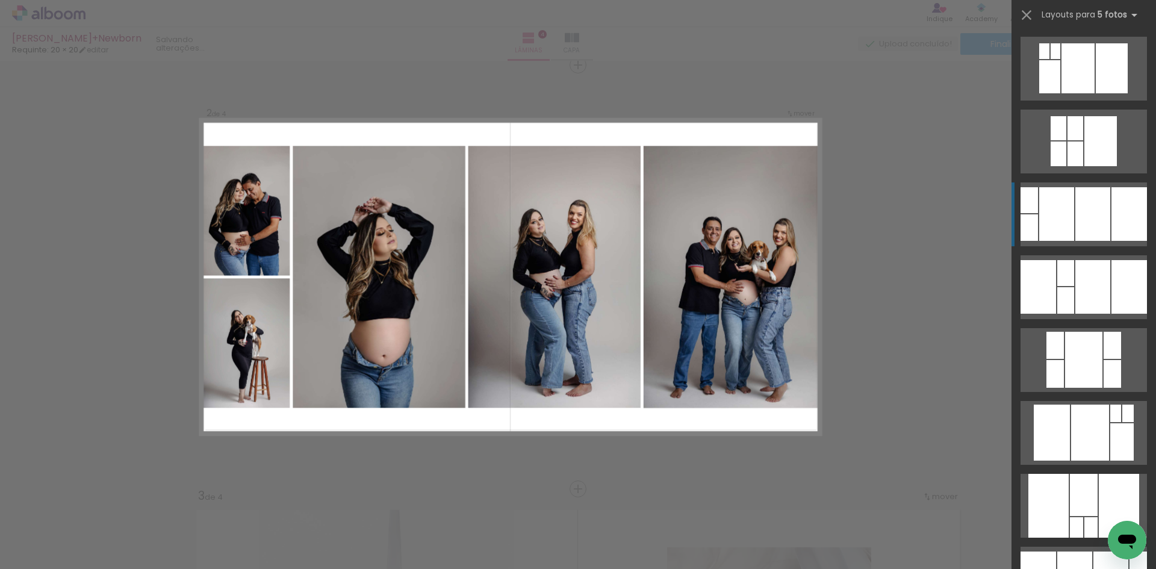
scroll to position [146, 0]
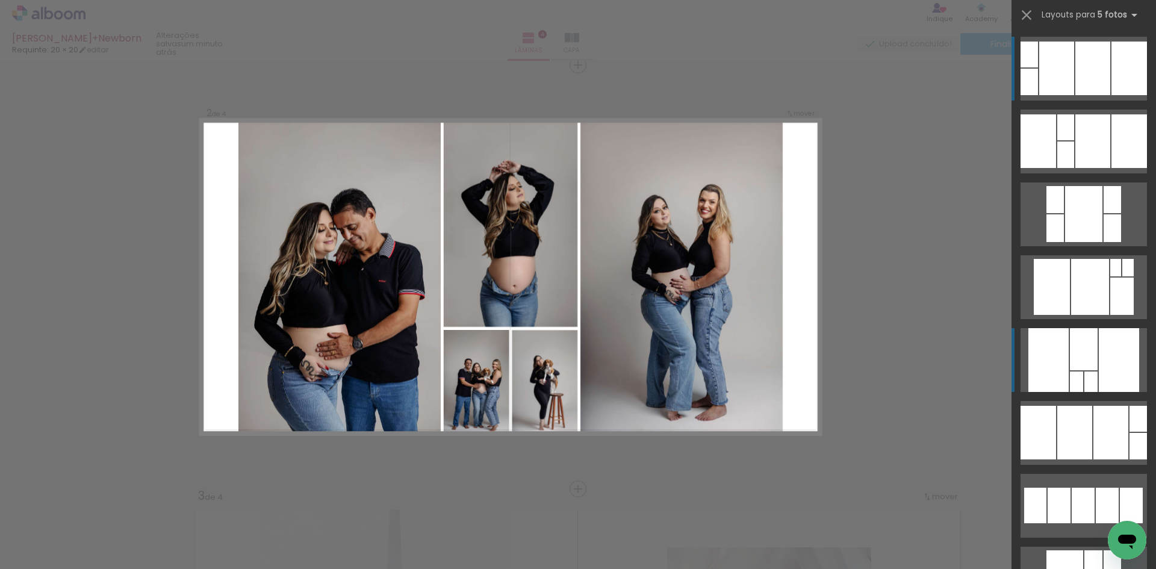
click at [1087, 345] on div at bounding box center [1084, 349] width 28 height 42
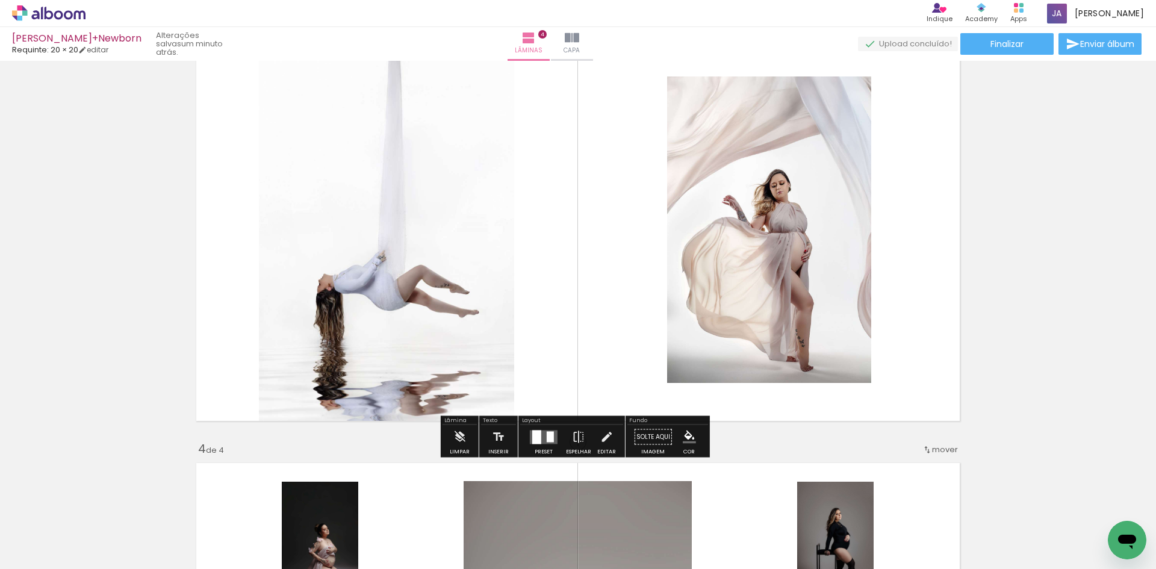
scroll to position [981, 0]
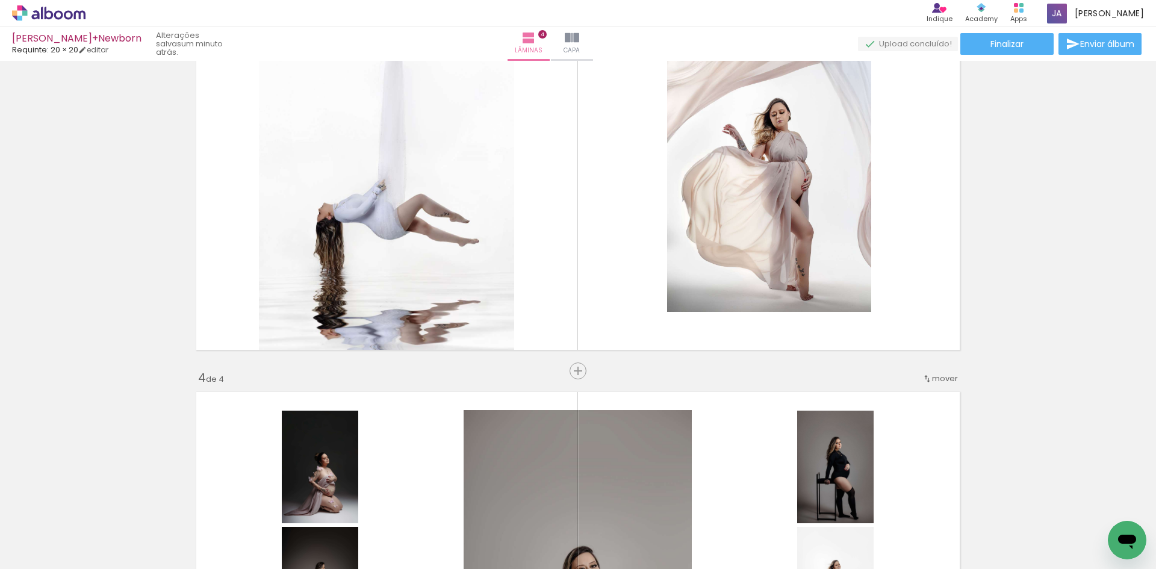
click at [216, 373] on div "4 de 4" at bounding box center [211, 377] width 26 height 11
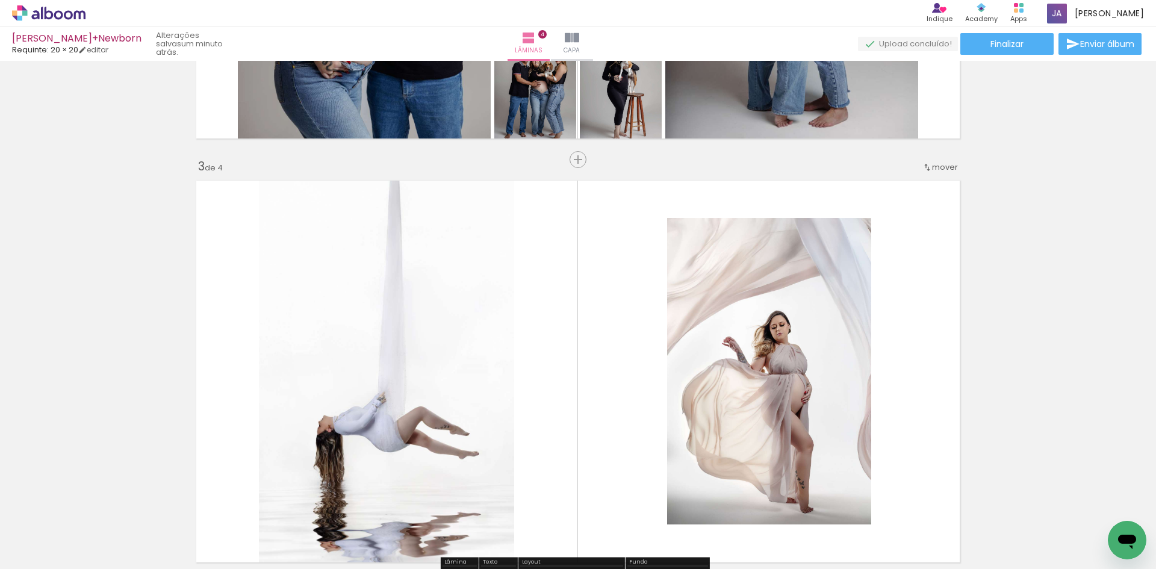
scroll to position [740, 0]
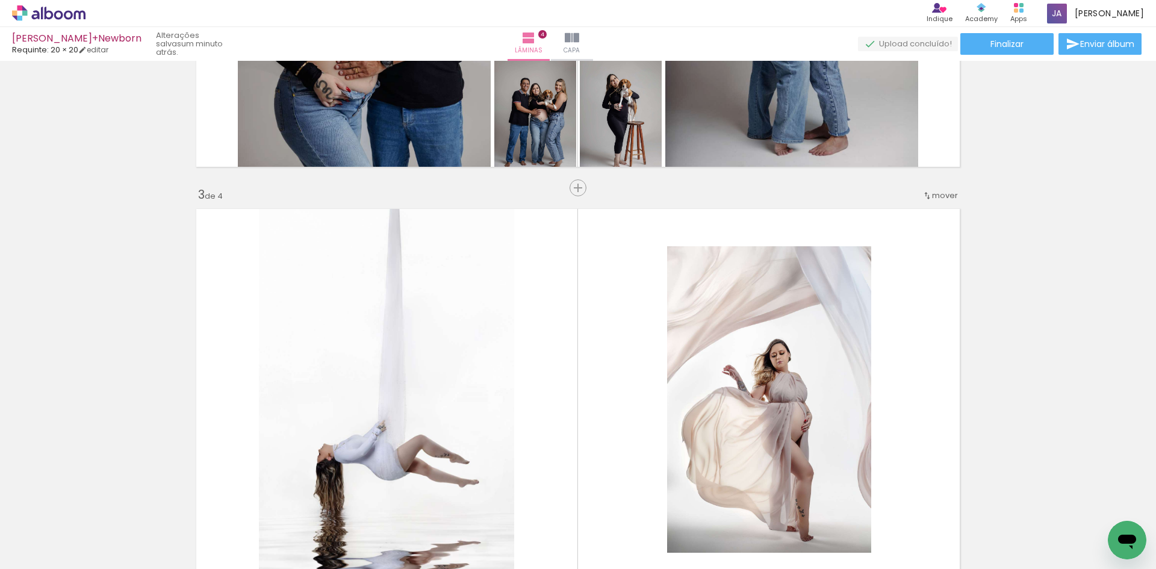
click at [208, 192] on div "3 de 4" at bounding box center [210, 194] width 25 height 11
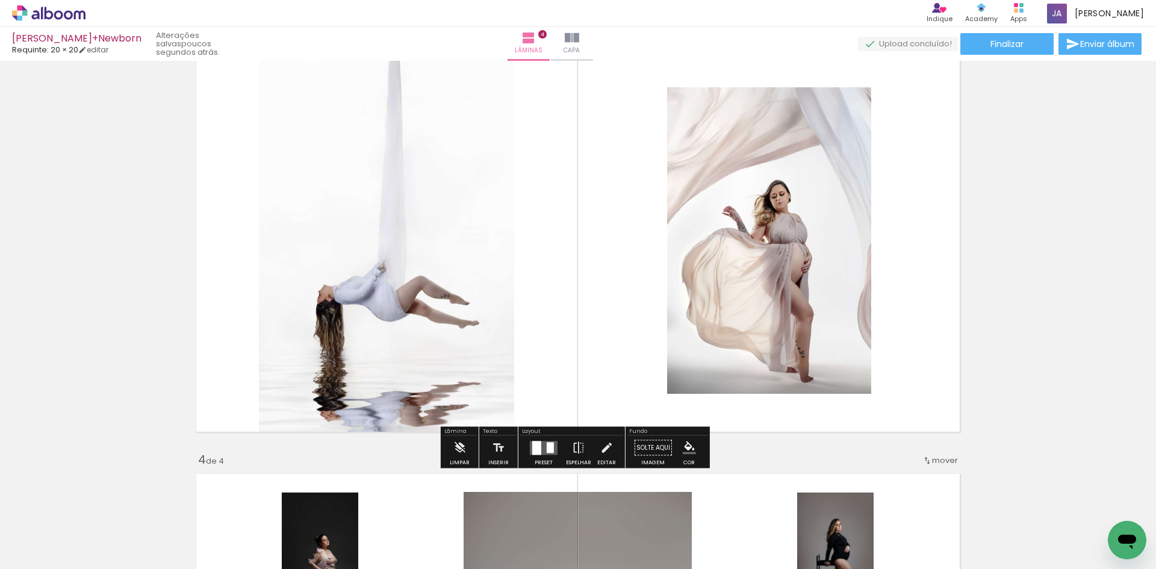
scroll to position [921, 0]
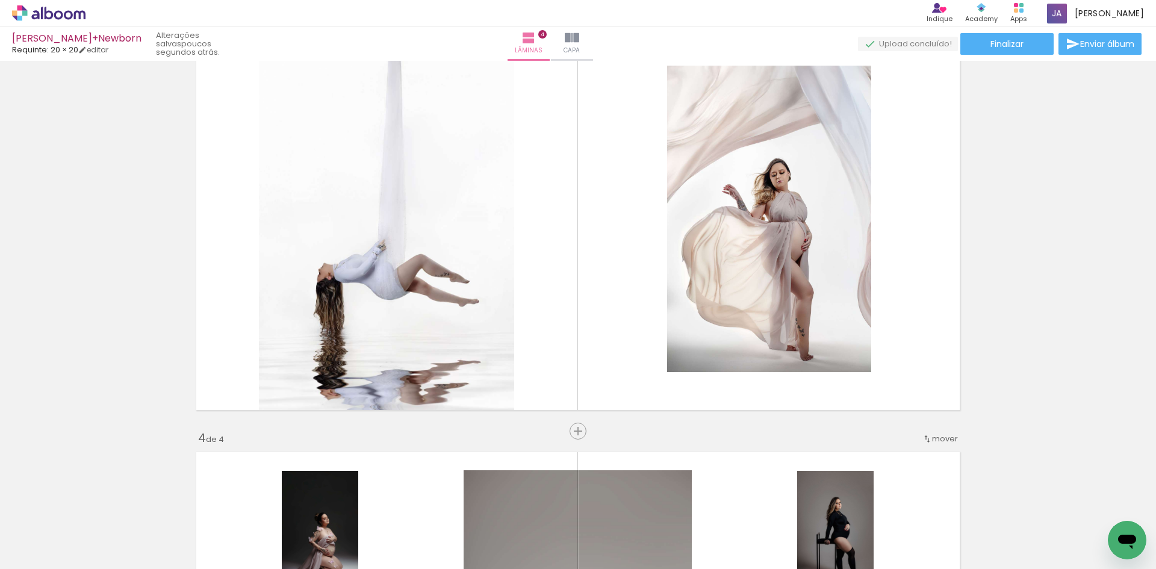
click at [218, 436] on div "4 de 4" at bounding box center [211, 437] width 26 height 11
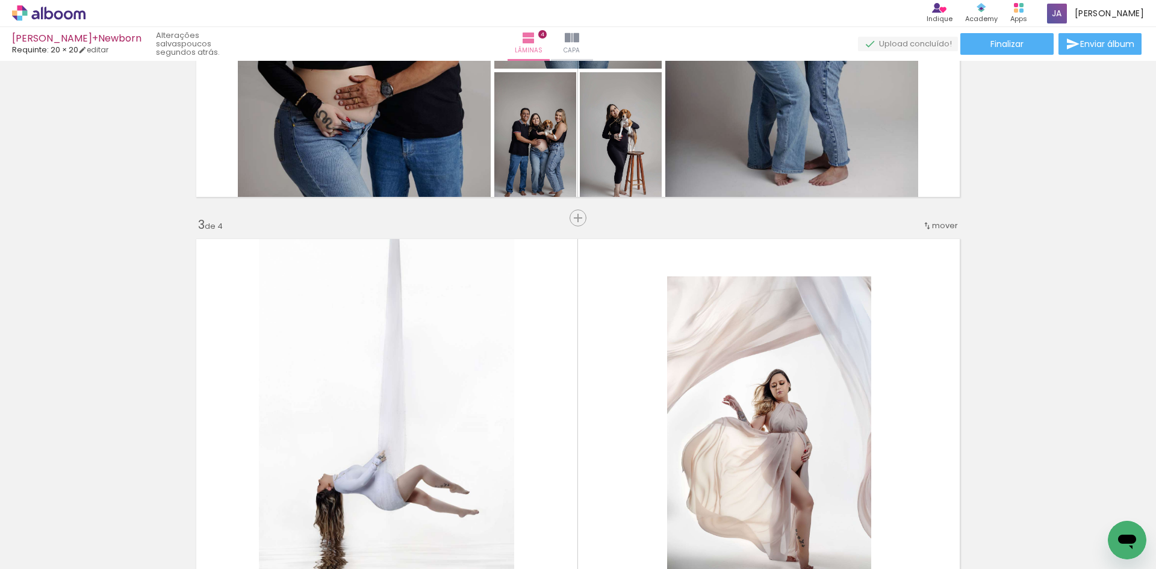
scroll to position [680, 0]
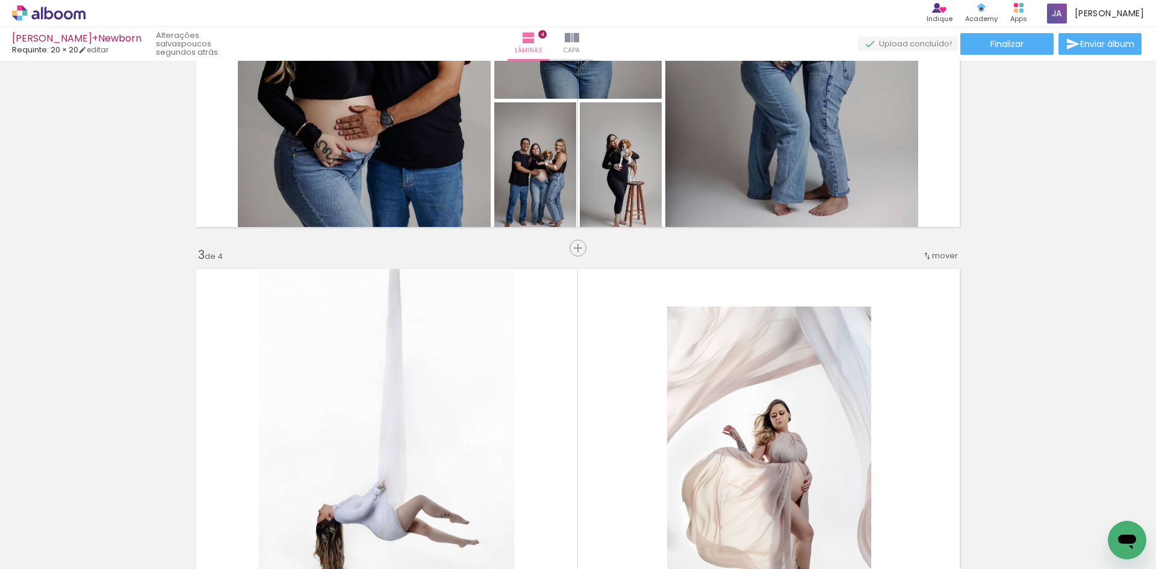
click at [212, 258] on div "3 de 4" at bounding box center [210, 254] width 25 height 11
drag, startPoint x: 214, startPoint y: 254, endPoint x: 300, endPoint y: 258, distance: 85.6
click at [216, 253] on div "3 de 4" at bounding box center [210, 254] width 25 height 11
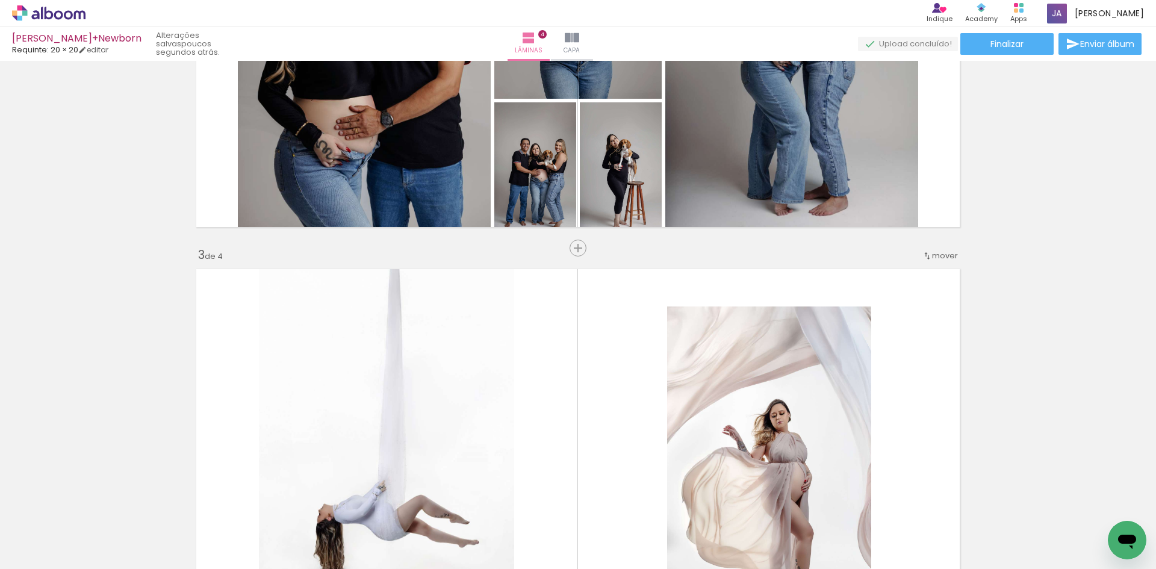
click at [932, 253] on span "mover" at bounding box center [945, 255] width 26 height 11
click at [918, 258] on paper-item "antes da 1" at bounding box center [909, 254] width 91 height 20
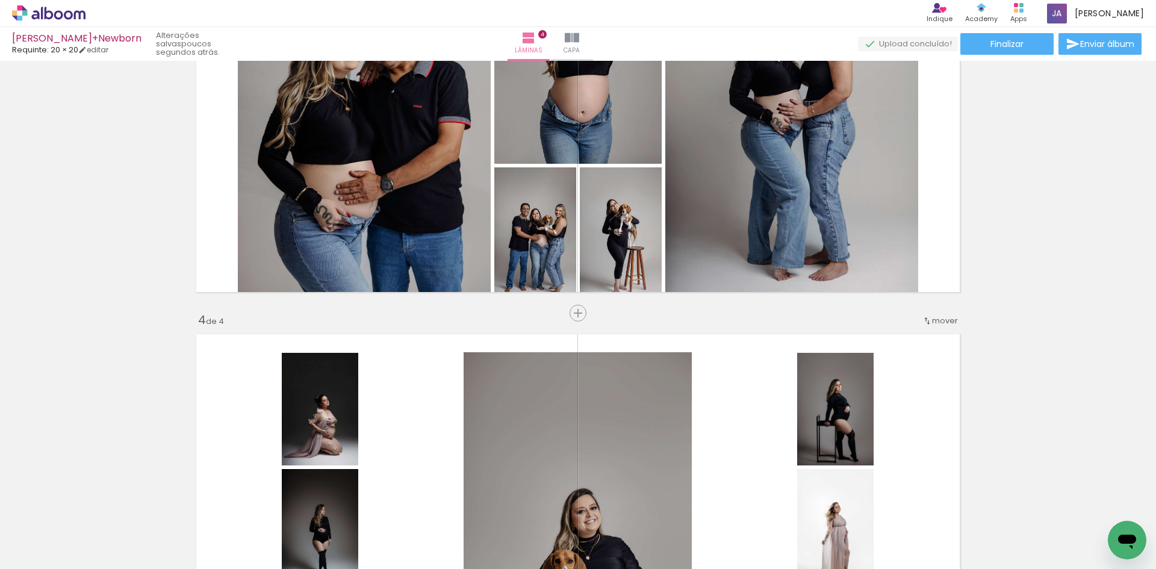
scroll to position [1340, 0]
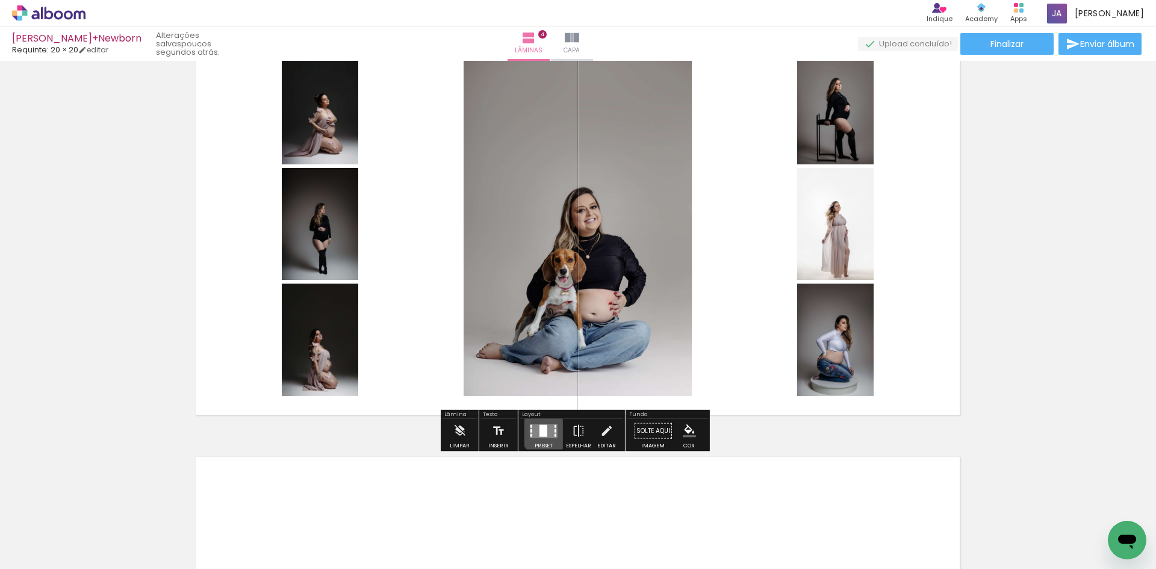
click at [542, 430] on div at bounding box center [543, 430] width 8 height 12
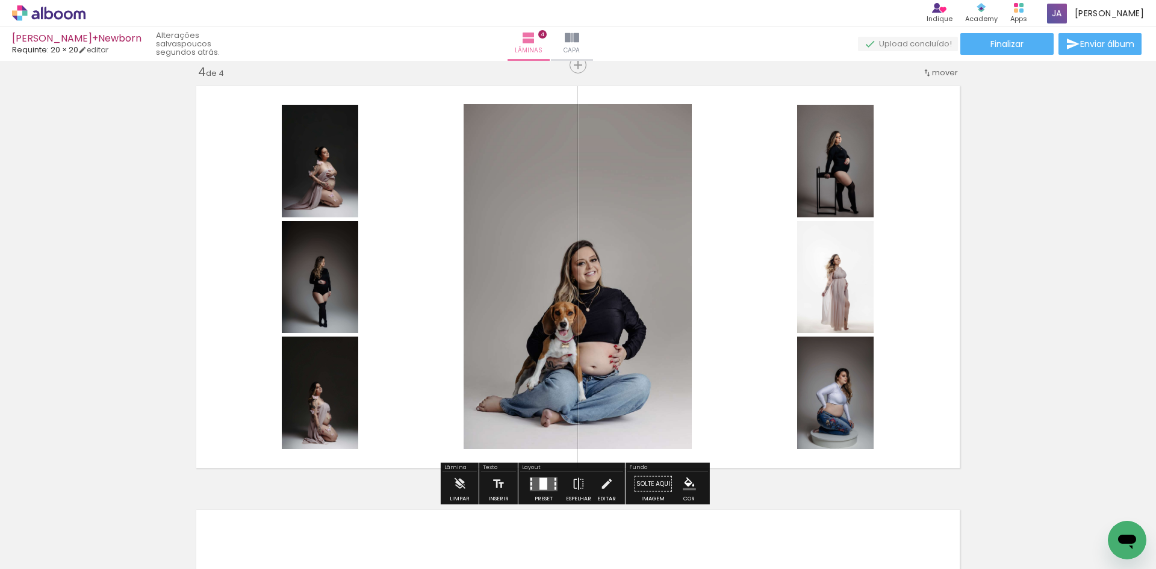
scroll to position [1347, 0]
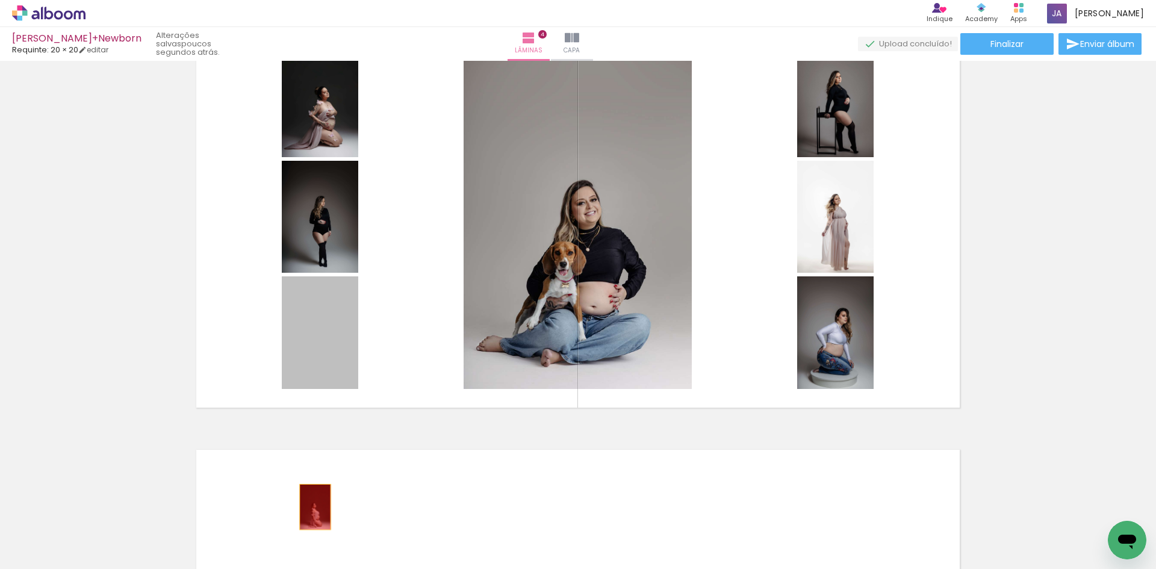
drag, startPoint x: 300, startPoint y: 330, endPoint x: 311, endPoint y: 507, distance: 177.3
click at [311, 507] on quentale-workspace at bounding box center [578, 284] width 1156 height 569
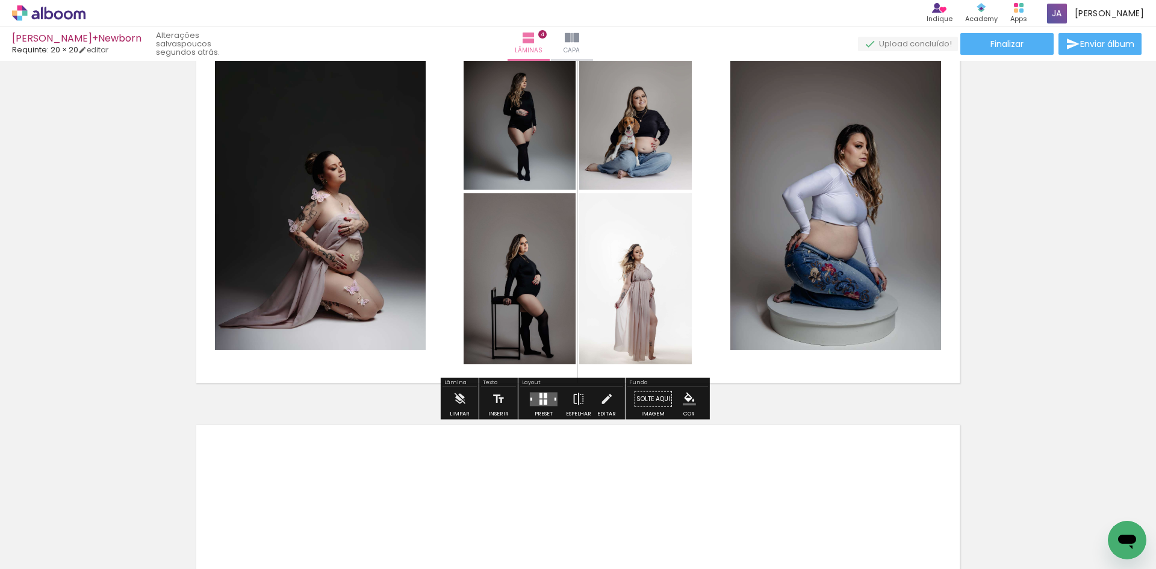
scroll to position [1312, 0]
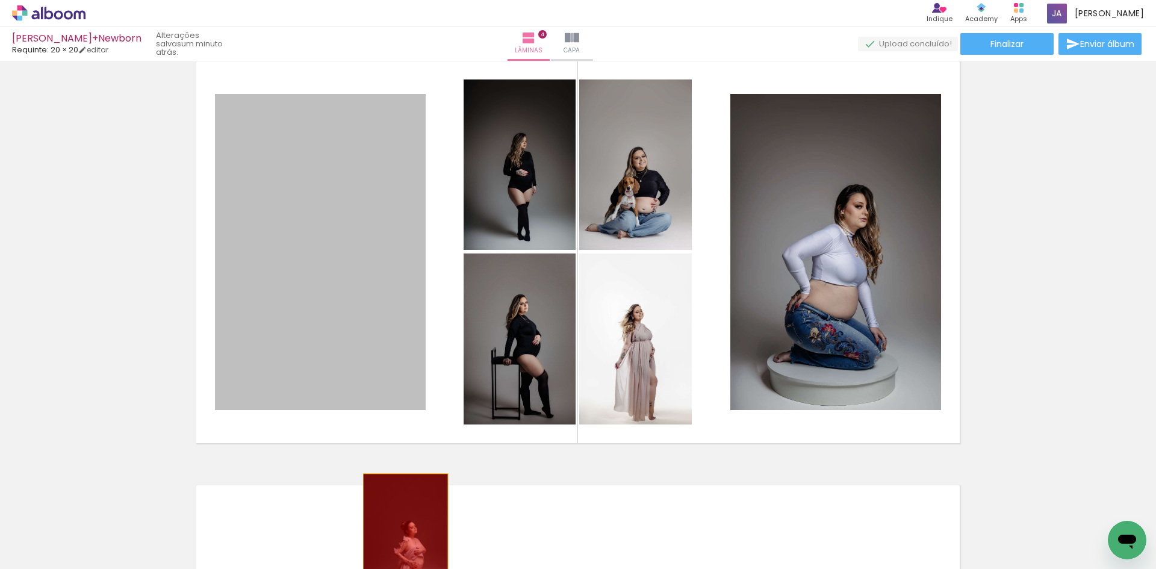
drag, startPoint x: 359, startPoint y: 317, endPoint x: 401, endPoint y: 537, distance: 224.2
click at [401, 537] on quentale-workspace at bounding box center [578, 284] width 1156 height 569
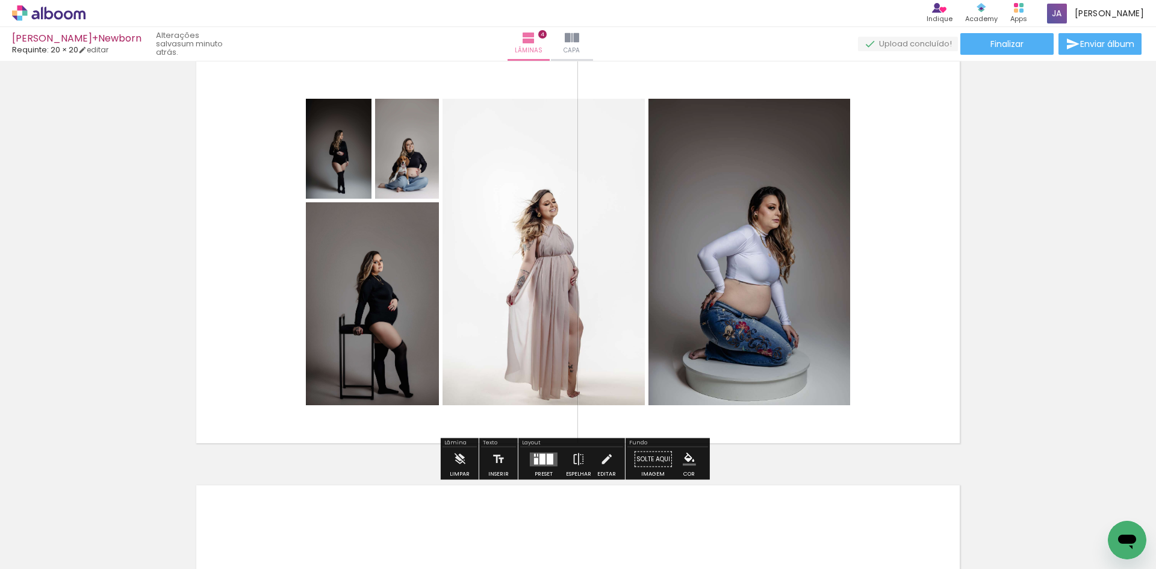
click at [246, 324] on quentale-layouter at bounding box center [577, 252] width 775 height 394
